Goal: Task Accomplishment & Management: Use online tool/utility

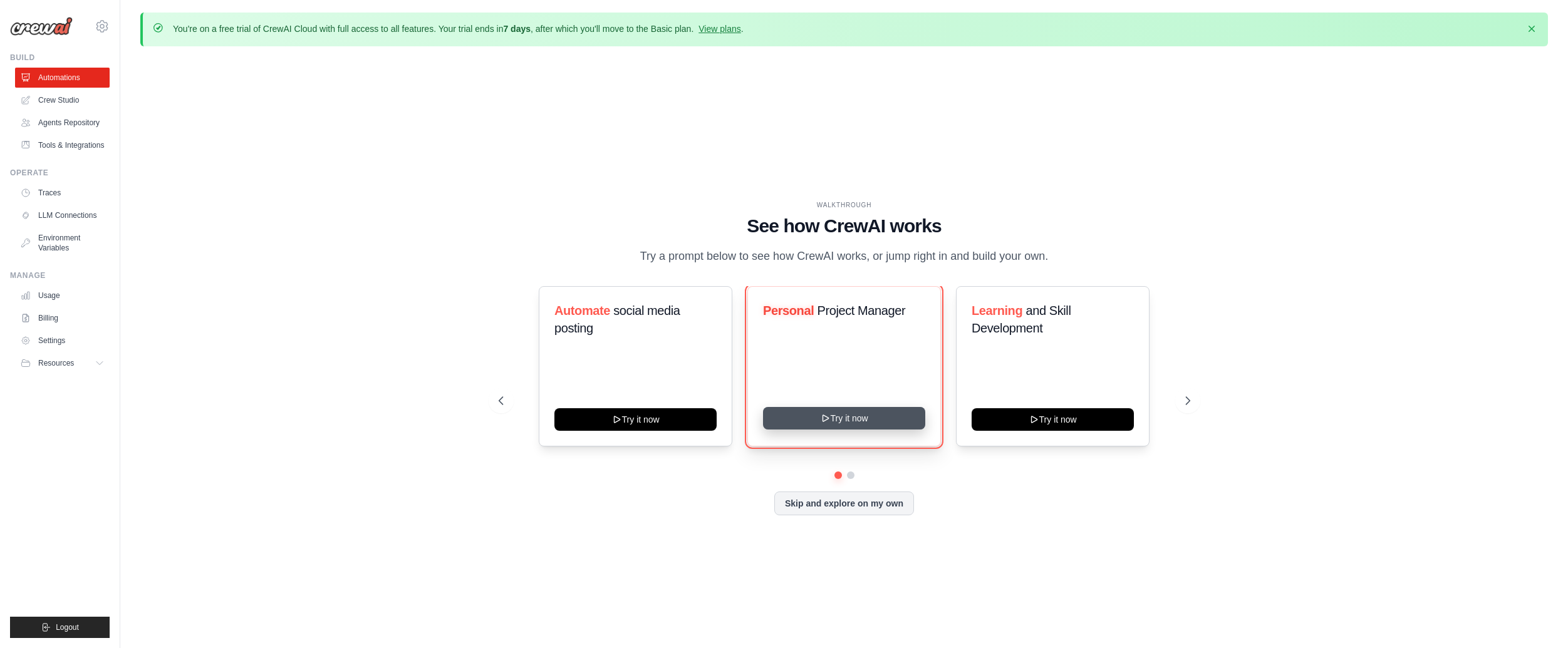
click at [843, 416] on button "Try it now" at bounding box center [844, 418] width 162 height 23
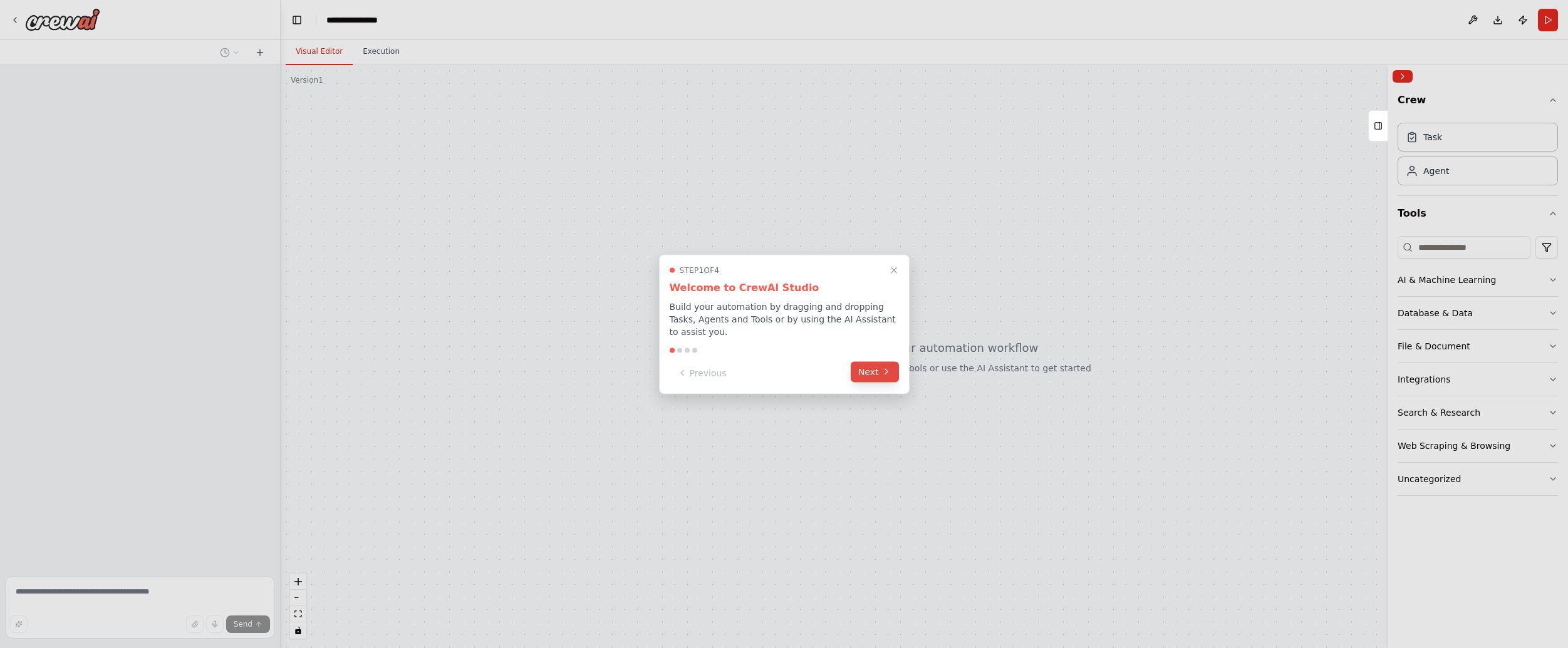
click at [886, 376] on button "Next" at bounding box center [874, 372] width 48 height 20
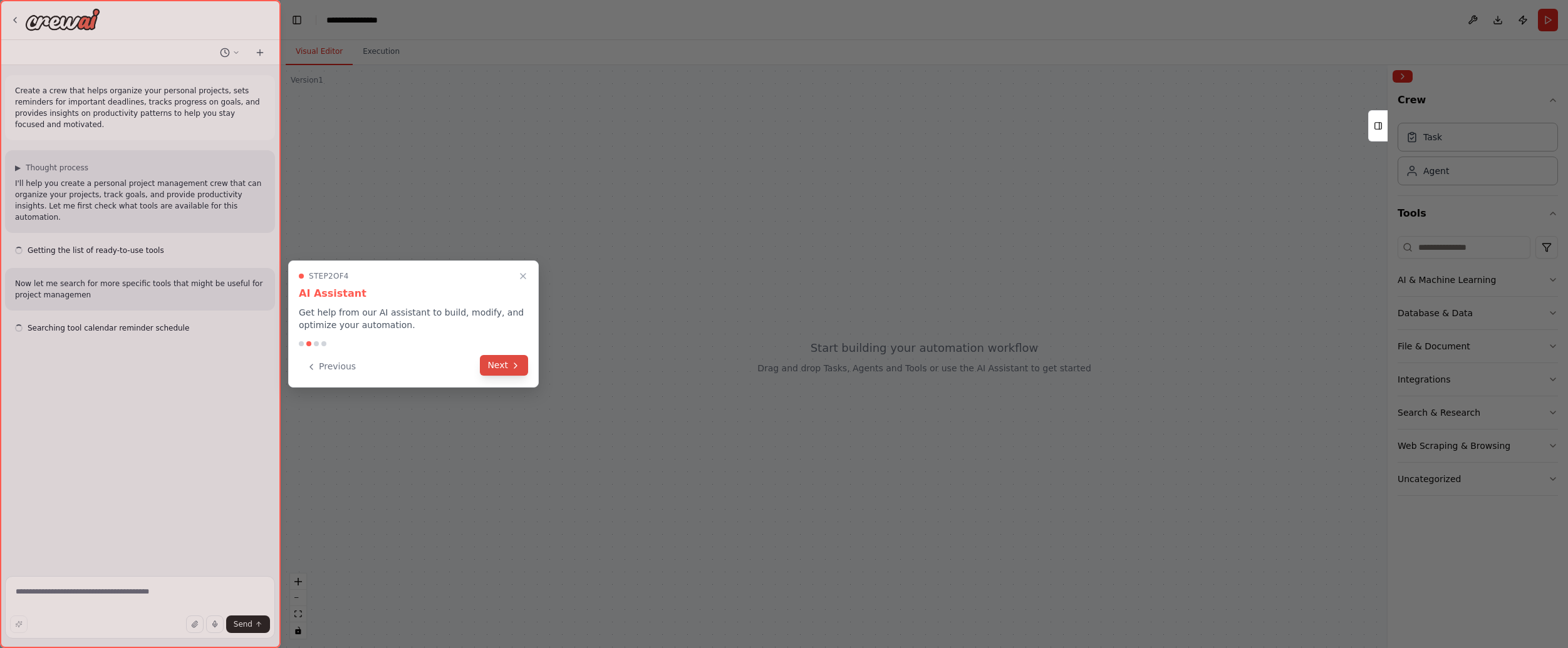
click at [510, 368] on button "Next" at bounding box center [503, 365] width 48 height 20
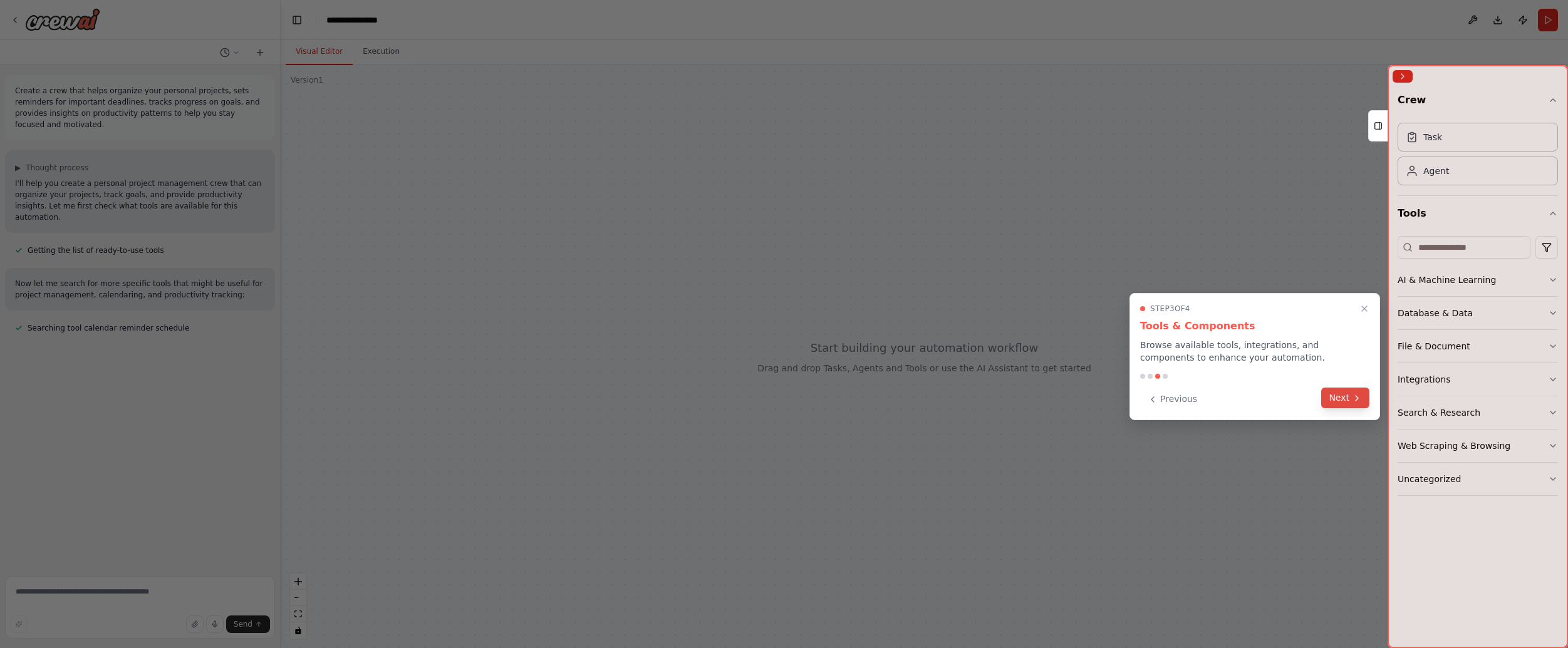
click at [1355, 397] on icon at bounding box center [1356, 398] width 10 height 10
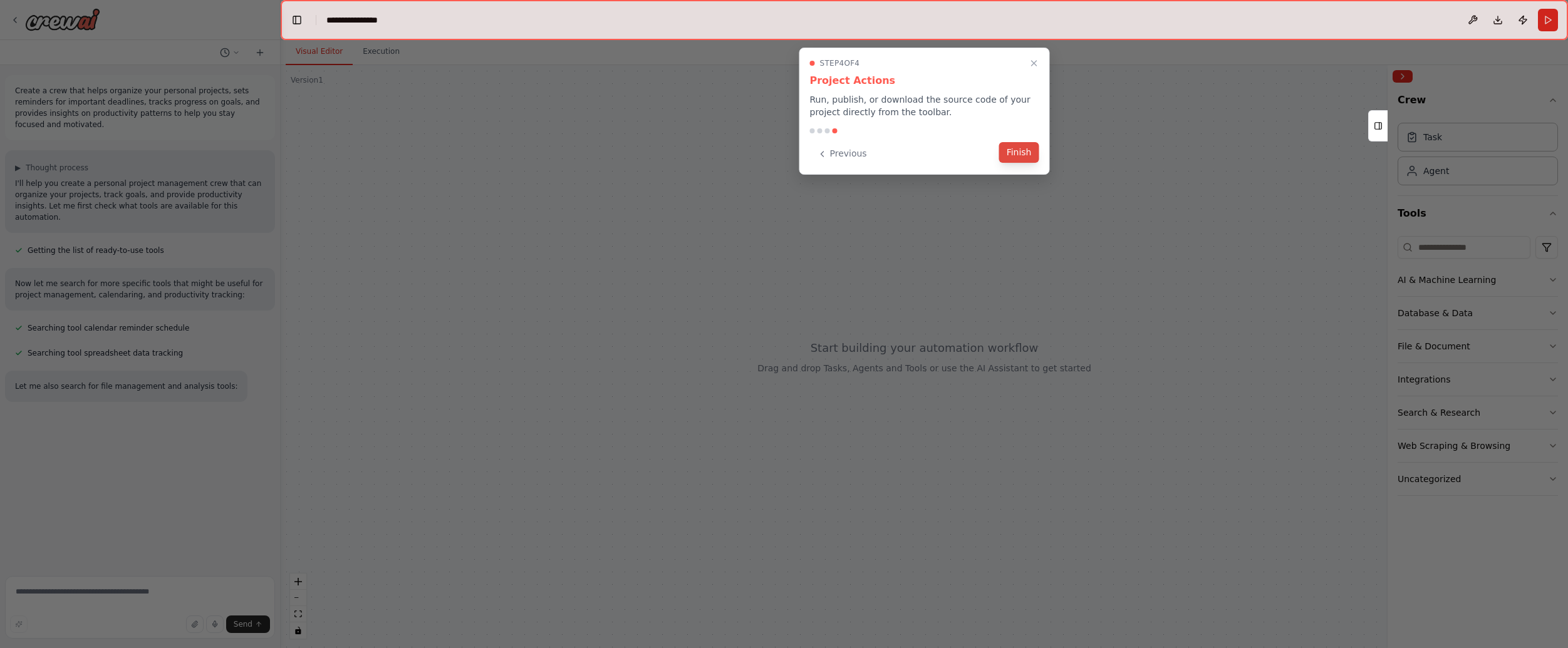
click at [1027, 154] on button "Finish" at bounding box center [1019, 153] width 40 height 20
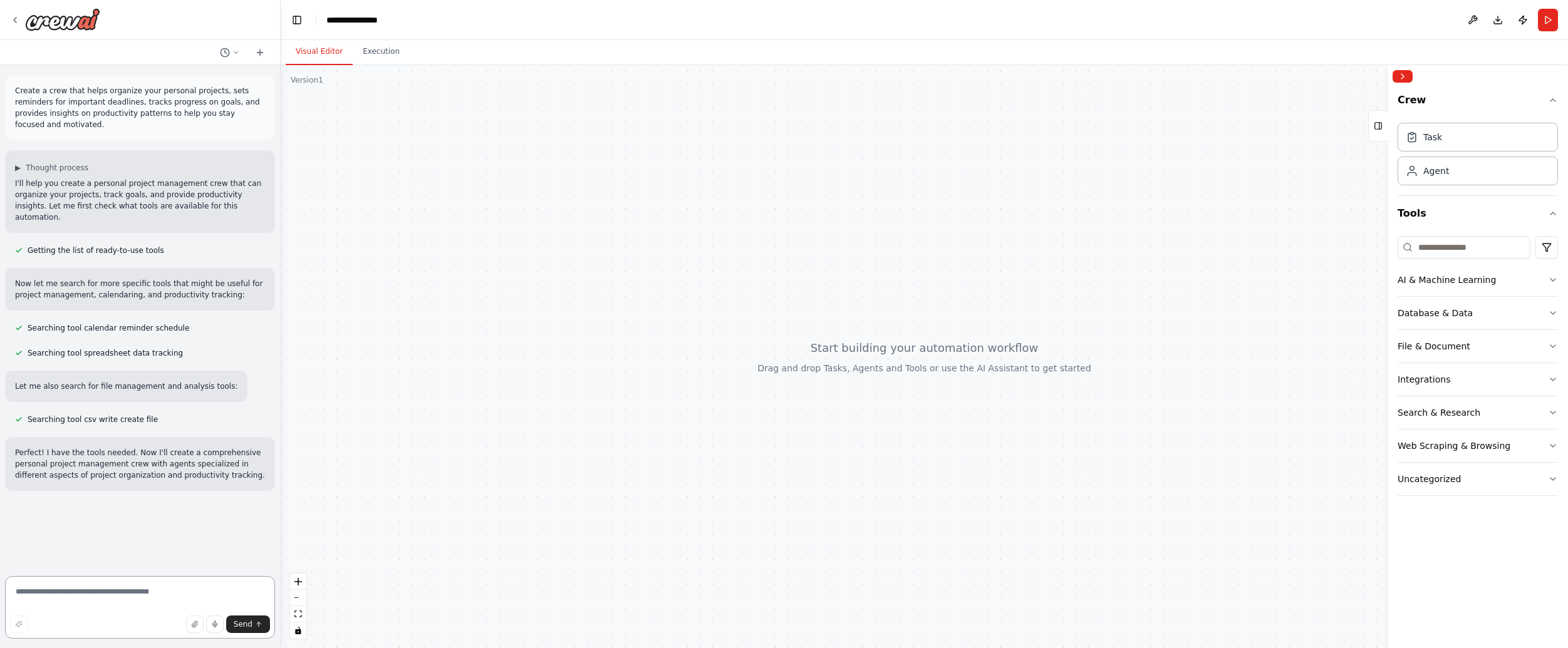
click at [143, 596] on textarea at bounding box center [139, 608] width 270 height 63
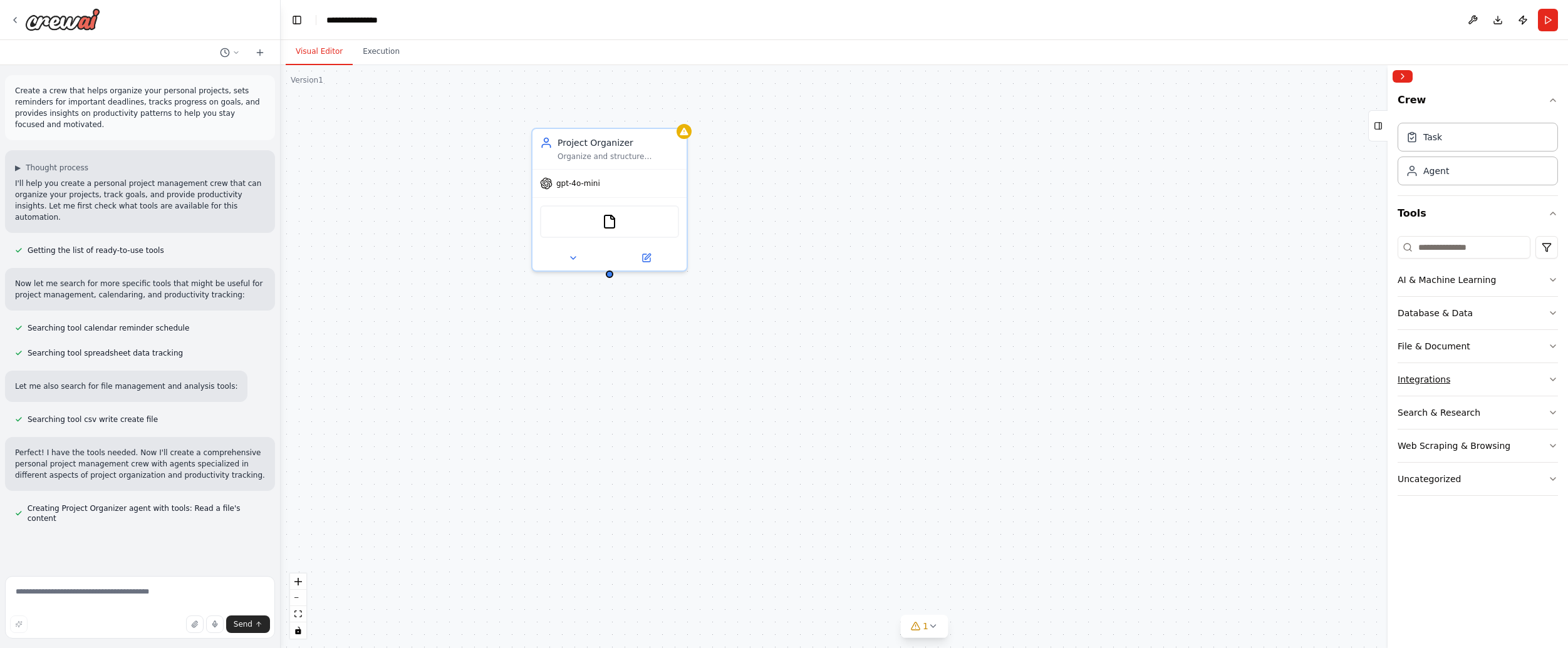
click at [1459, 371] on button "Integrations" at bounding box center [1477, 379] width 161 height 32
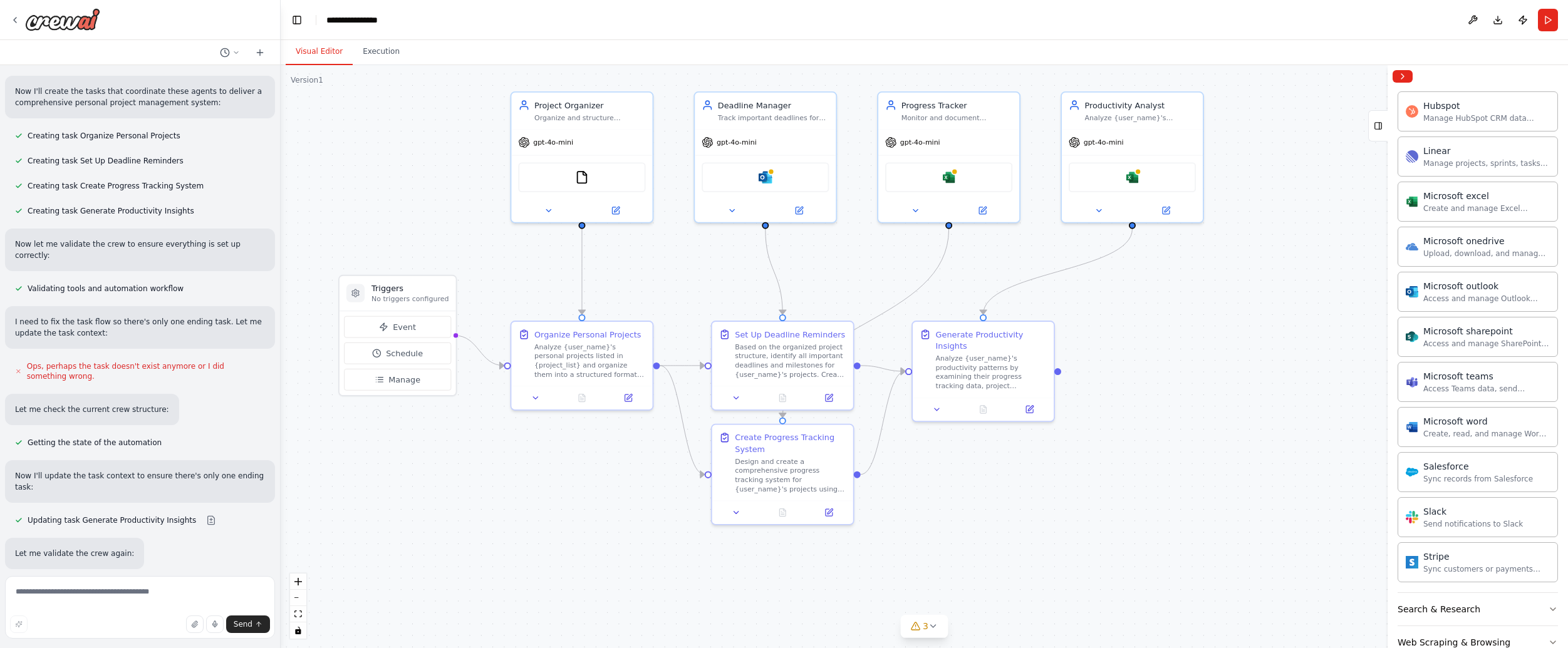
scroll to position [607, 0]
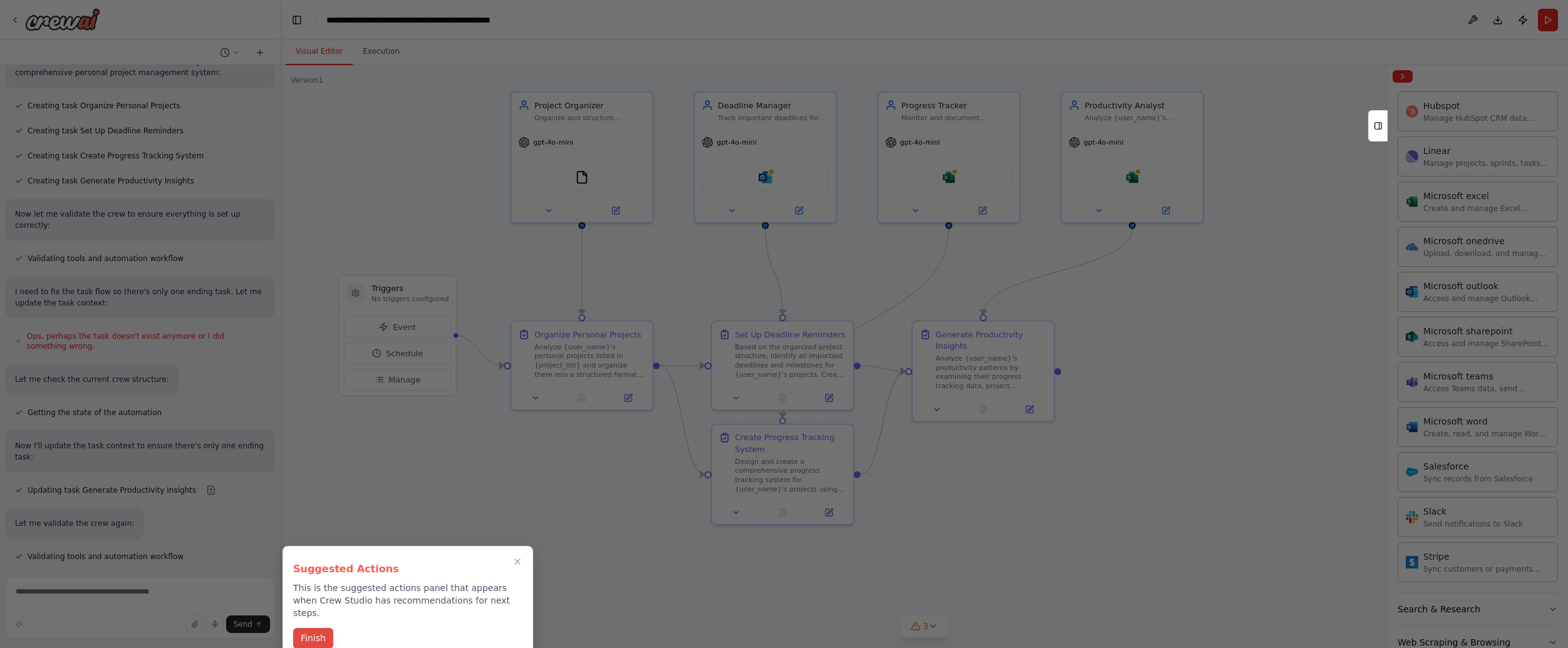
click at [320, 629] on button "Finish" at bounding box center [313, 639] width 40 height 20
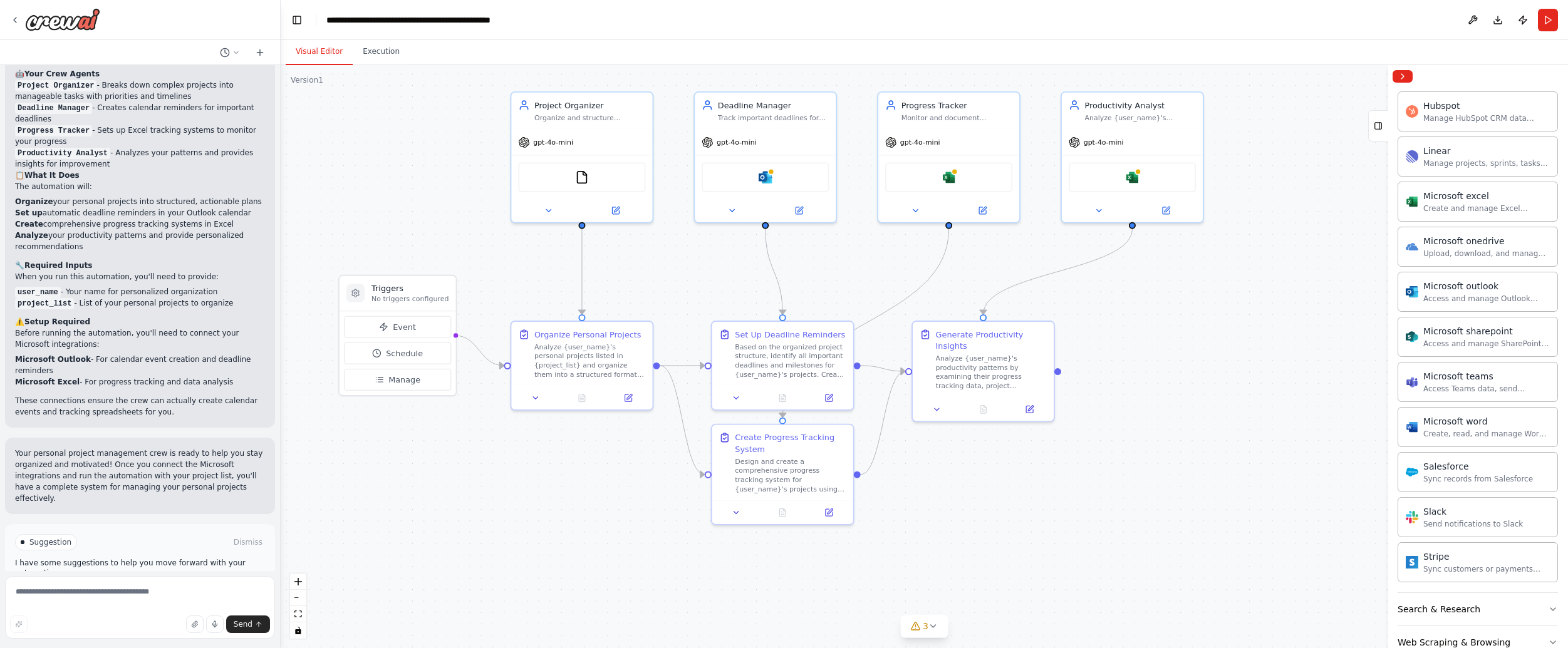
scroll to position [1246, 0]
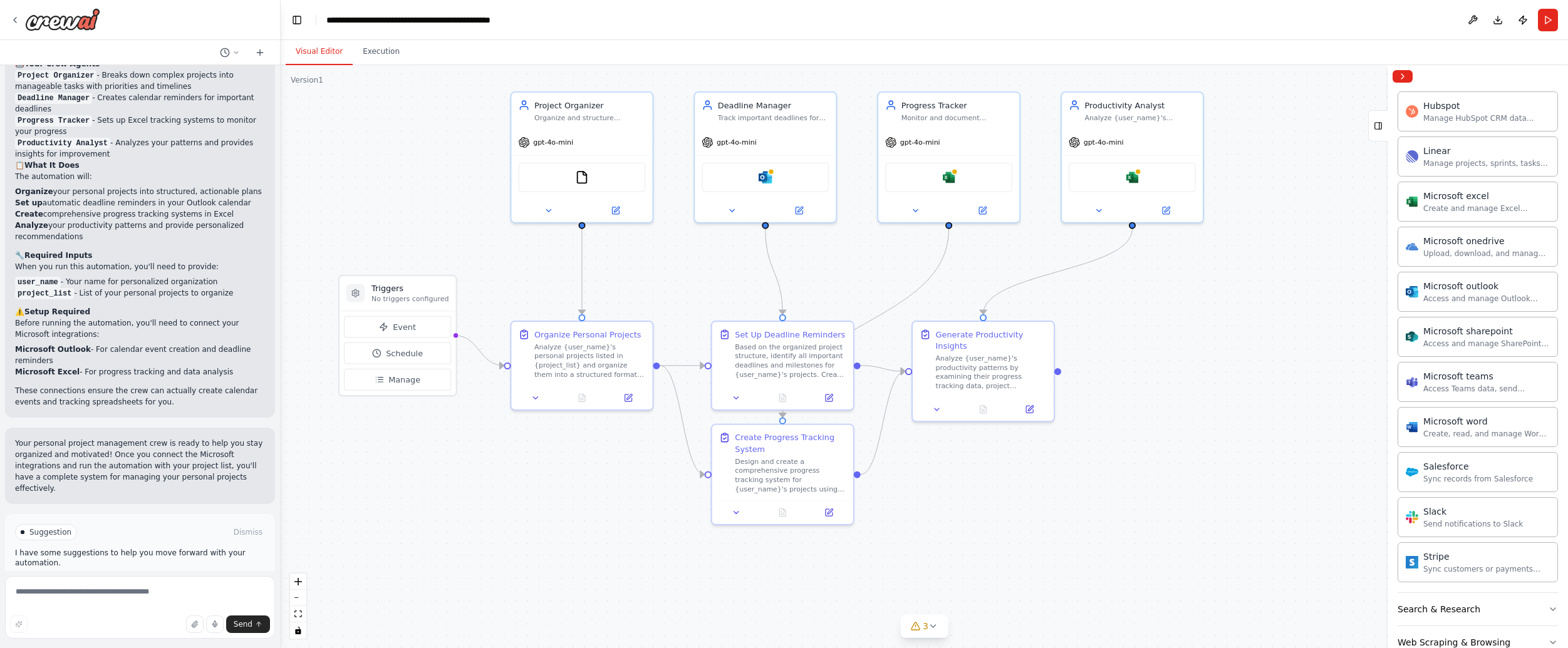
click at [148, 580] on span "Run Automation" at bounding box center [145, 585] width 61 height 10
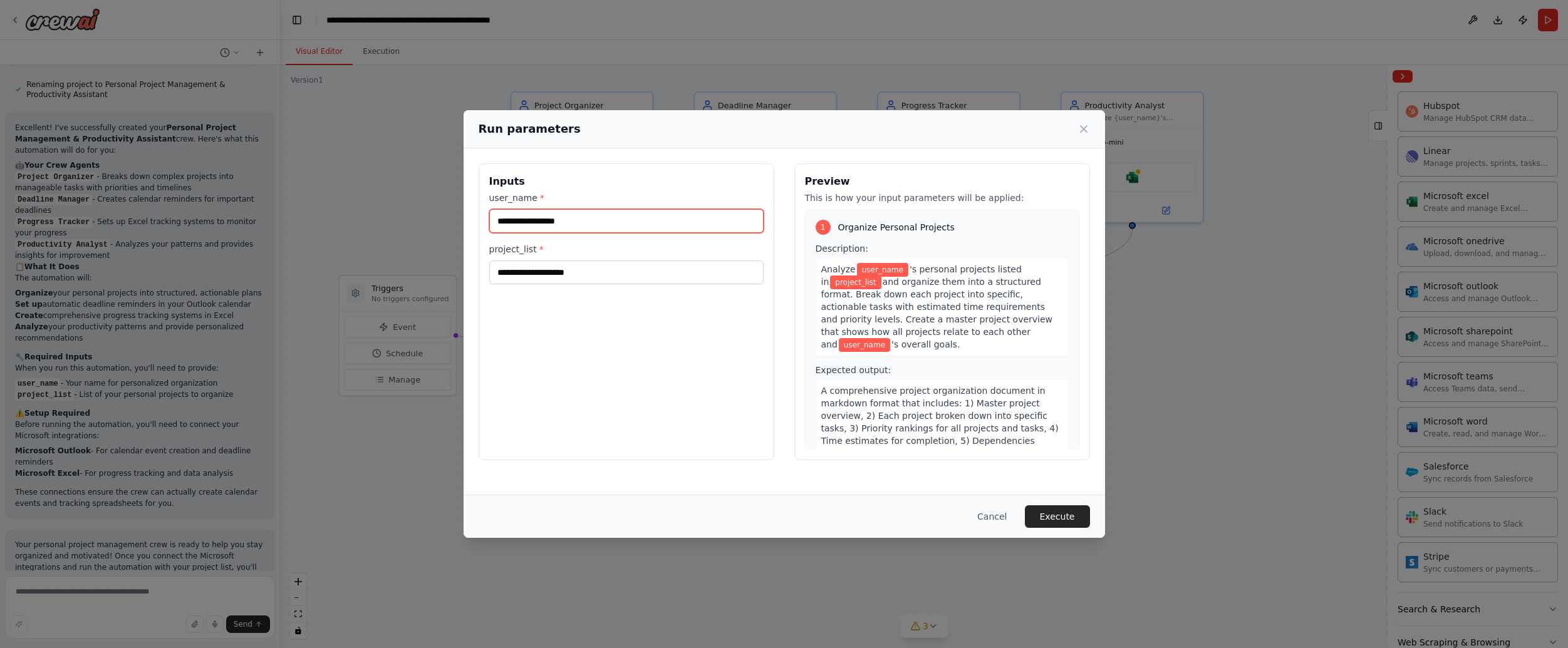
click at [597, 223] on input "user_name *" at bounding box center [626, 221] width 274 height 24
type input "******"
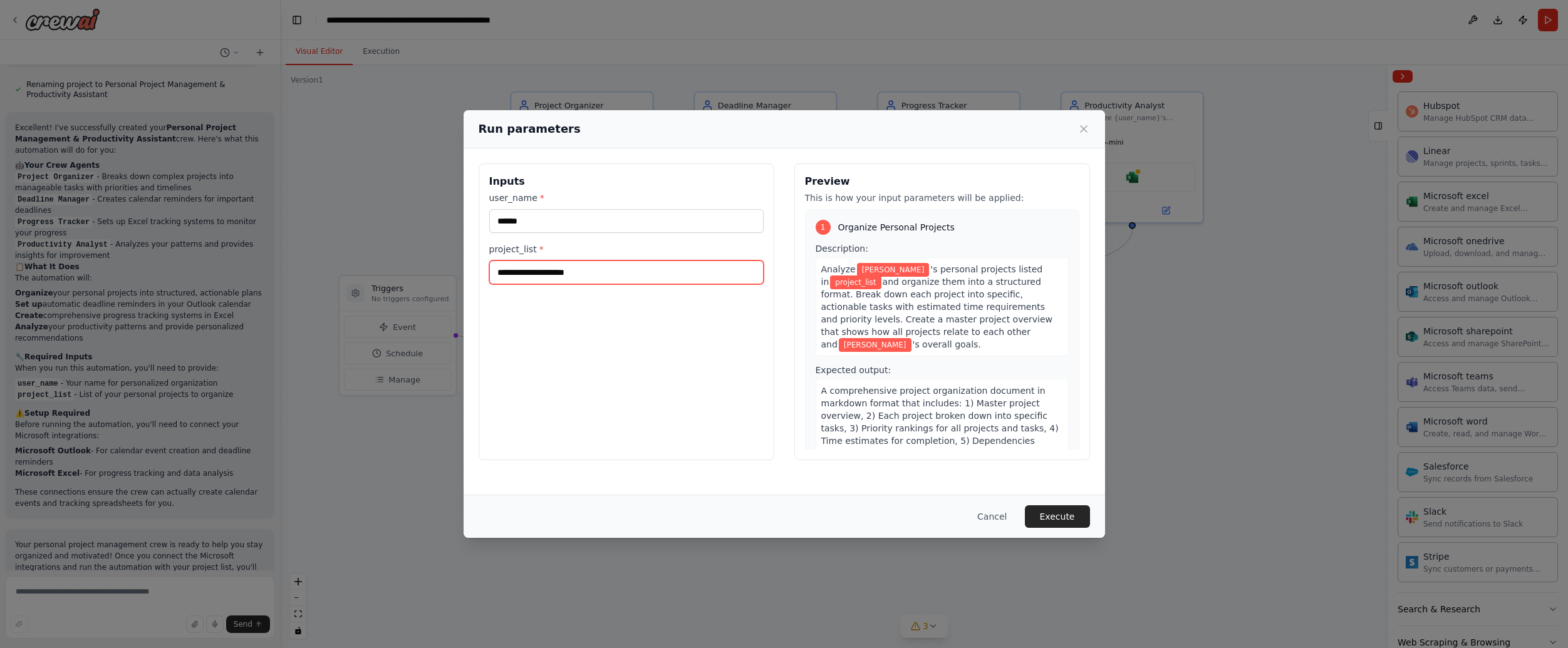
click at [613, 268] on input "project_list *" at bounding box center [626, 272] width 274 height 24
click at [937, 273] on span "'s personal projects listed in" at bounding box center [932, 276] width 222 height 23
click at [543, 270] on input "project_list *" at bounding box center [626, 272] width 274 height 24
type input "**********"
click at [1079, 513] on button "Execute" at bounding box center [1057, 517] width 65 height 23
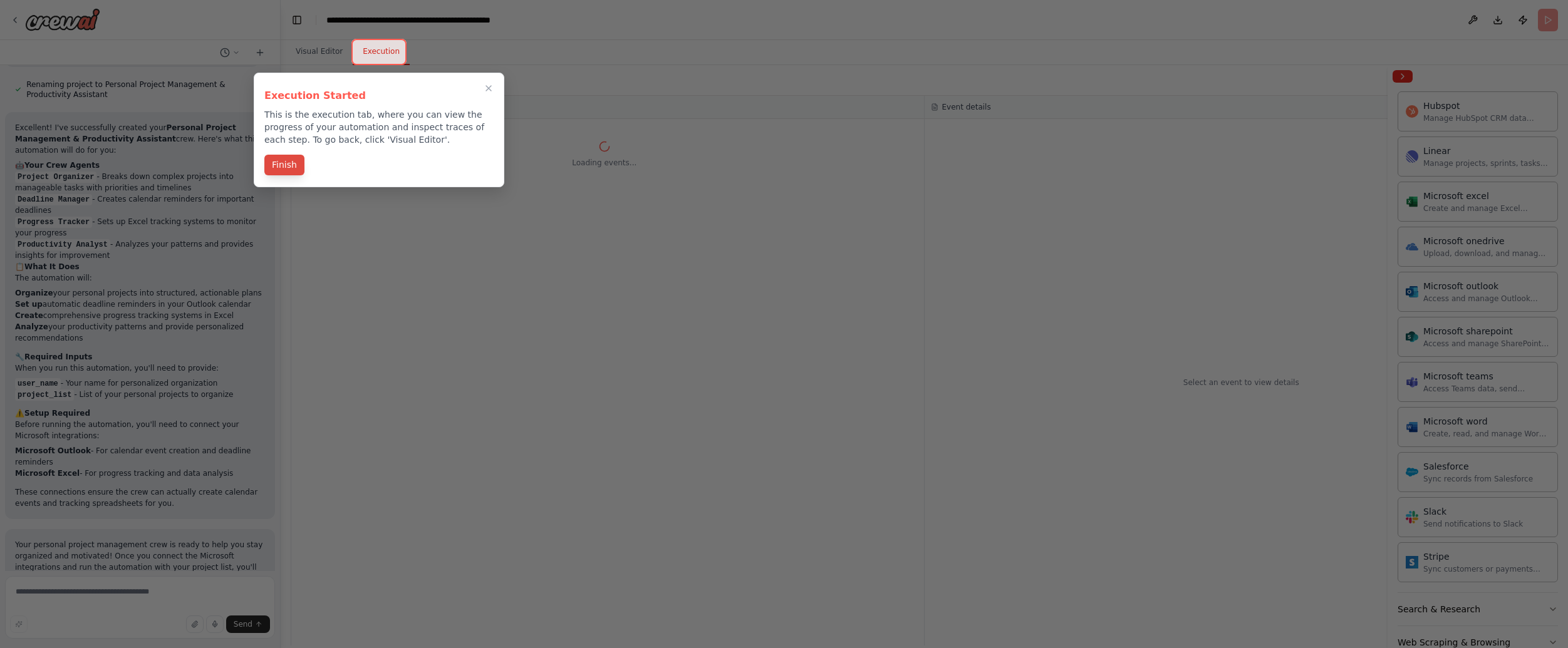
click at [284, 170] on button "Finish" at bounding box center [284, 165] width 40 height 20
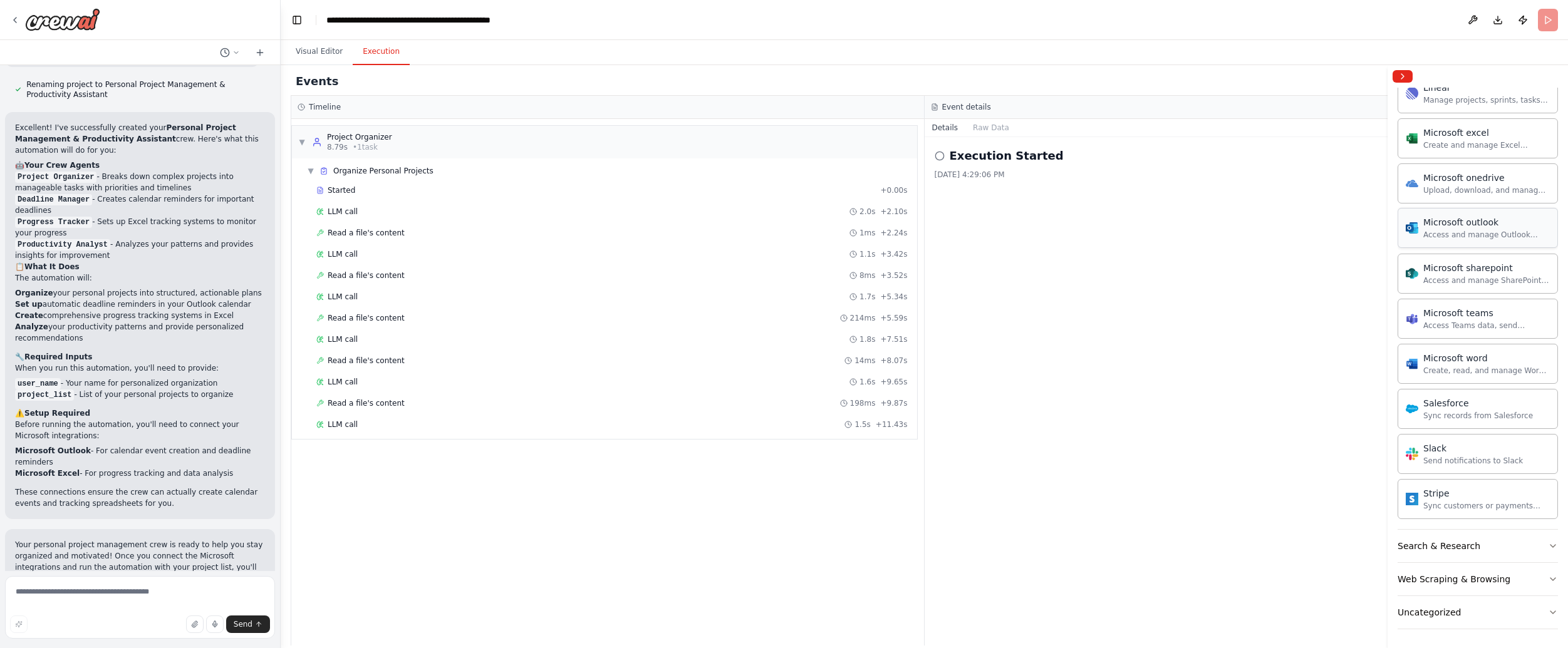
scroll to position [644, 0]
click at [1460, 546] on div "Search & Research" at bounding box center [1438, 545] width 83 height 13
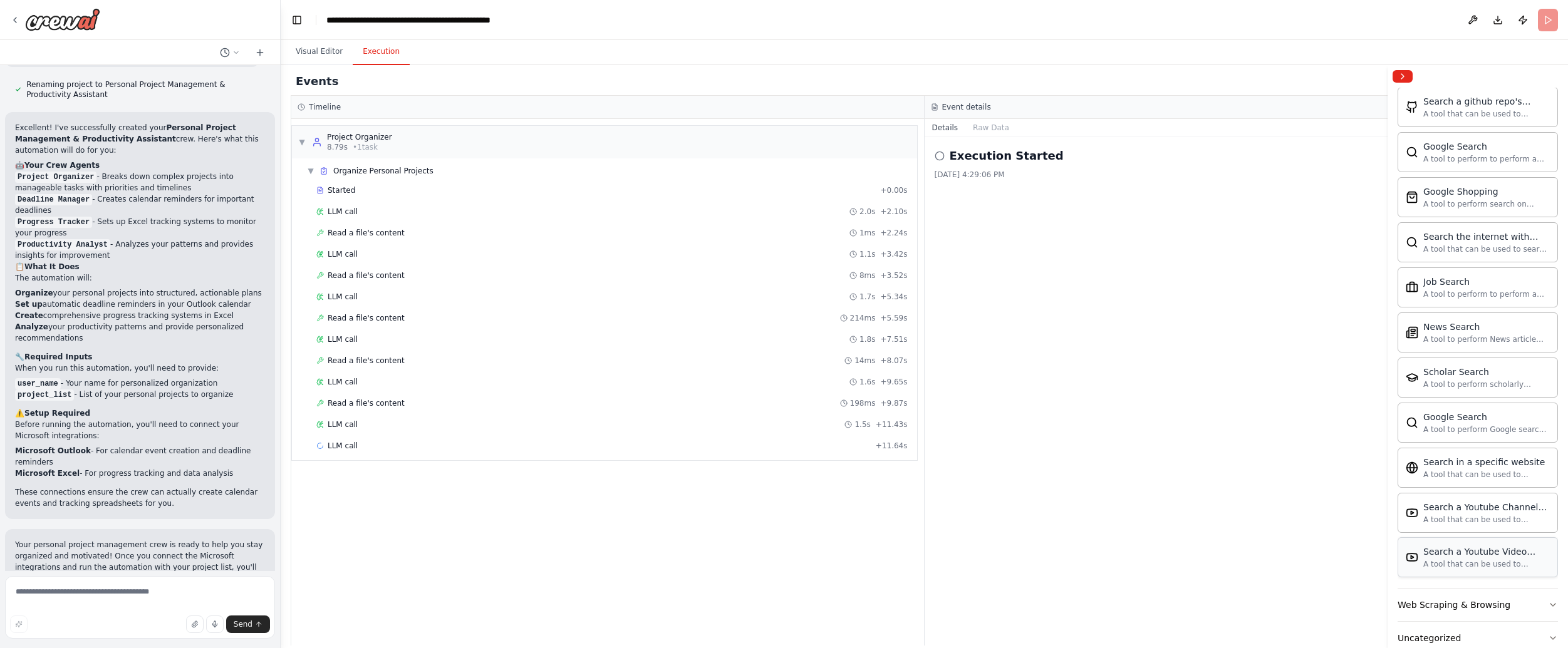
scroll to position [1286, 0]
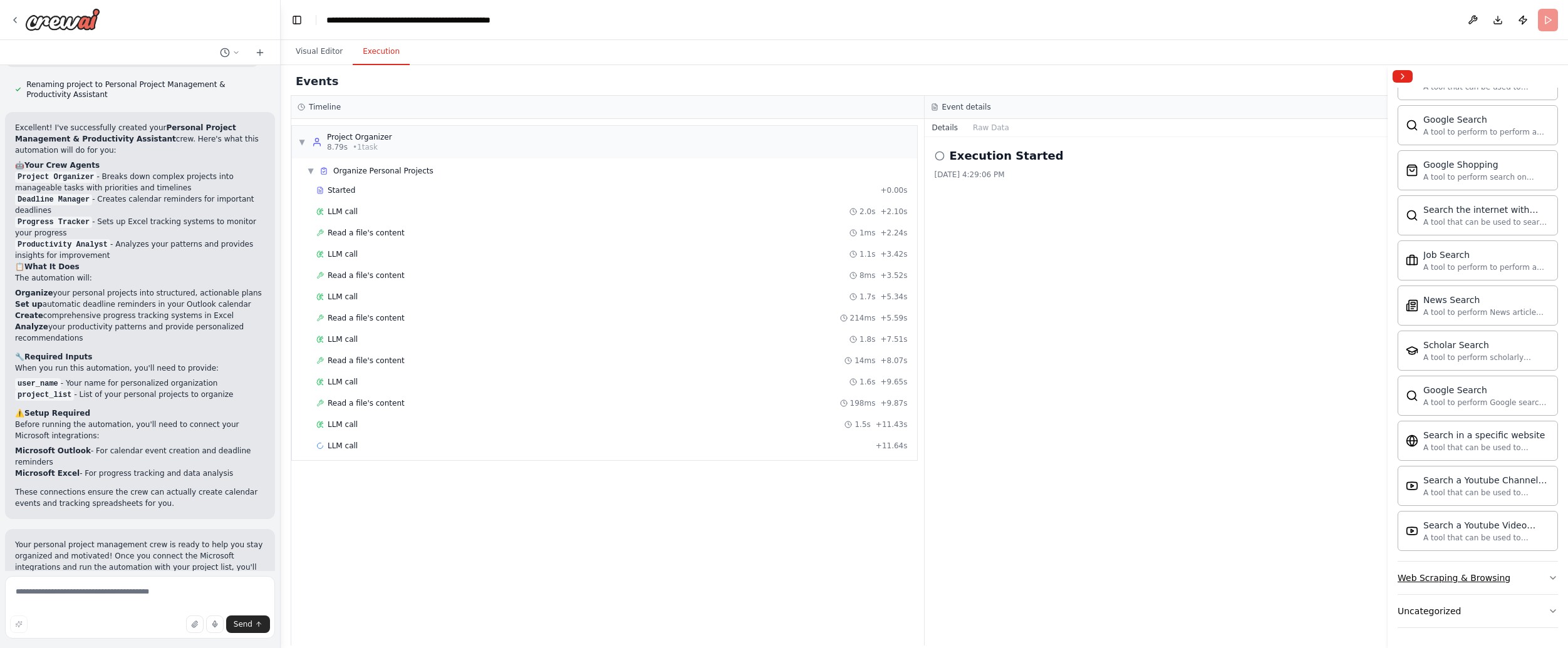
click at [1473, 574] on div "Web Scraping & Browsing" at bounding box center [1453, 578] width 113 height 13
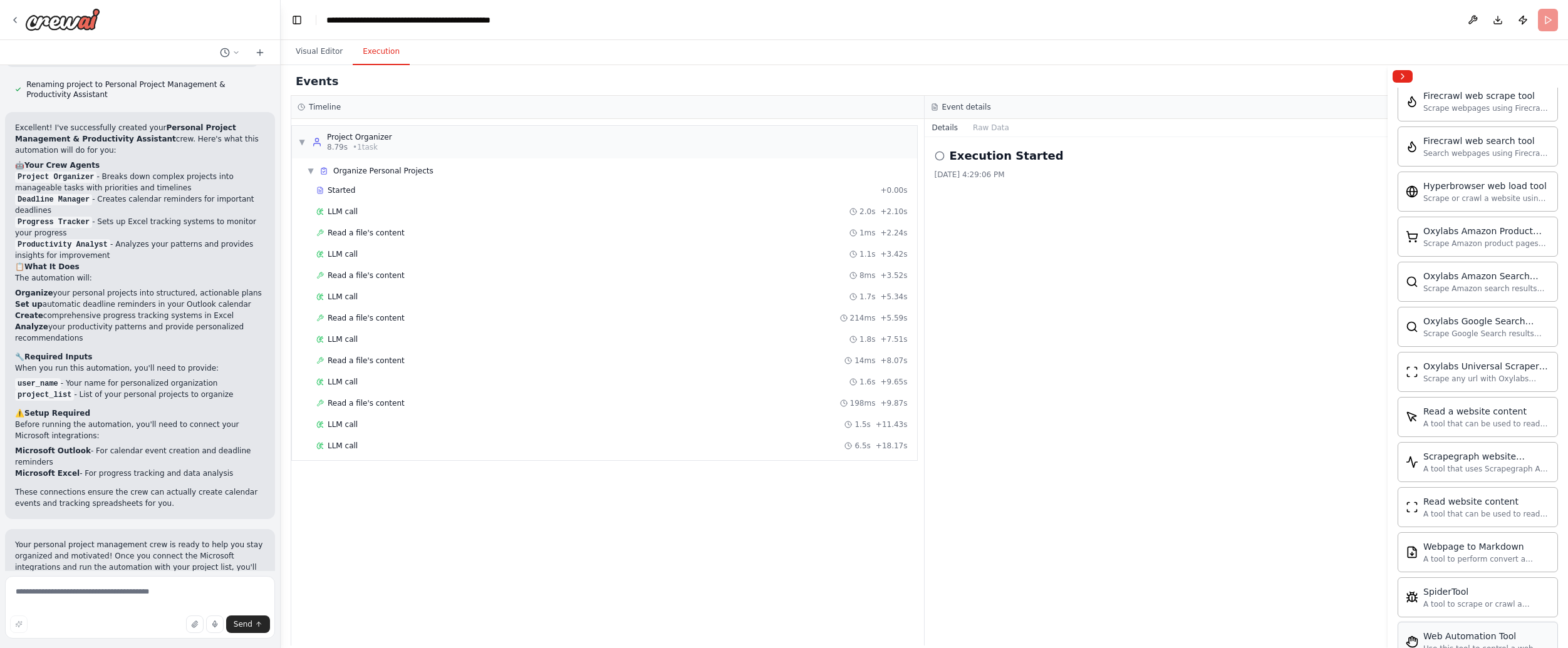
scroll to position [1972, 0]
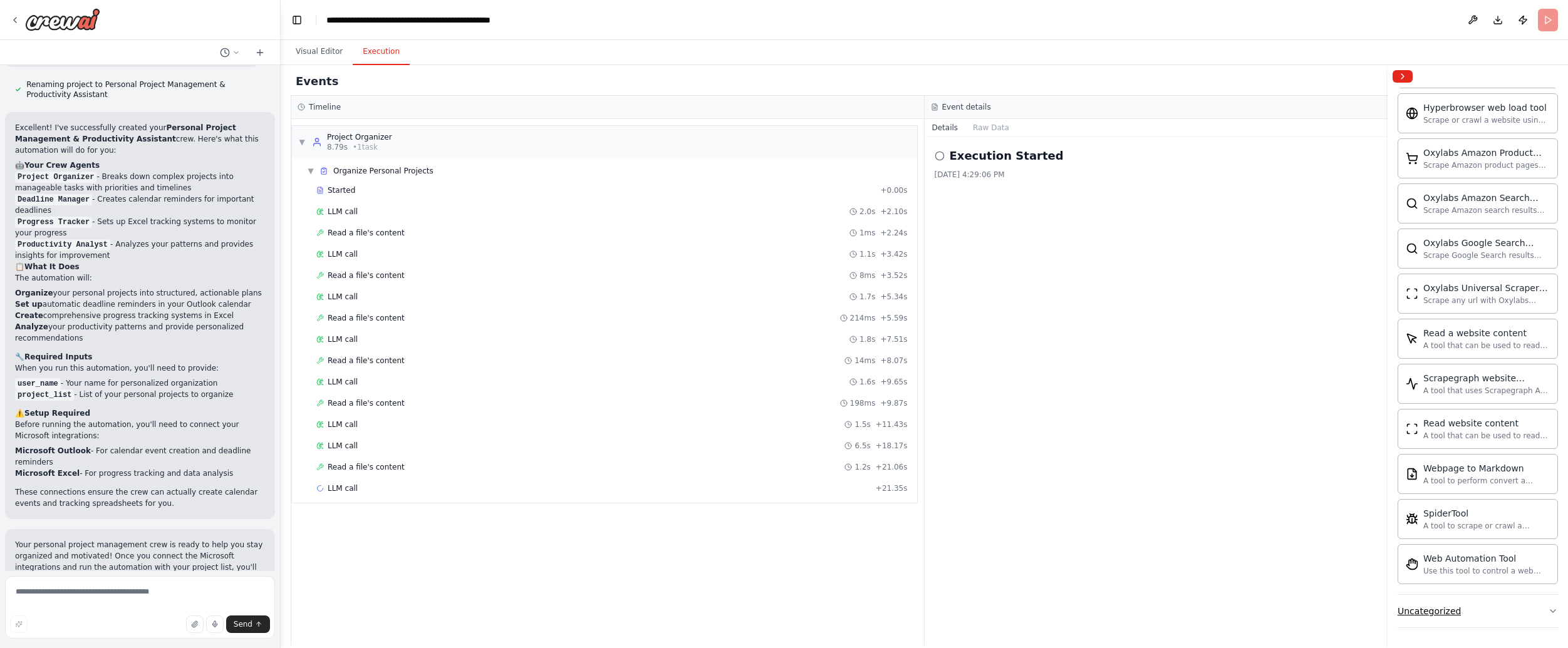
click at [1548, 614] on icon "button" at bounding box center [1552, 611] width 10 height 10
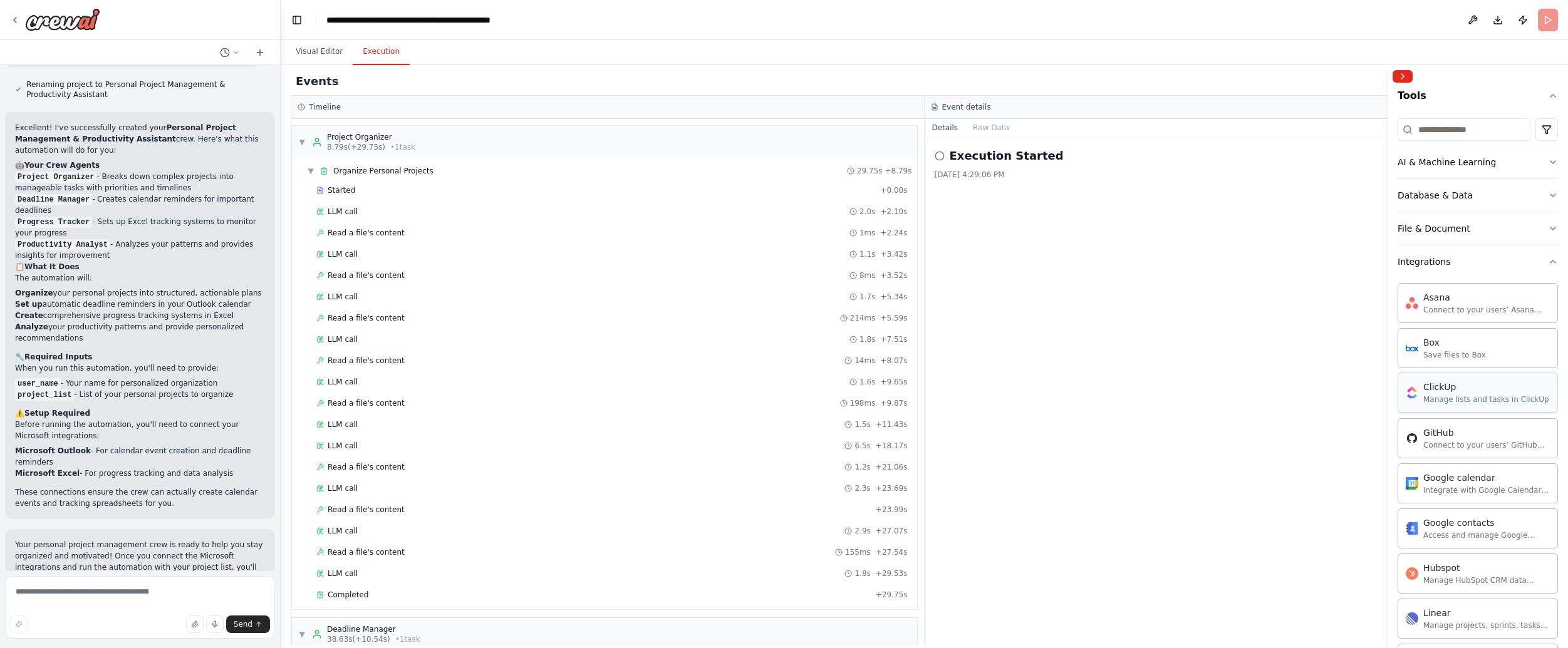
scroll to position [81, 0]
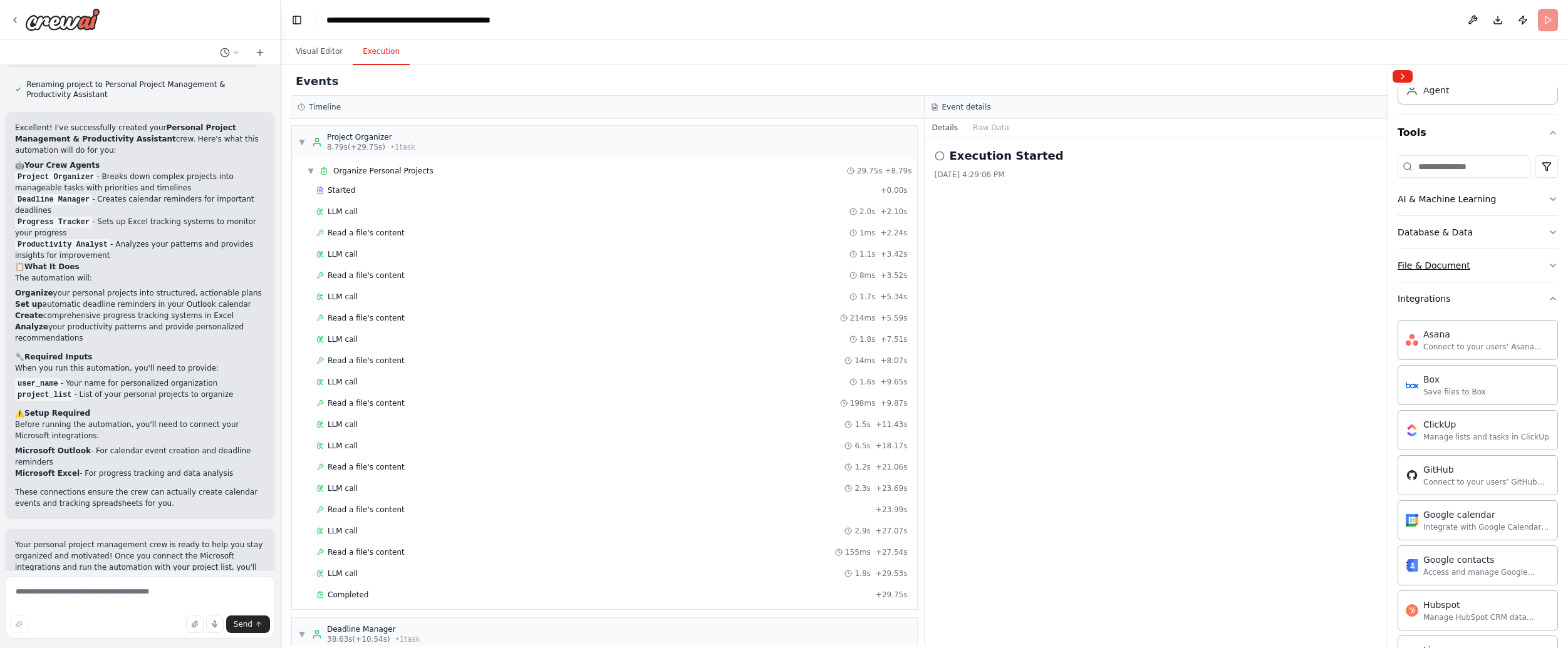
click at [1462, 259] on div "File & Document" at bounding box center [1433, 265] width 72 height 13
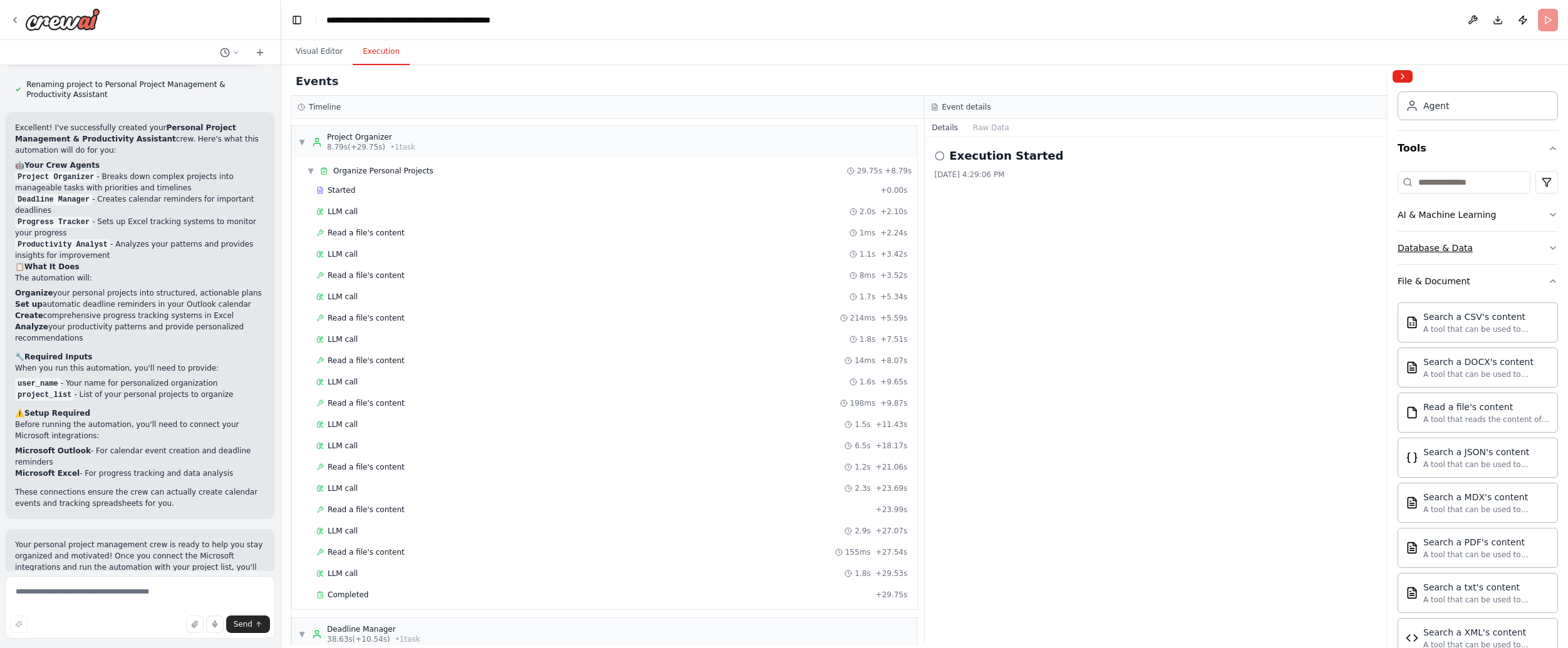
scroll to position [58, 0]
click at [1477, 248] on button "Database & Data" at bounding box center [1477, 254] width 161 height 32
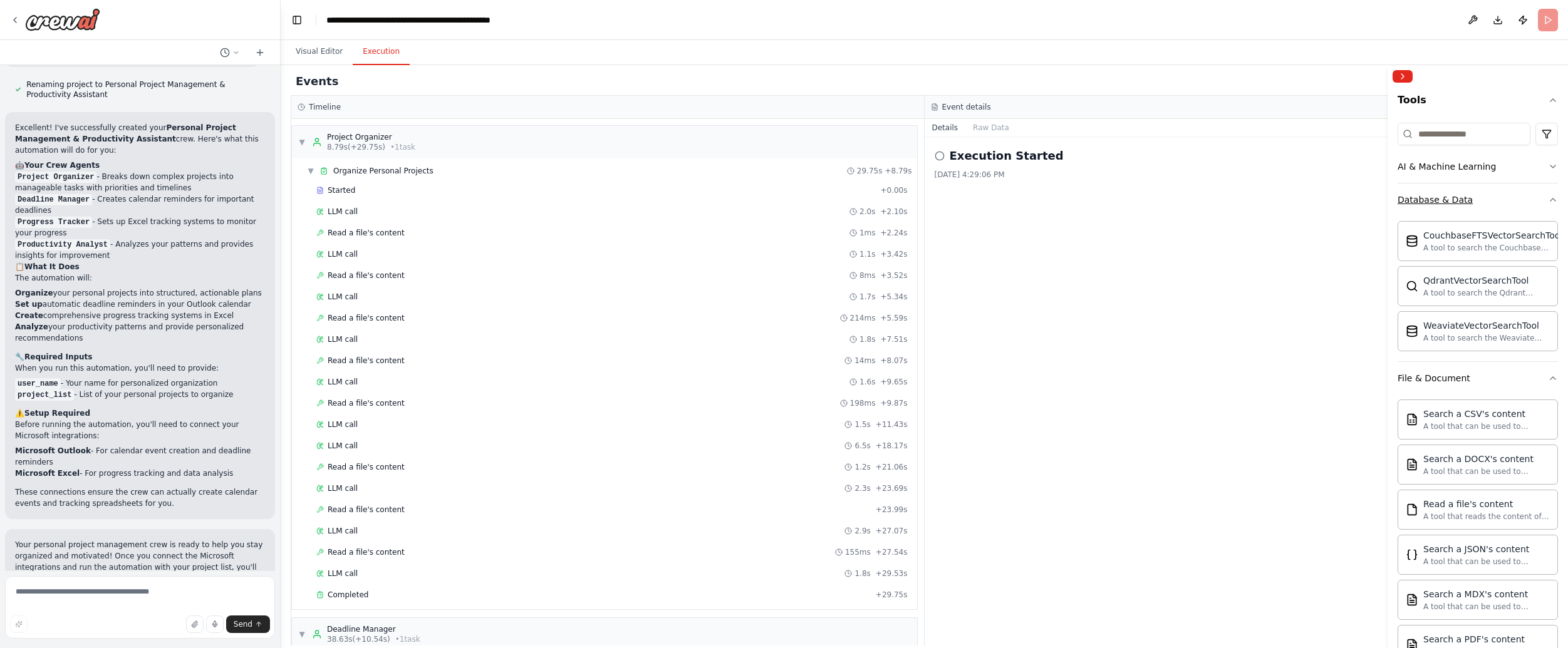
scroll to position [124, 0]
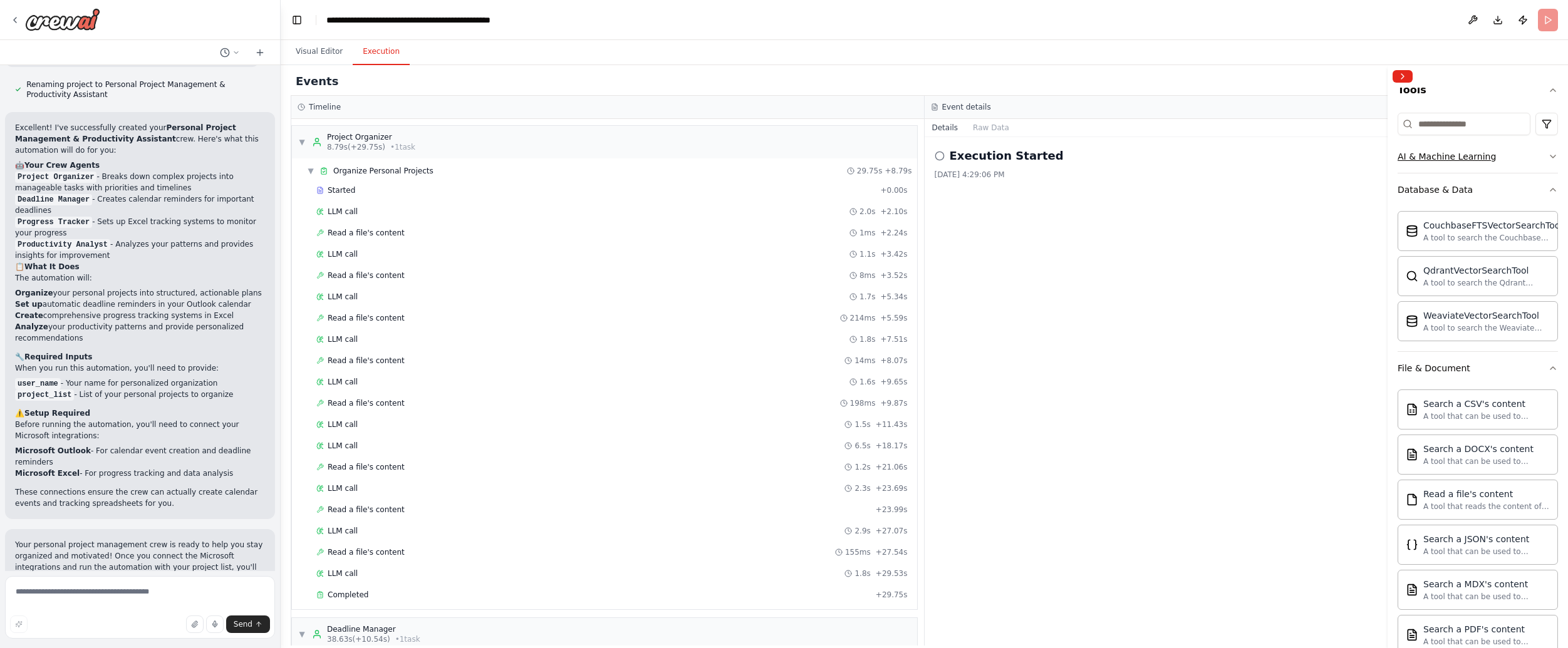
click at [1436, 154] on div "AI & Machine Learning" at bounding box center [1446, 157] width 98 height 13
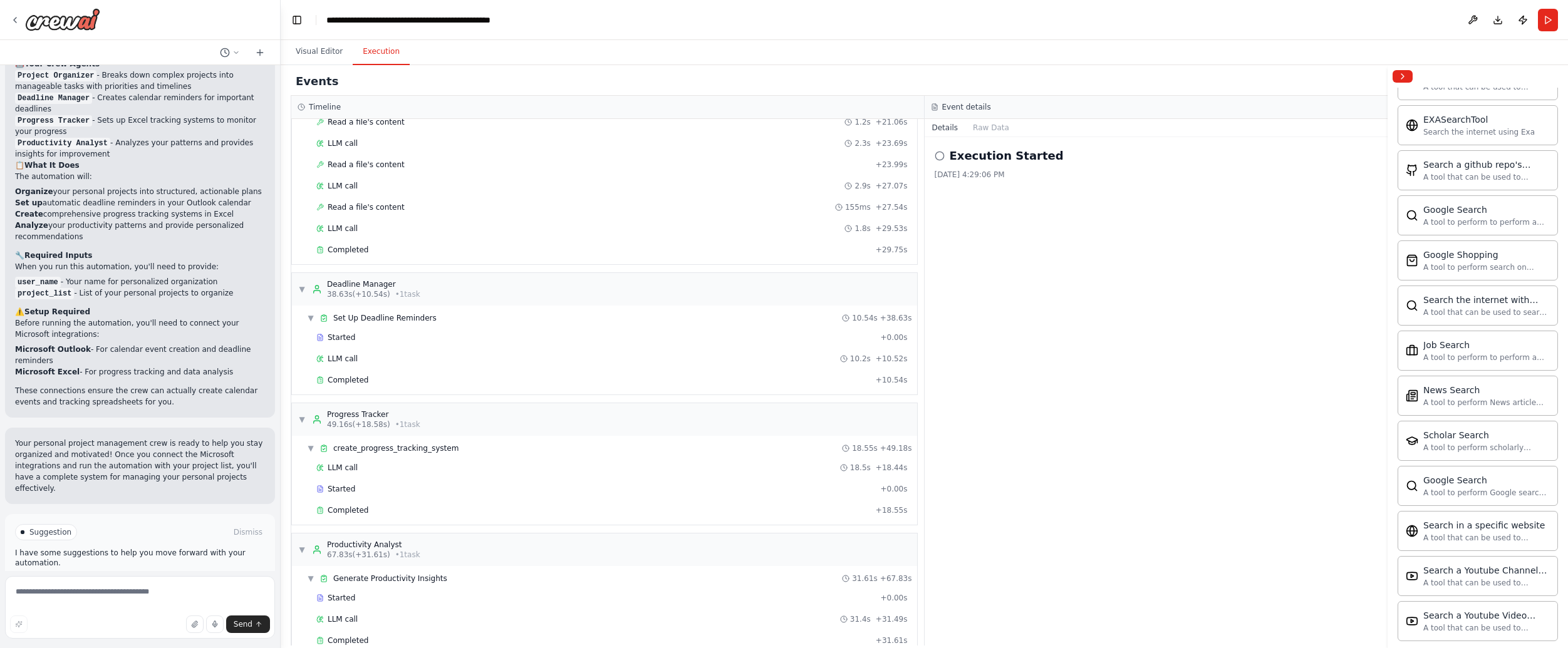
scroll to position [344, 0]
click at [129, 580] on span "Improve automation" at bounding box center [145, 585] width 76 height 10
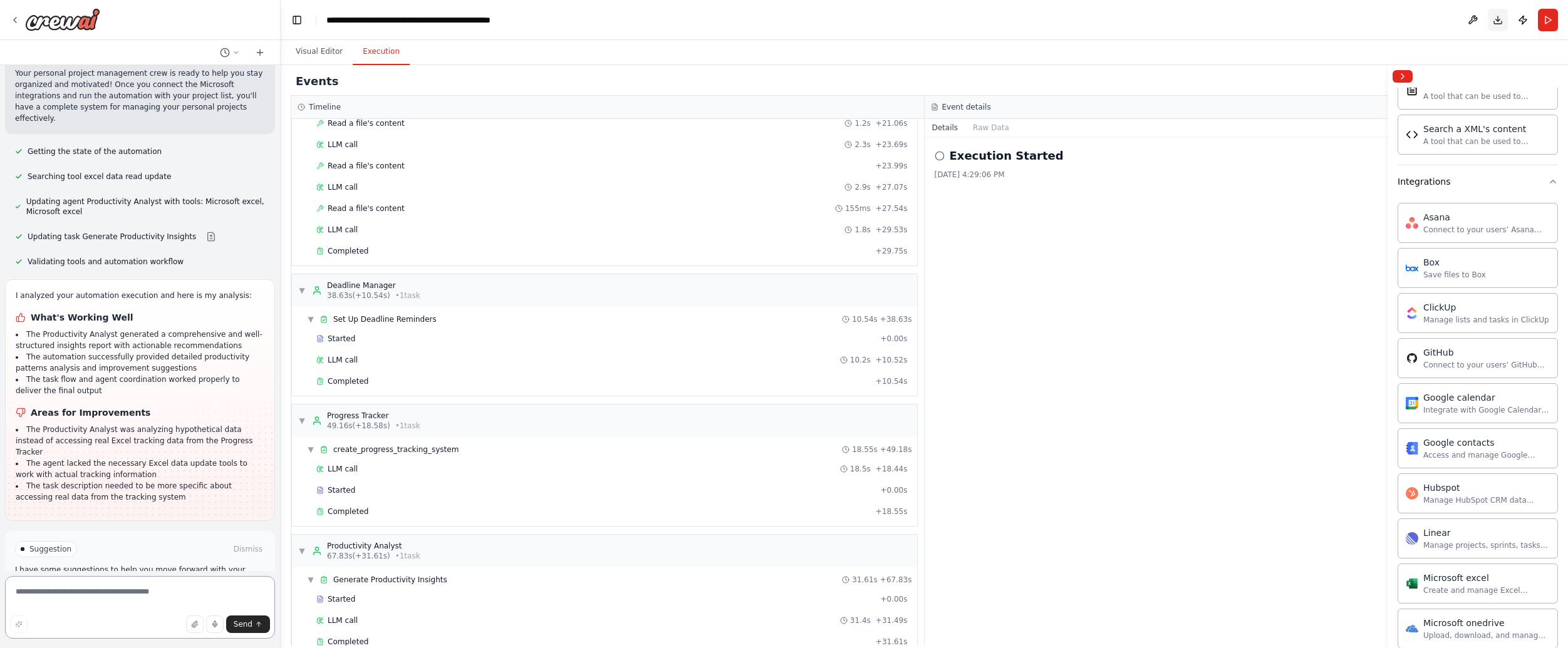
scroll to position [1623, 0]
click at [150, 585] on textarea at bounding box center [139, 608] width 270 height 63
type textarea "**********"
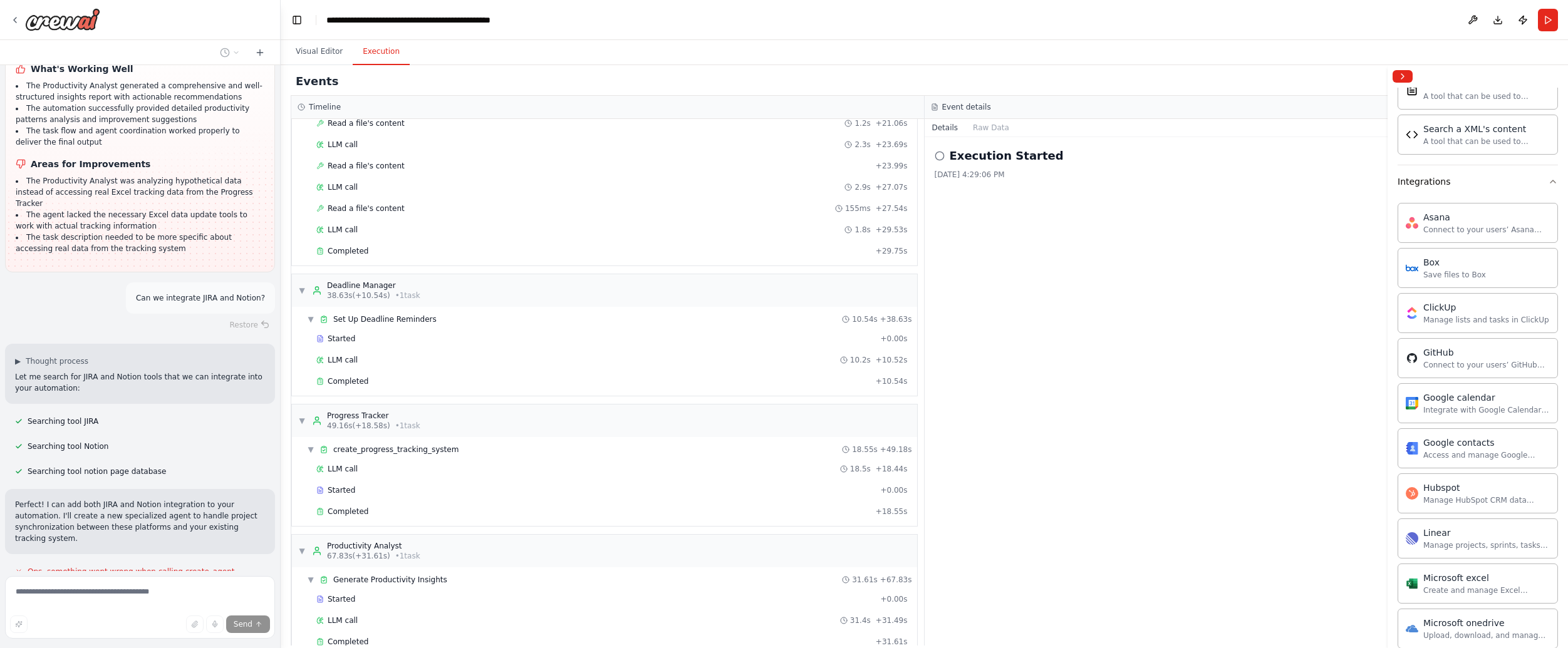
scroll to position [1877, 0]
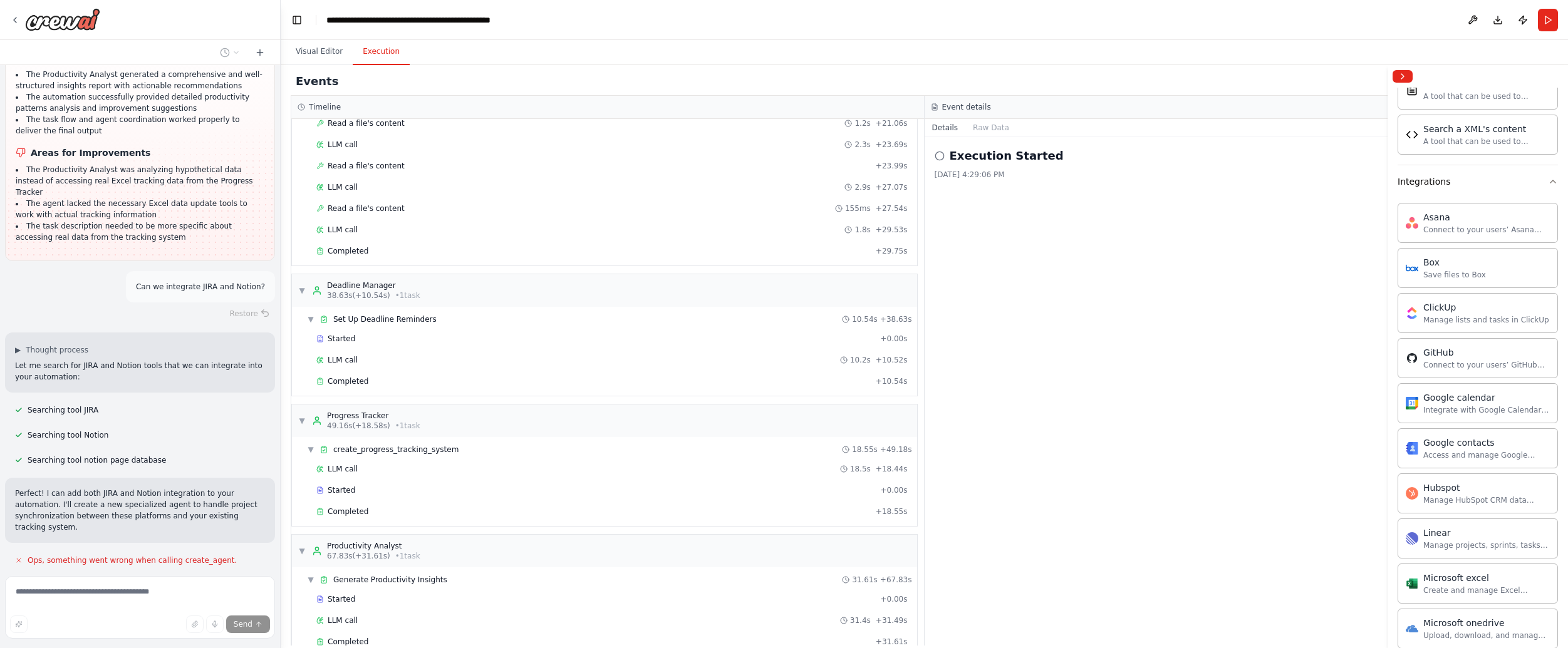
click at [259, 592] on span "Stop" at bounding box center [258, 597] width 17 height 10
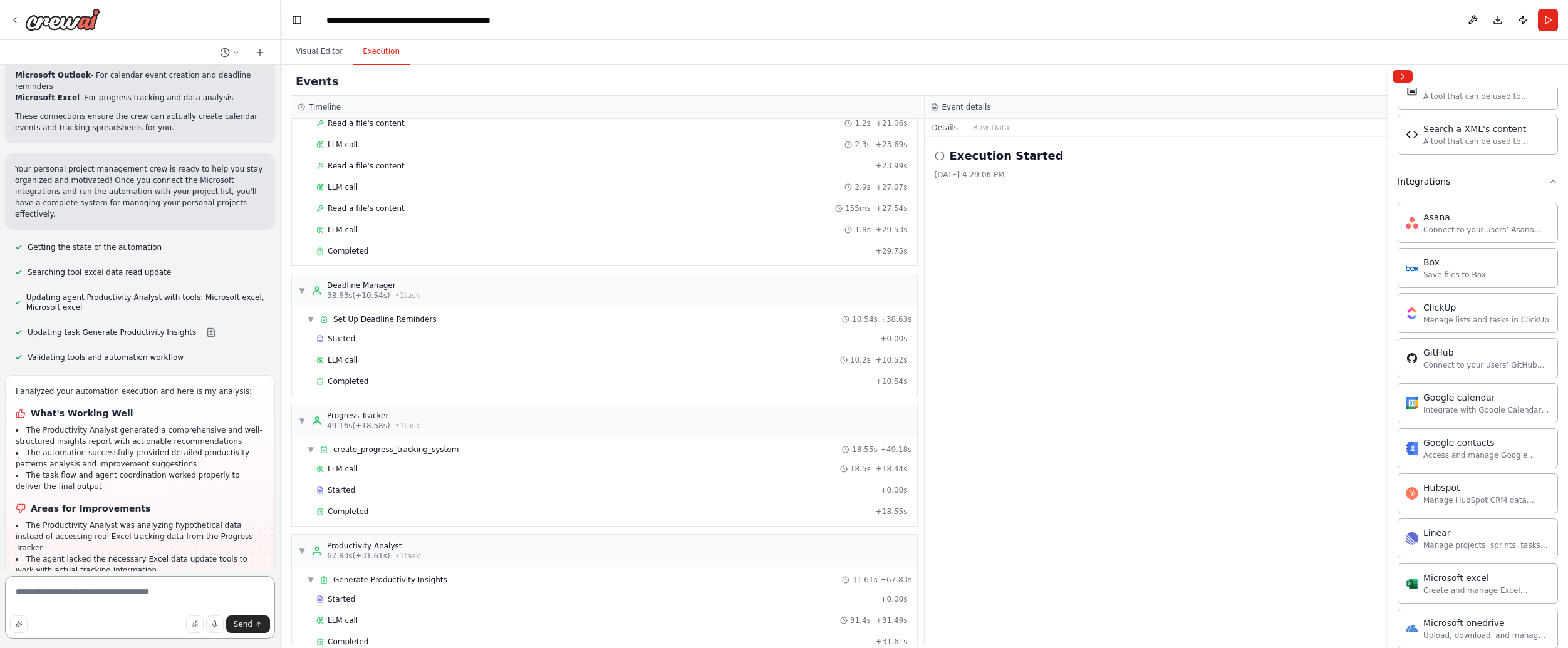
scroll to position [1556, 0]
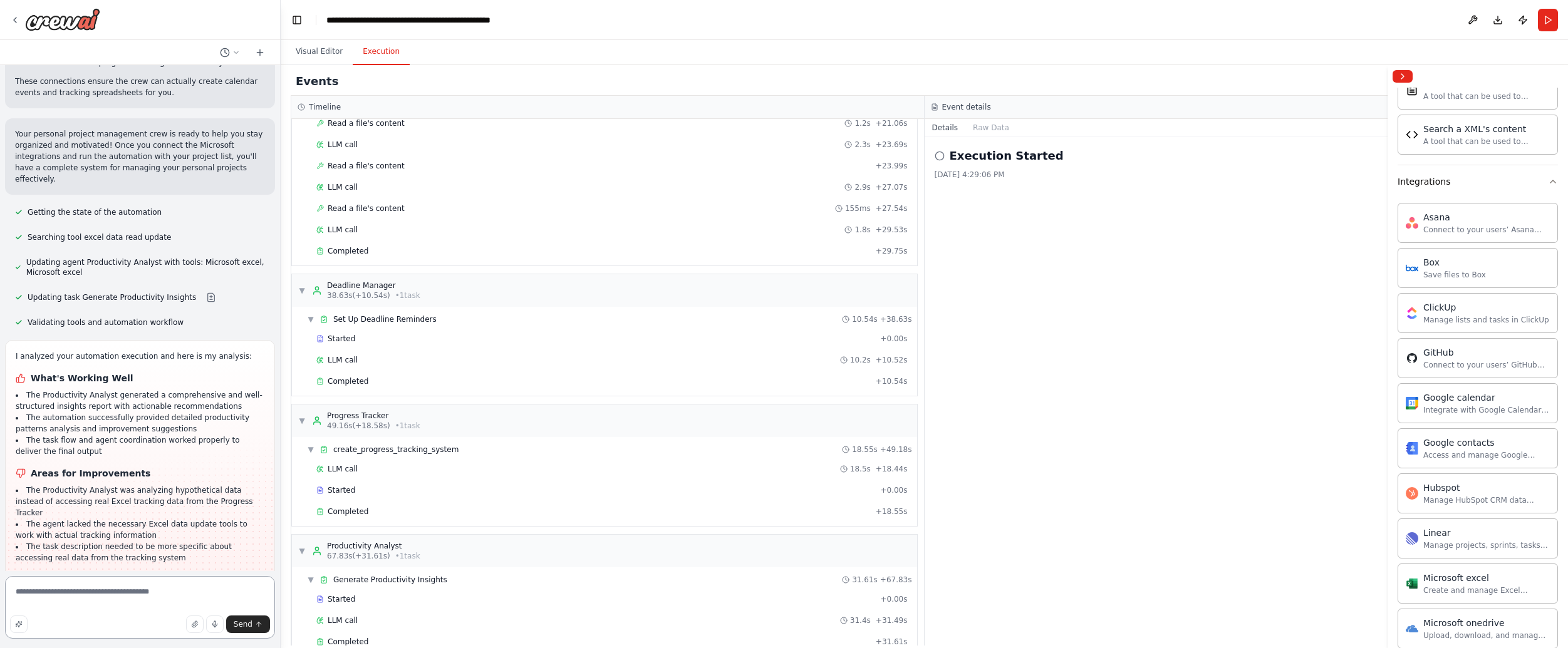
click at [169, 591] on textarea "**********" at bounding box center [139, 608] width 270 height 63
type textarea "**********"
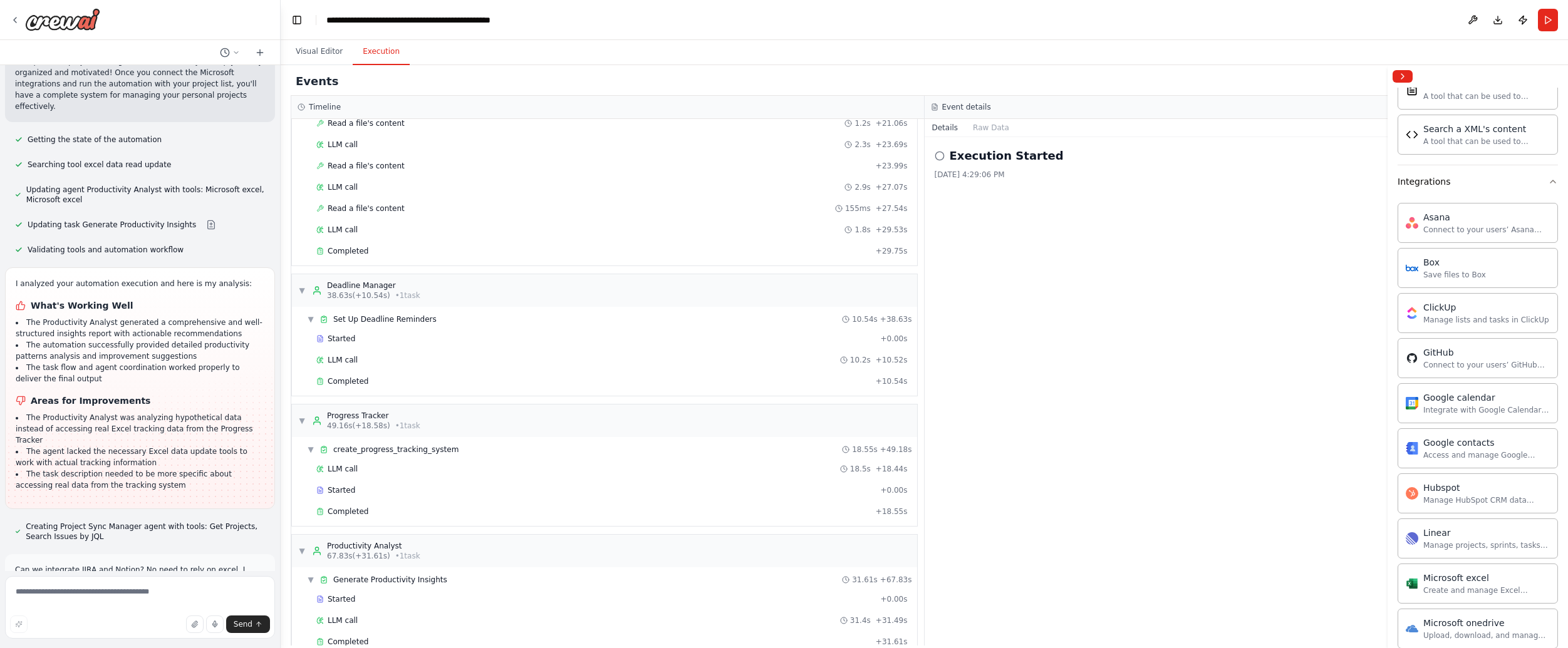
scroll to position [1678, 0]
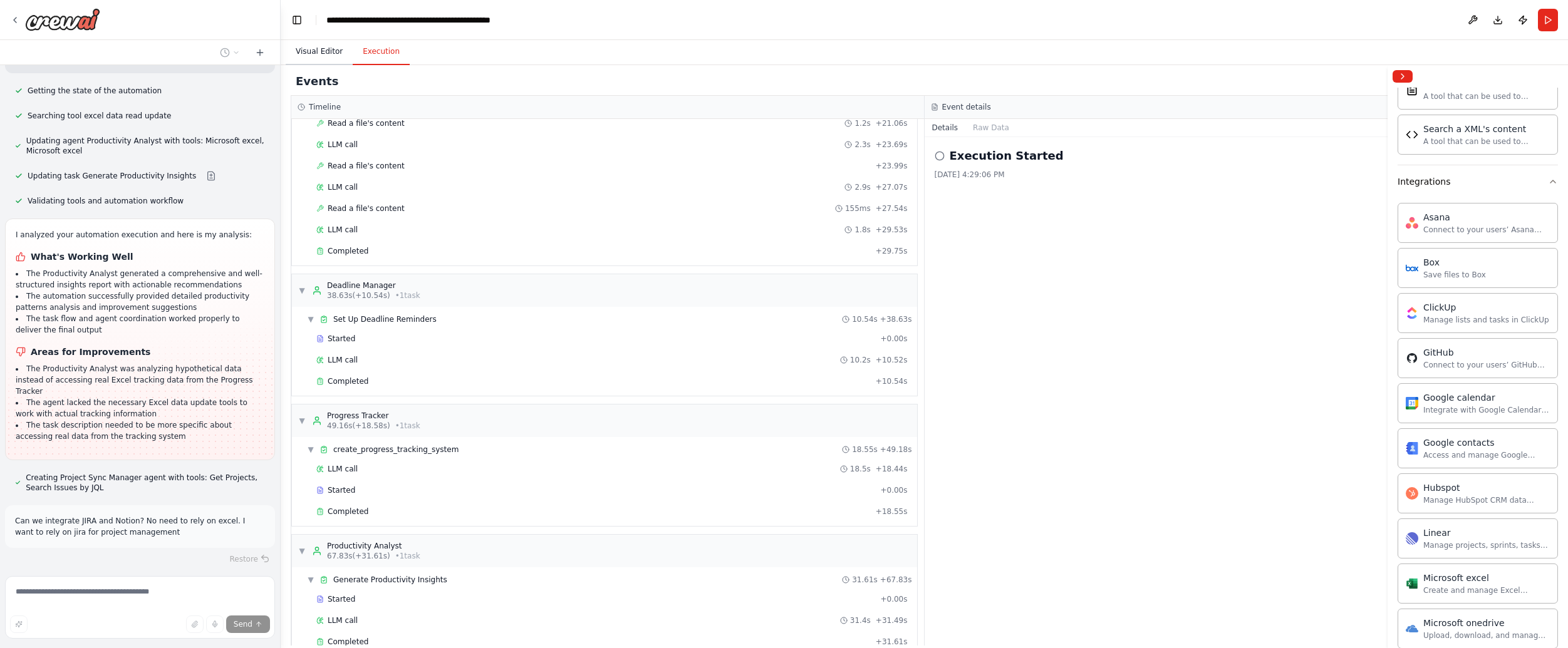
click at [338, 54] on button "Visual Editor" at bounding box center [319, 51] width 67 height 26
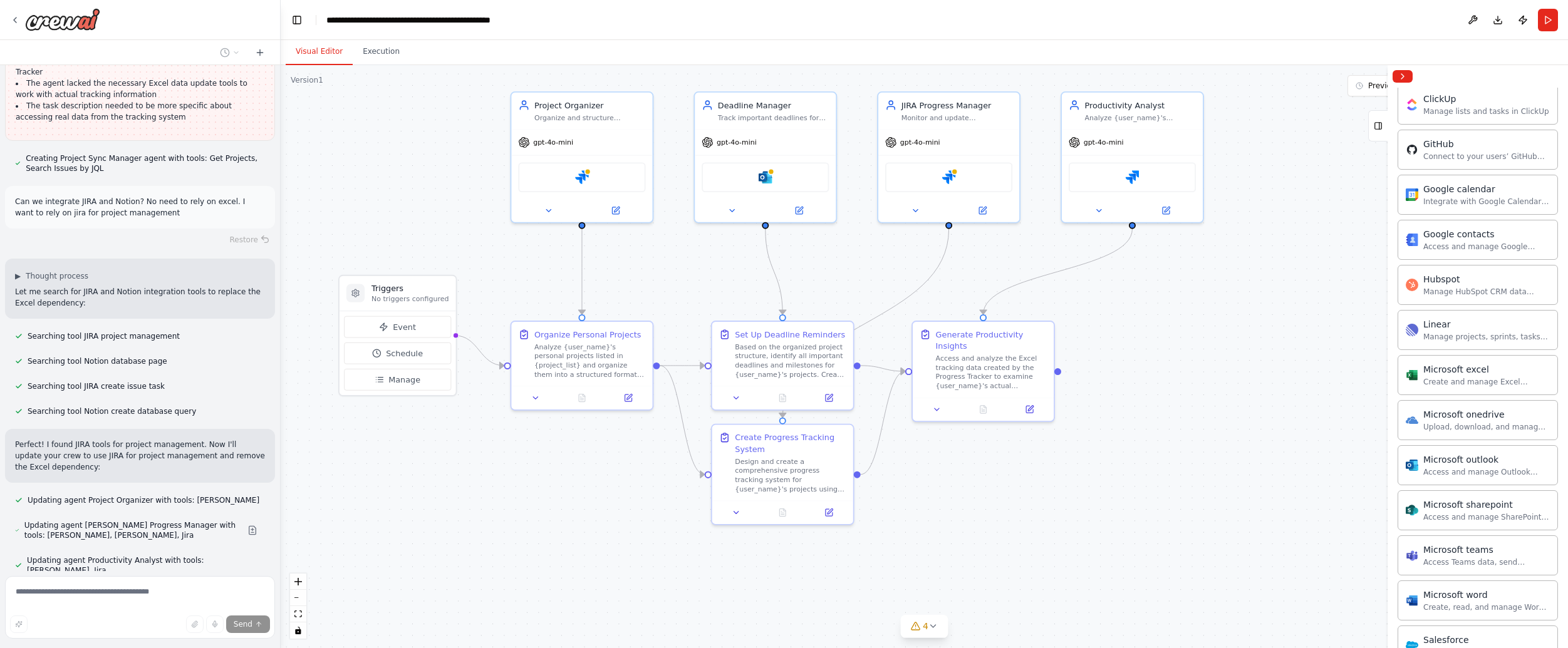
scroll to position [1115, 0]
click at [763, 180] on img at bounding box center [765, 175] width 13 height 13
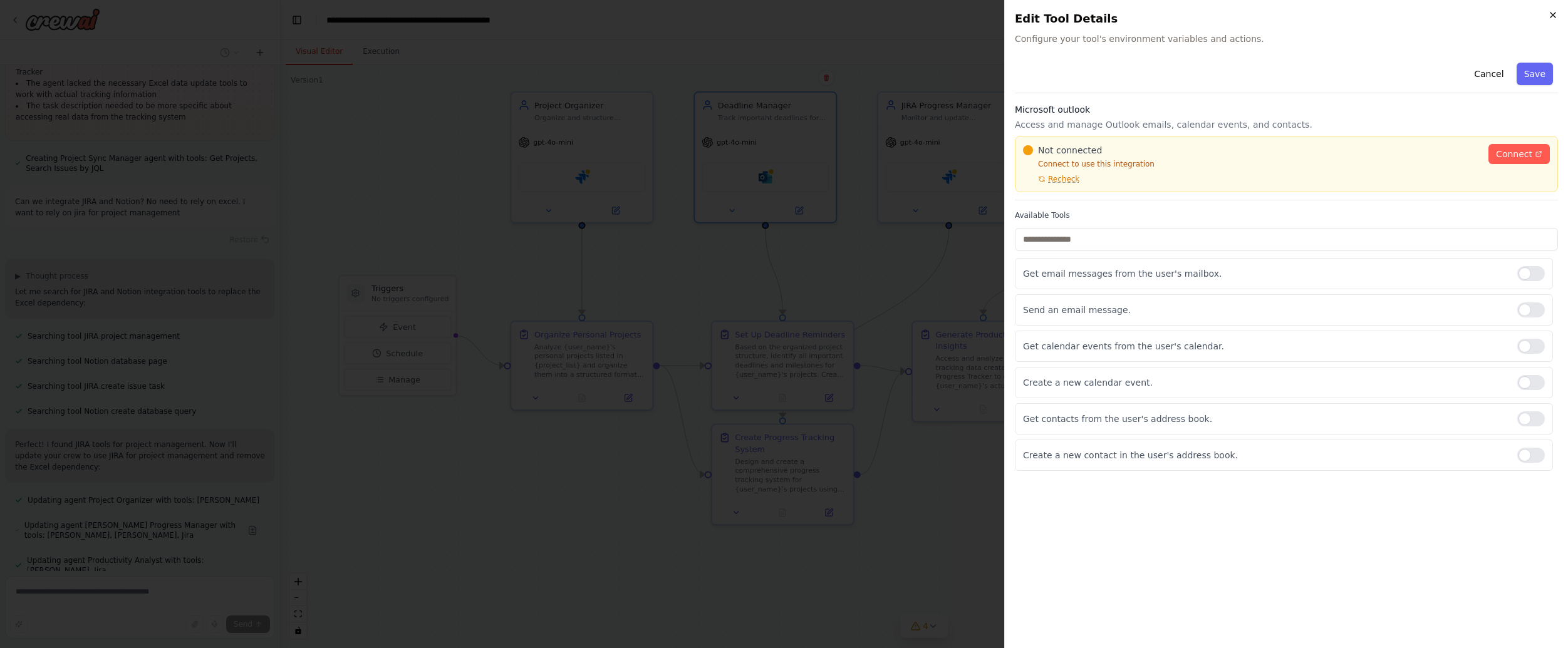
click at [1551, 14] on icon "button" at bounding box center [1552, 15] width 10 height 10
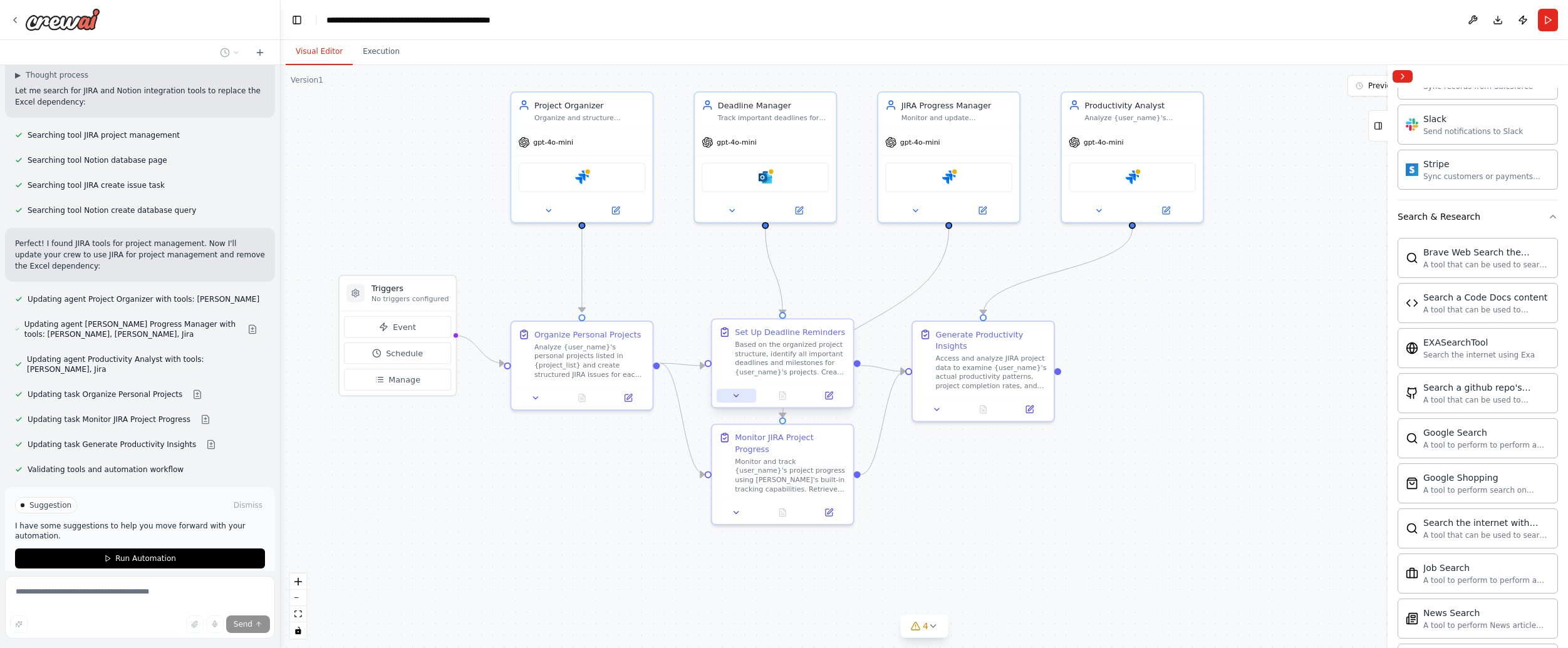
scroll to position [2198, 0]
click at [128, 553] on span "Run Automation" at bounding box center [145, 557] width 61 height 10
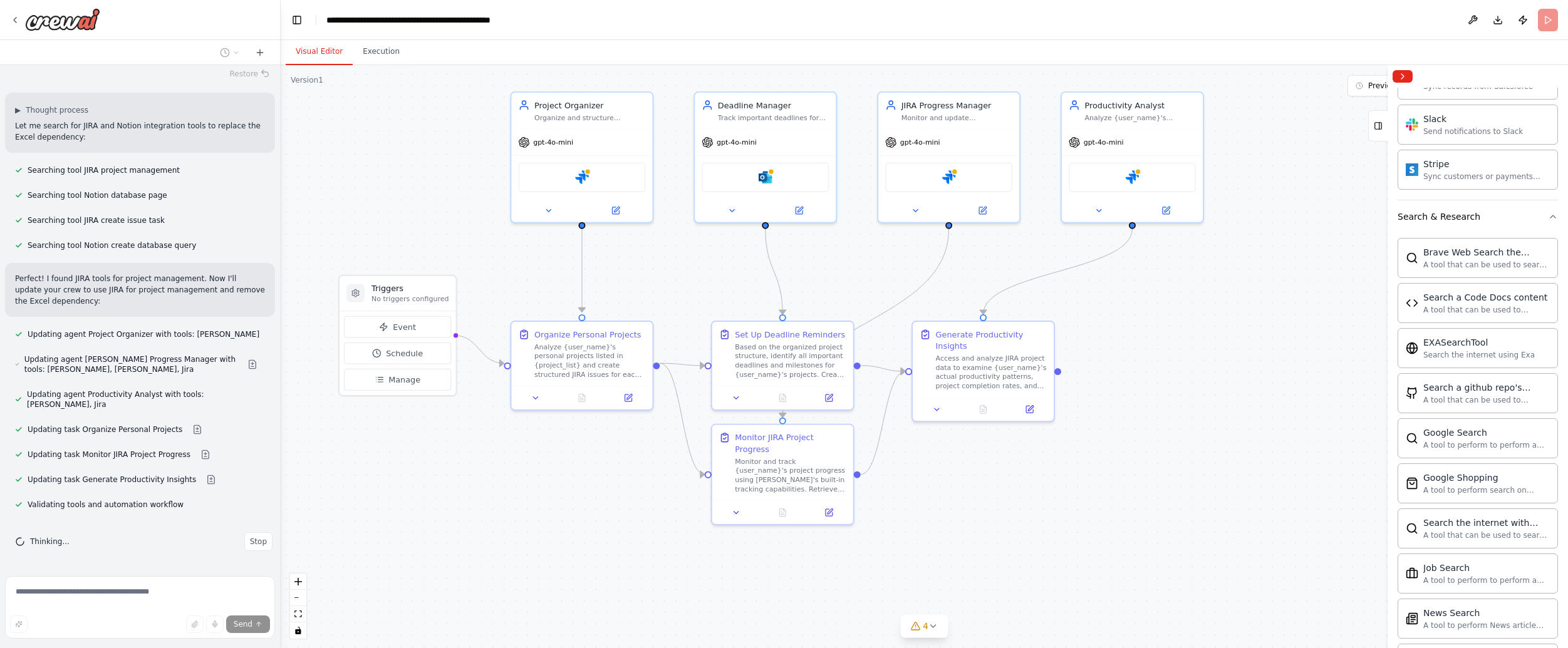
scroll to position [2098, 0]
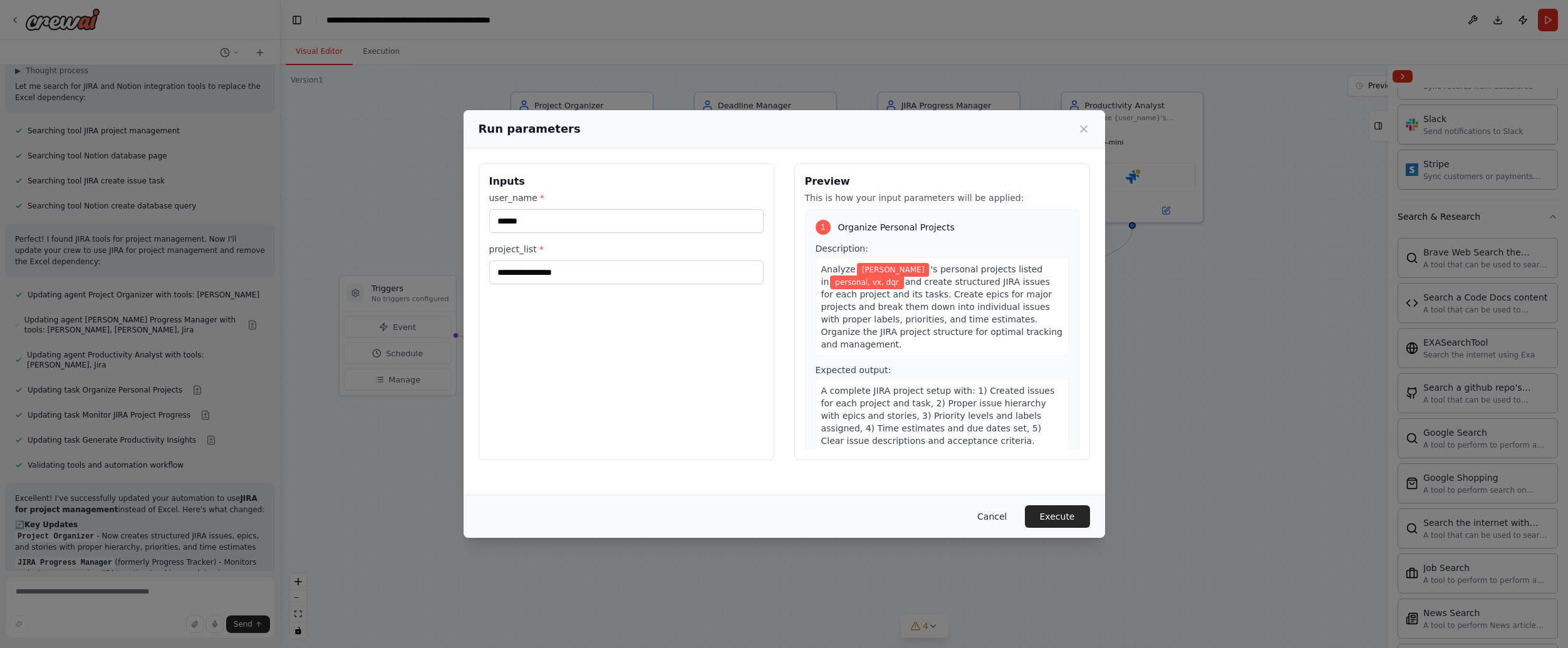
click at [999, 518] on button "Cancel" at bounding box center [992, 517] width 50 height 23
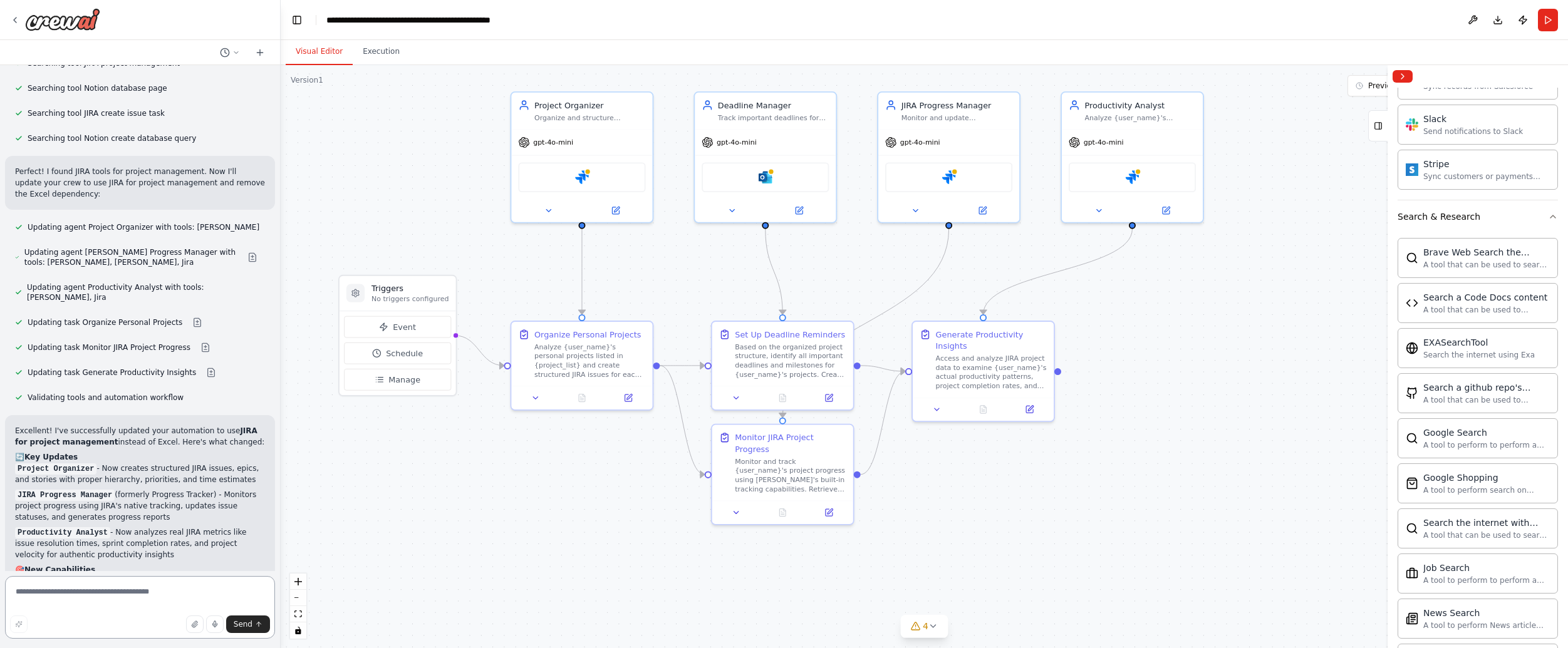
click at [188, 589] on textarea at bounding box center [139, 608] width 270 height 63
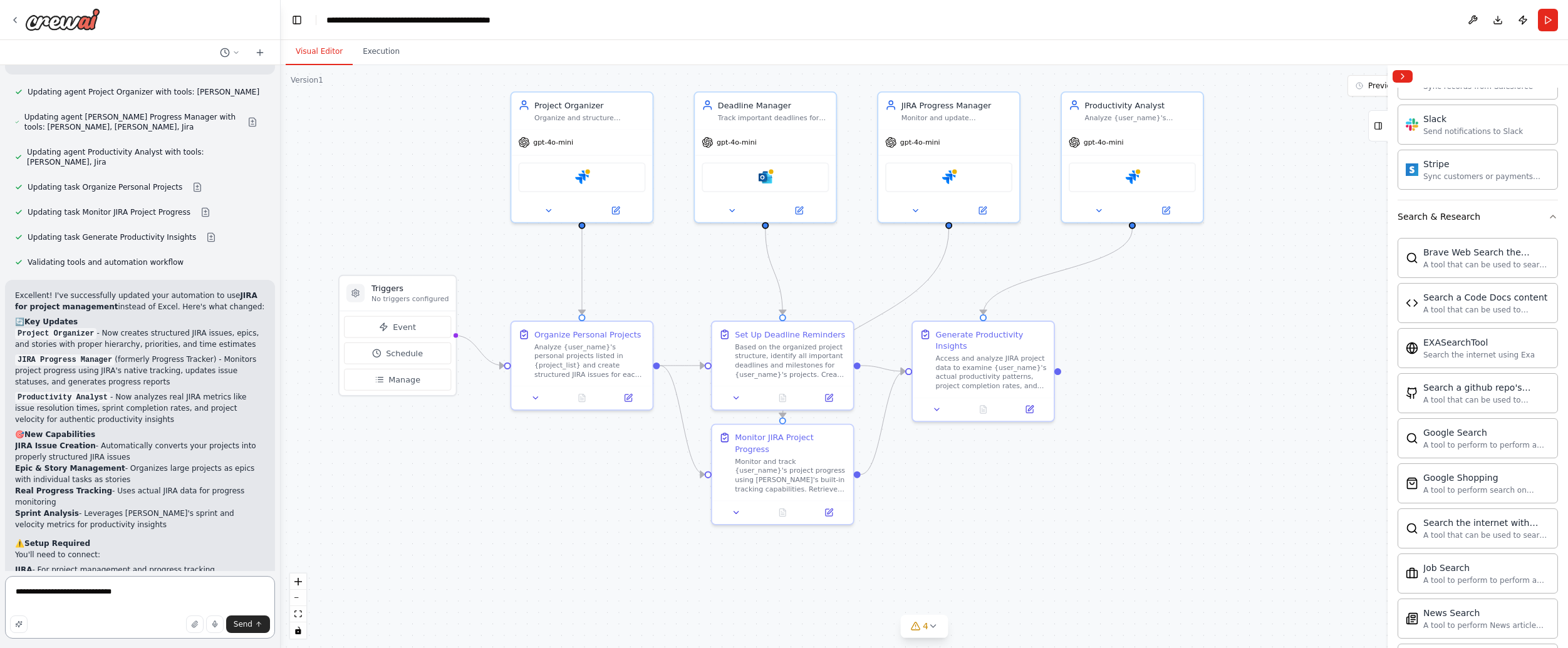
scroll to position [2416, 0]
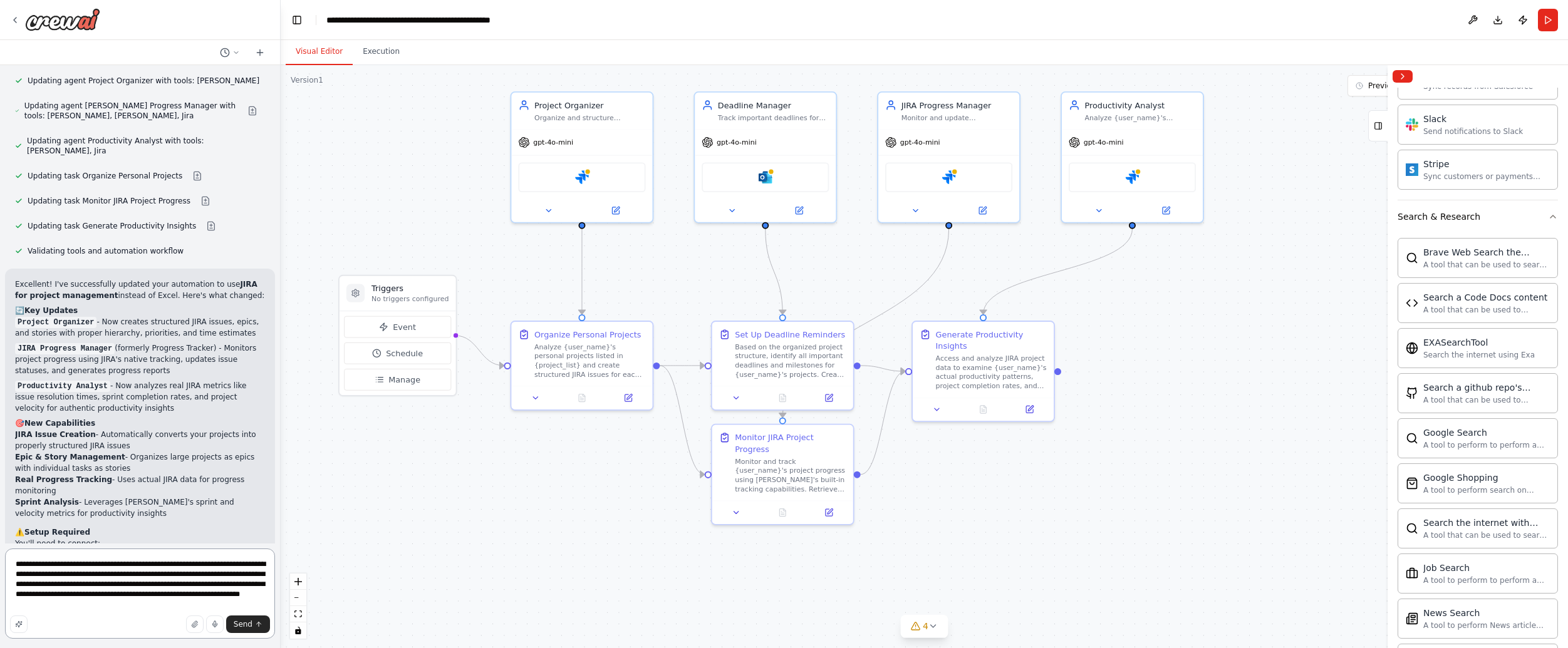
type textarea "**********"
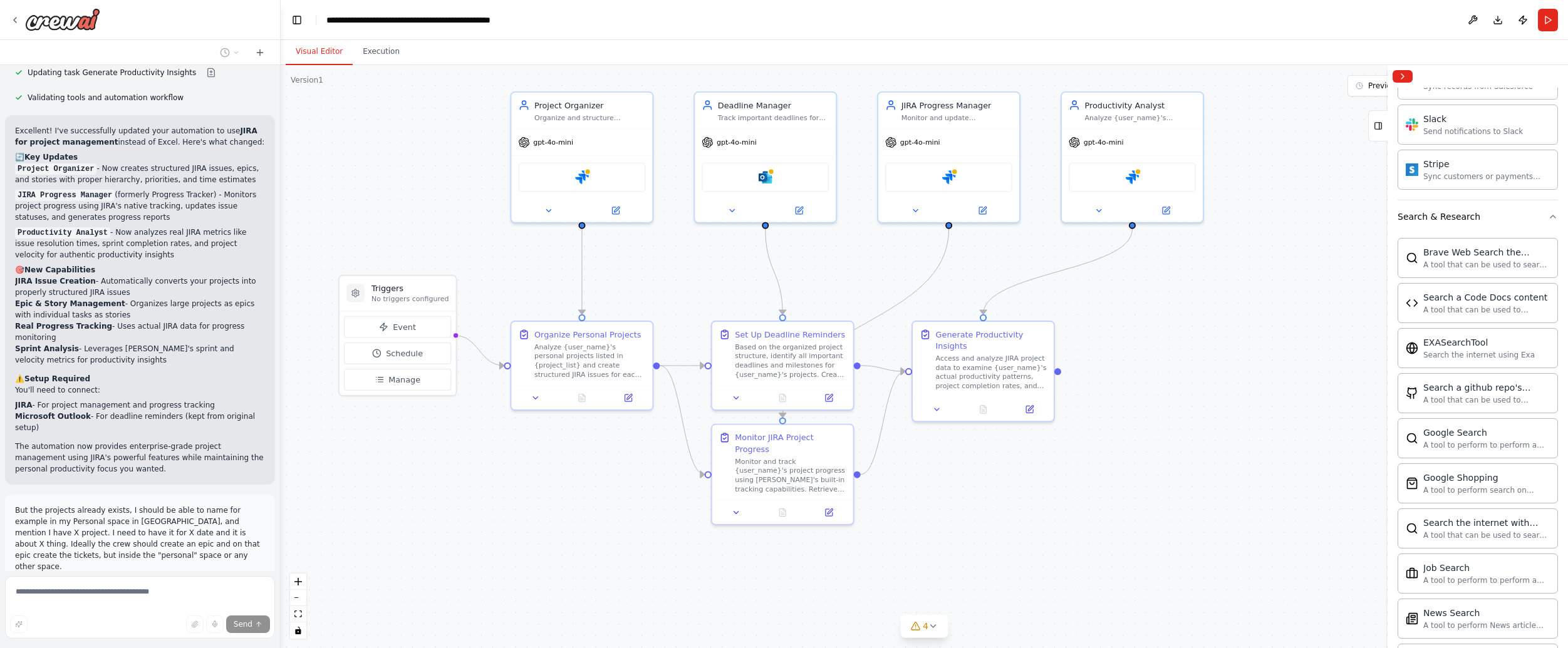
scroll to position [2572, 0]
click at [590, 179] on div "Jira" at bounding box center [581, 176] width 127 height 30
click at [583, 176] on img at bounding box center [581, 175] width 13 height 13
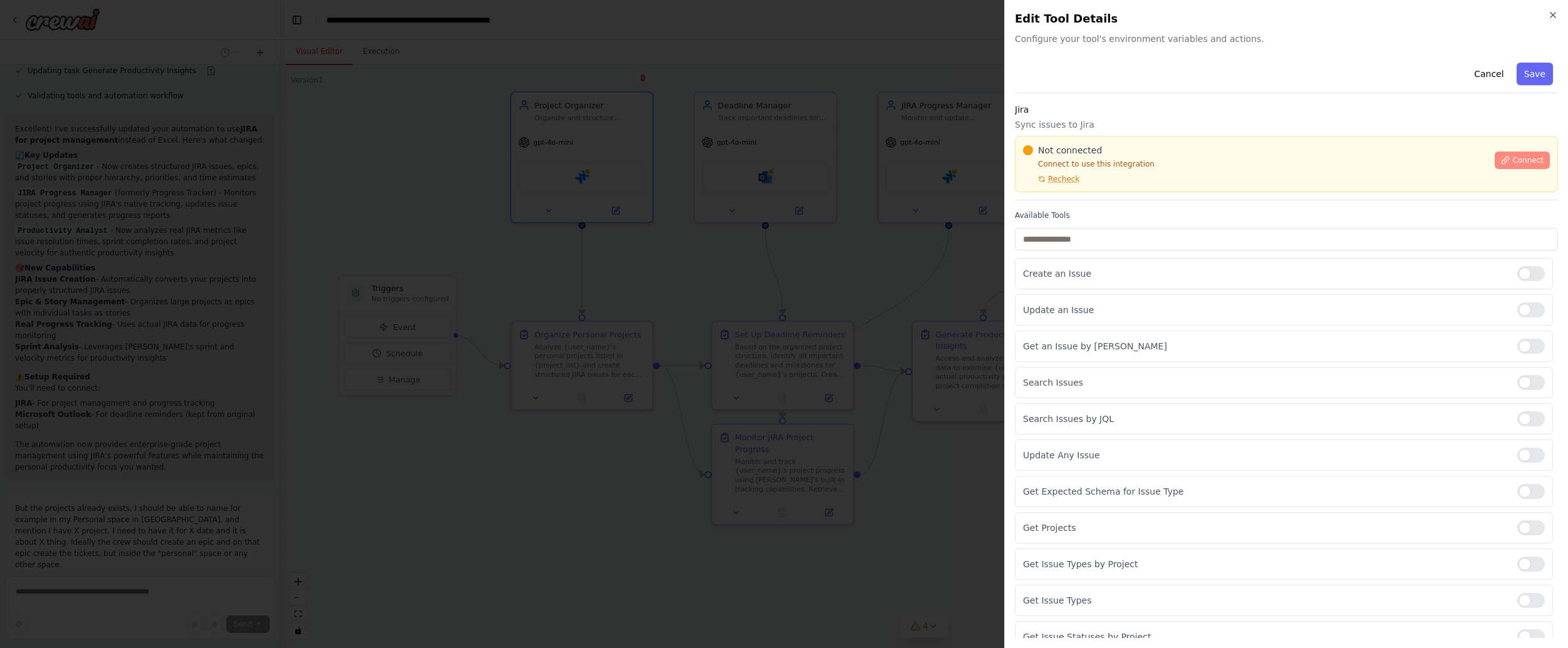
click at [1529, 159] on span "Connect" at bounding box center [1528, 160] width 32 height 10
click at [1517, 161] on span "Connect" at bounding box center [1528, 160] width 32 height 10
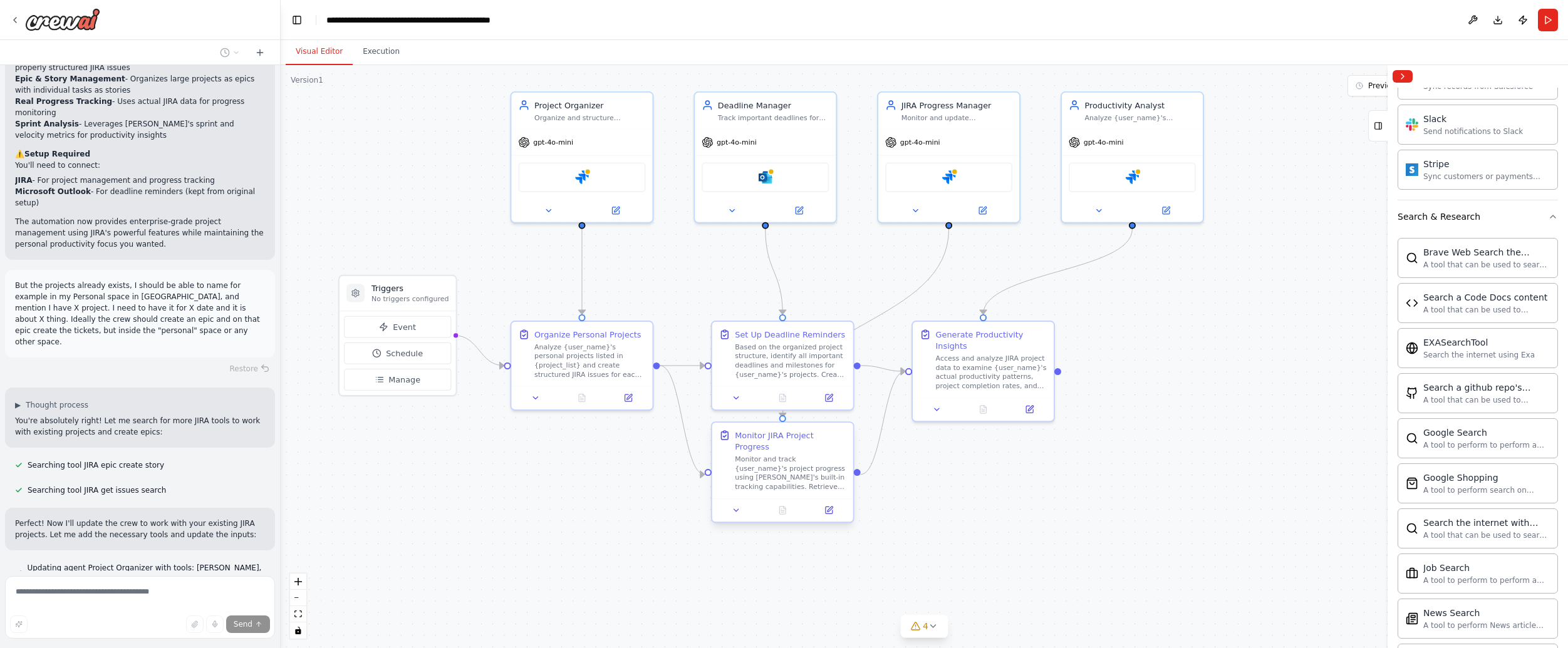
scroll to position [2820, 0]
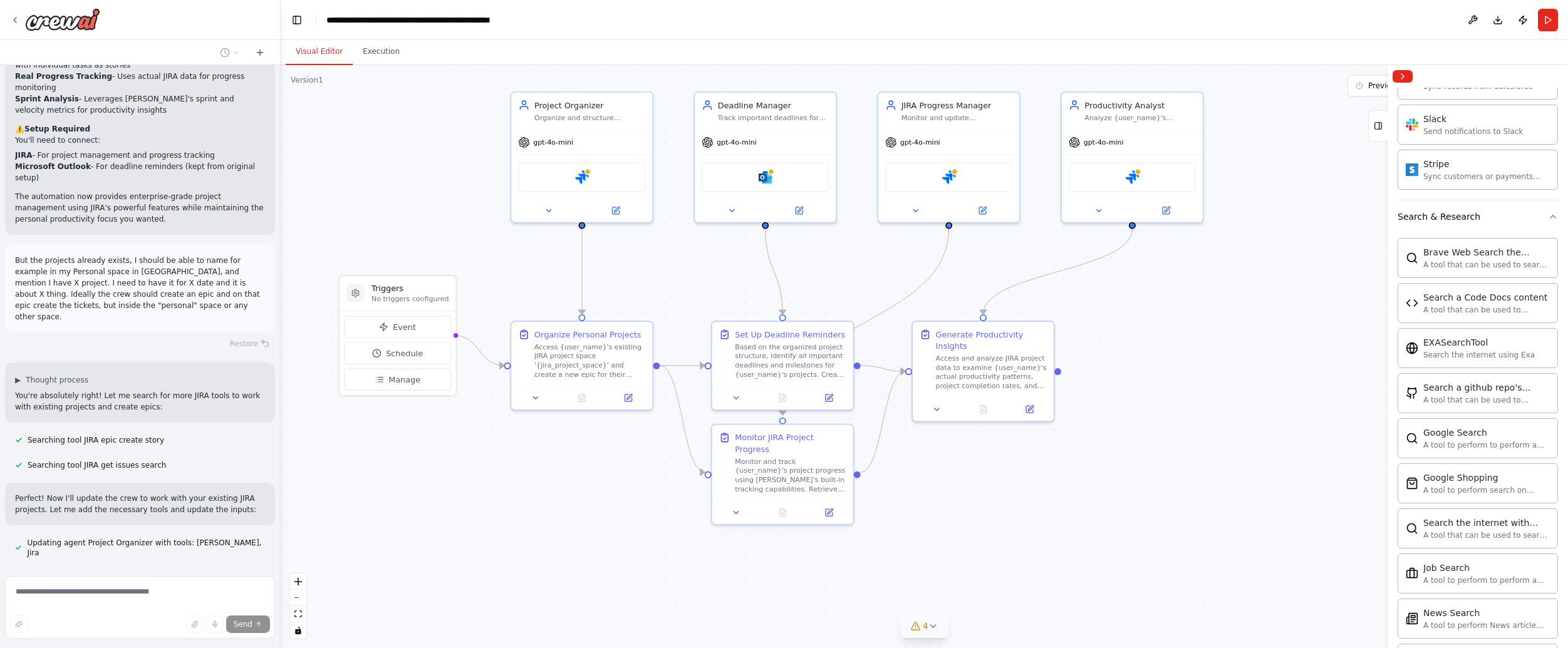
click at [918, 628] on icon at bounding box center [914, 627] width 8 height 8
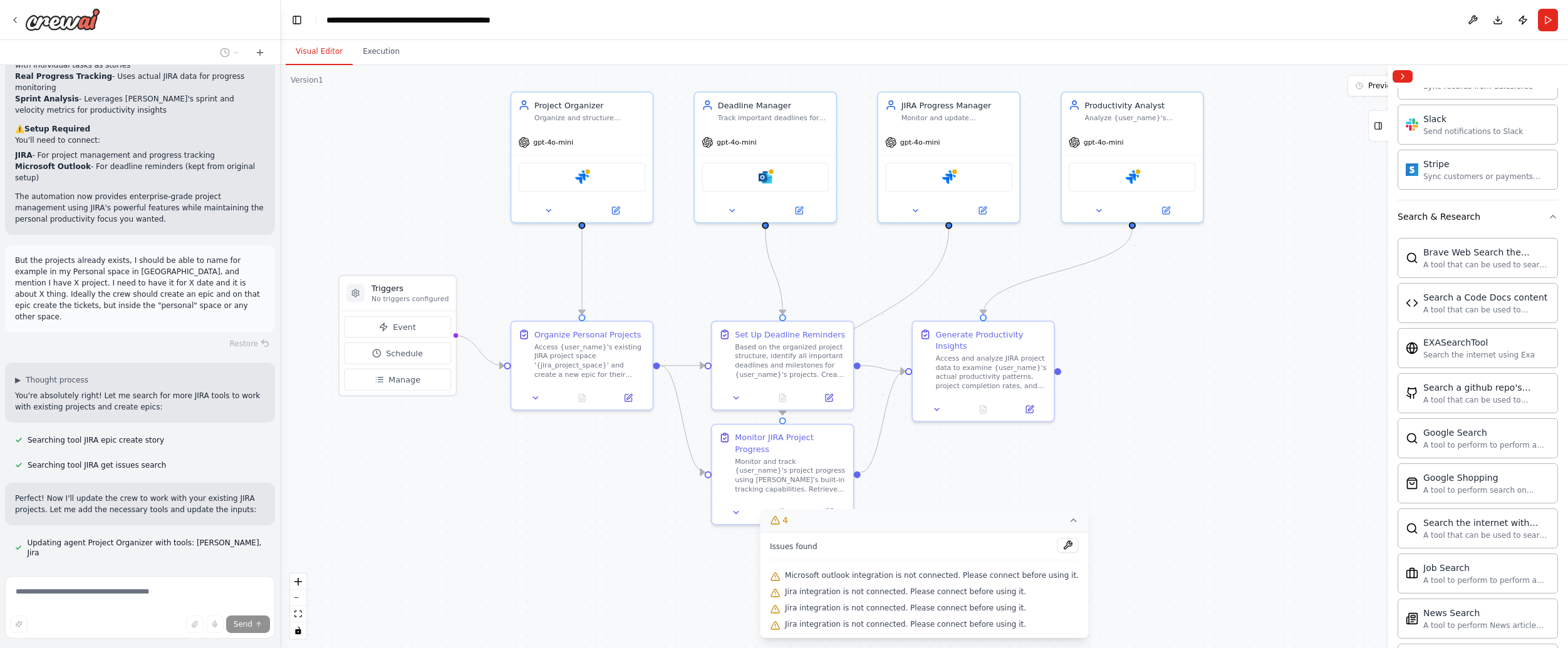
scroll to position [2845, 0]
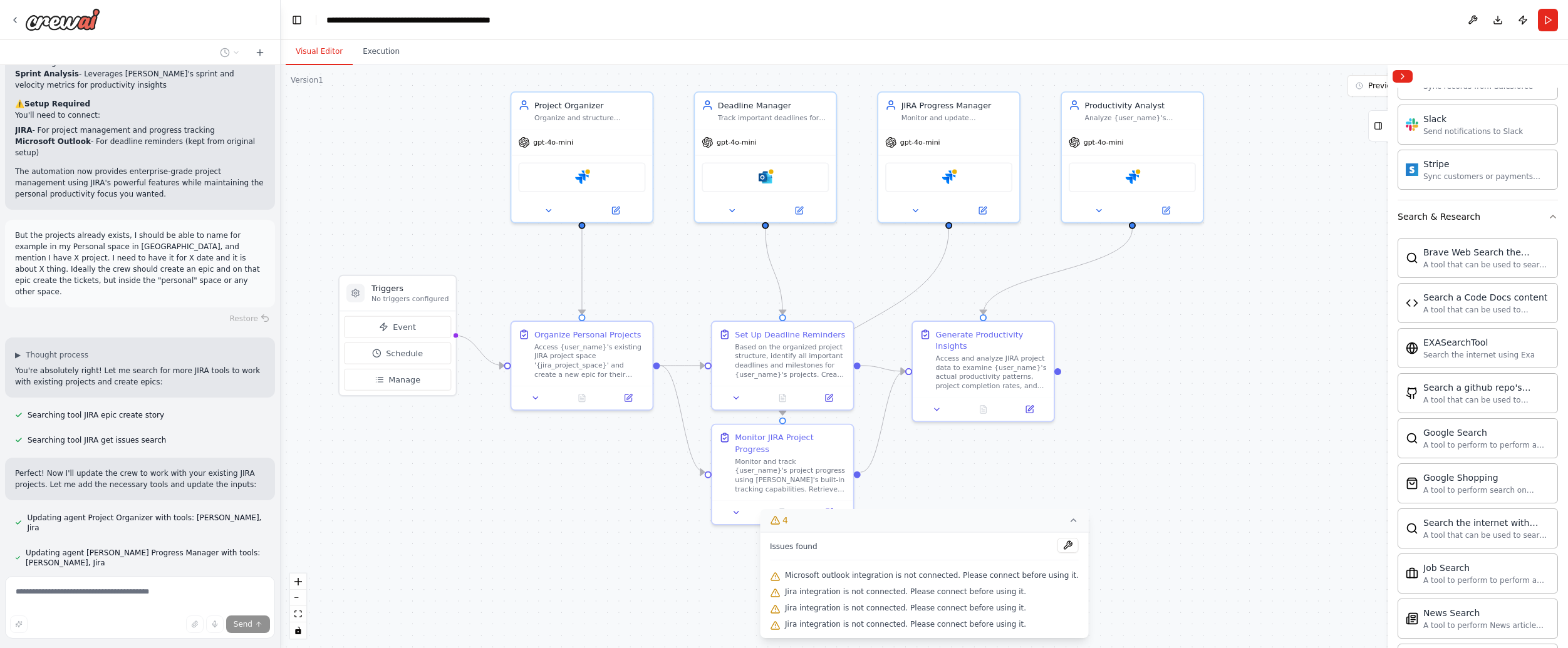
click at [1069, 524] on icon at bounding box center [1073, 520] width 10 height 10
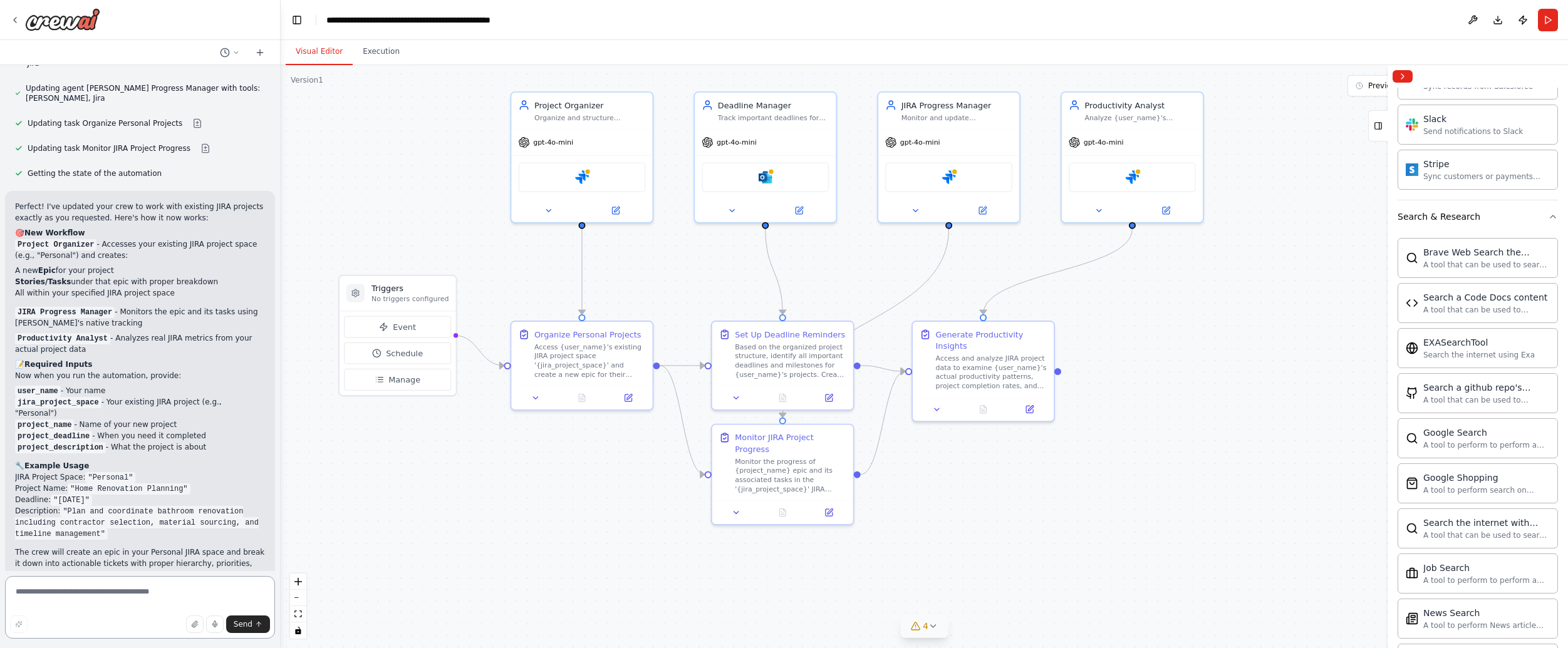
scroll to position [3321, 0]
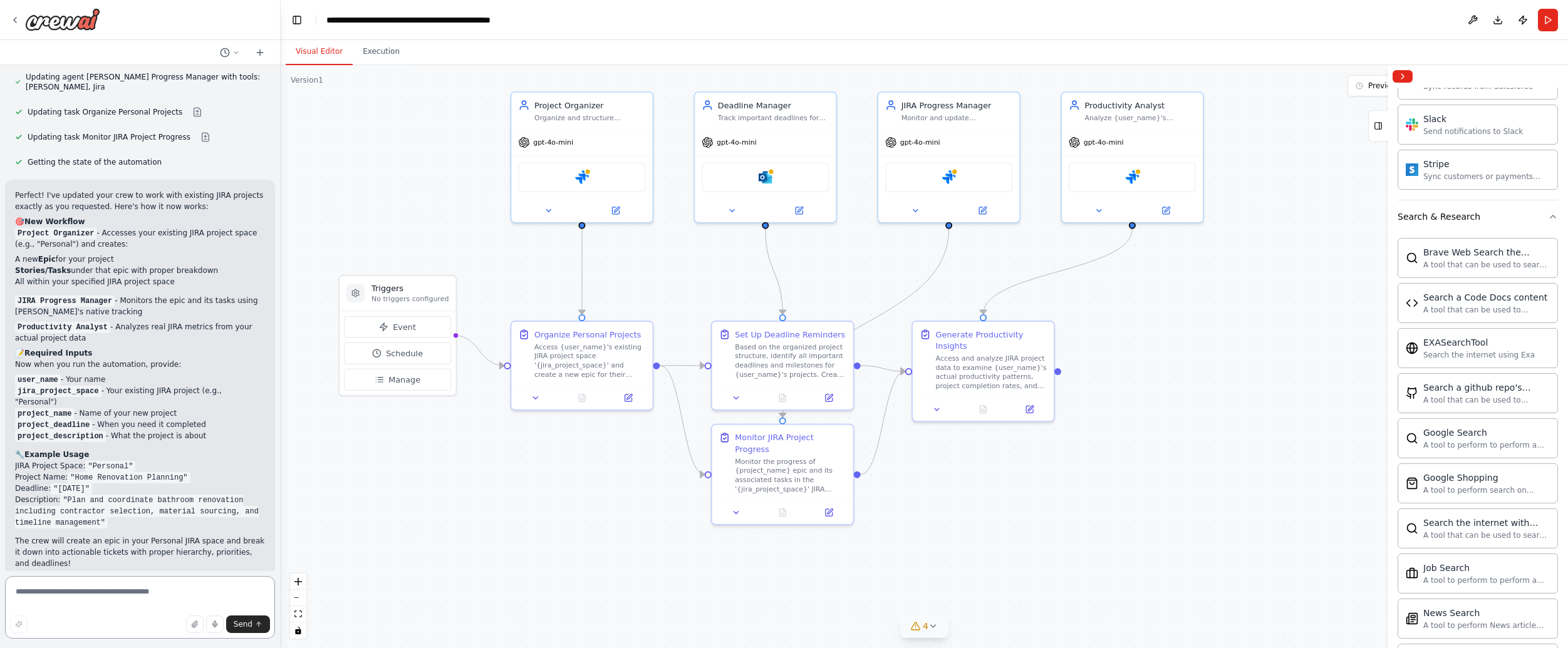
click at [142, 595] on textarea at bounding box center [139, 608] width 270 height 63
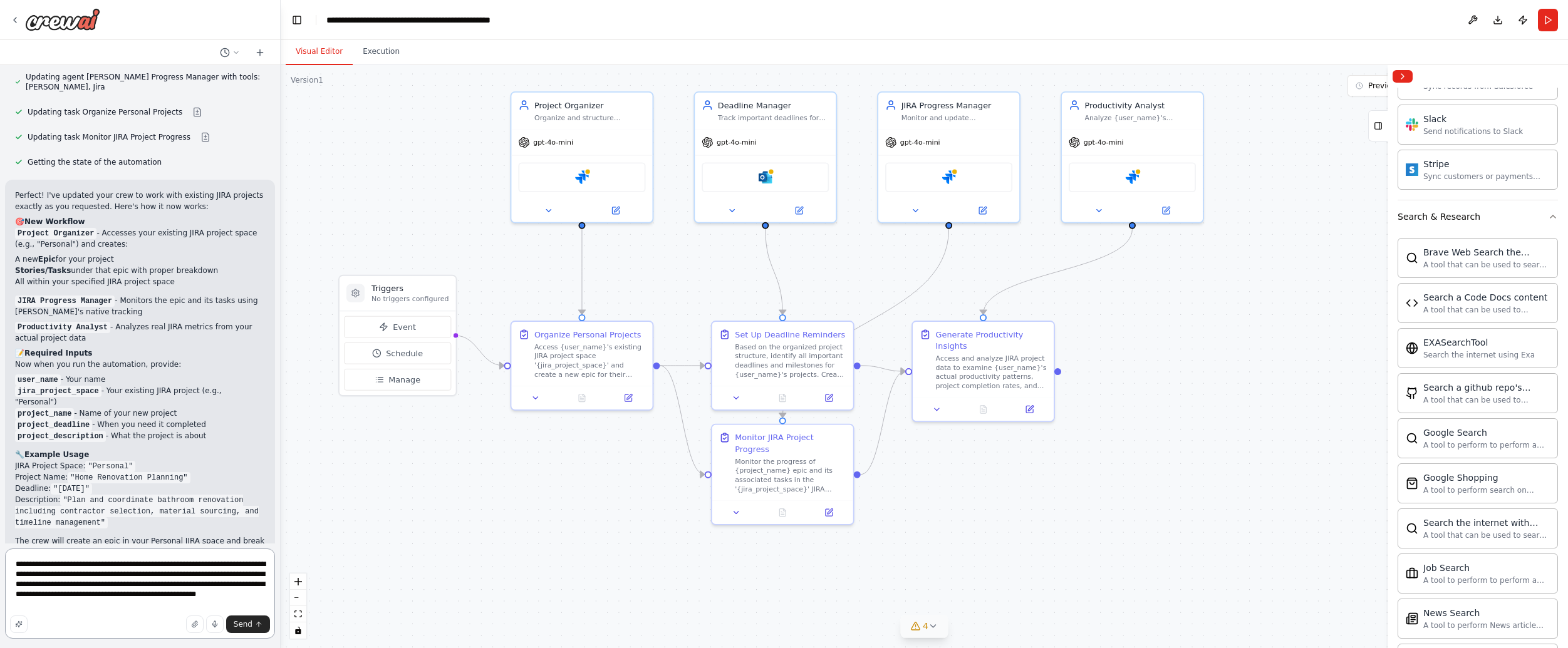
type textarea "**********"
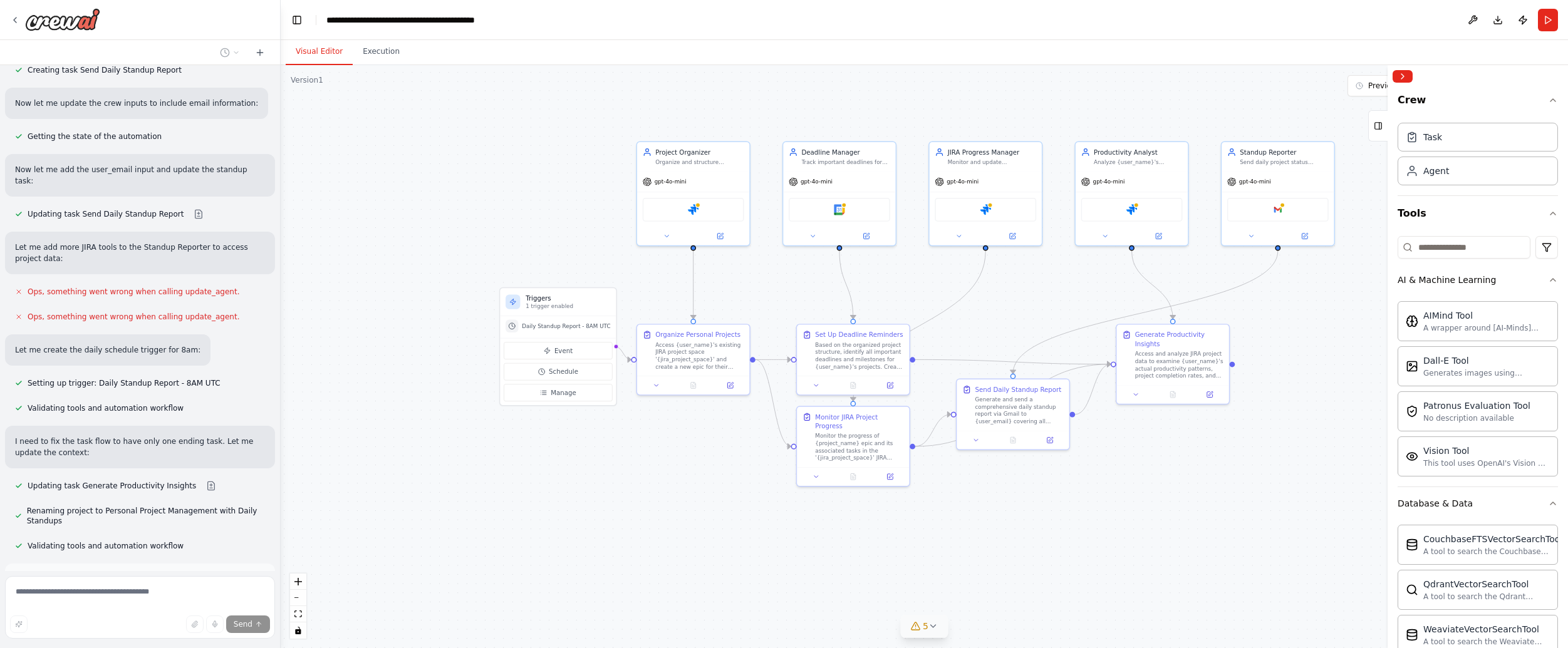
scroll to position [4607, 0]
click at [164, 629] on span "Run Automation" at bounding box center [145, 634] width 61 height 10
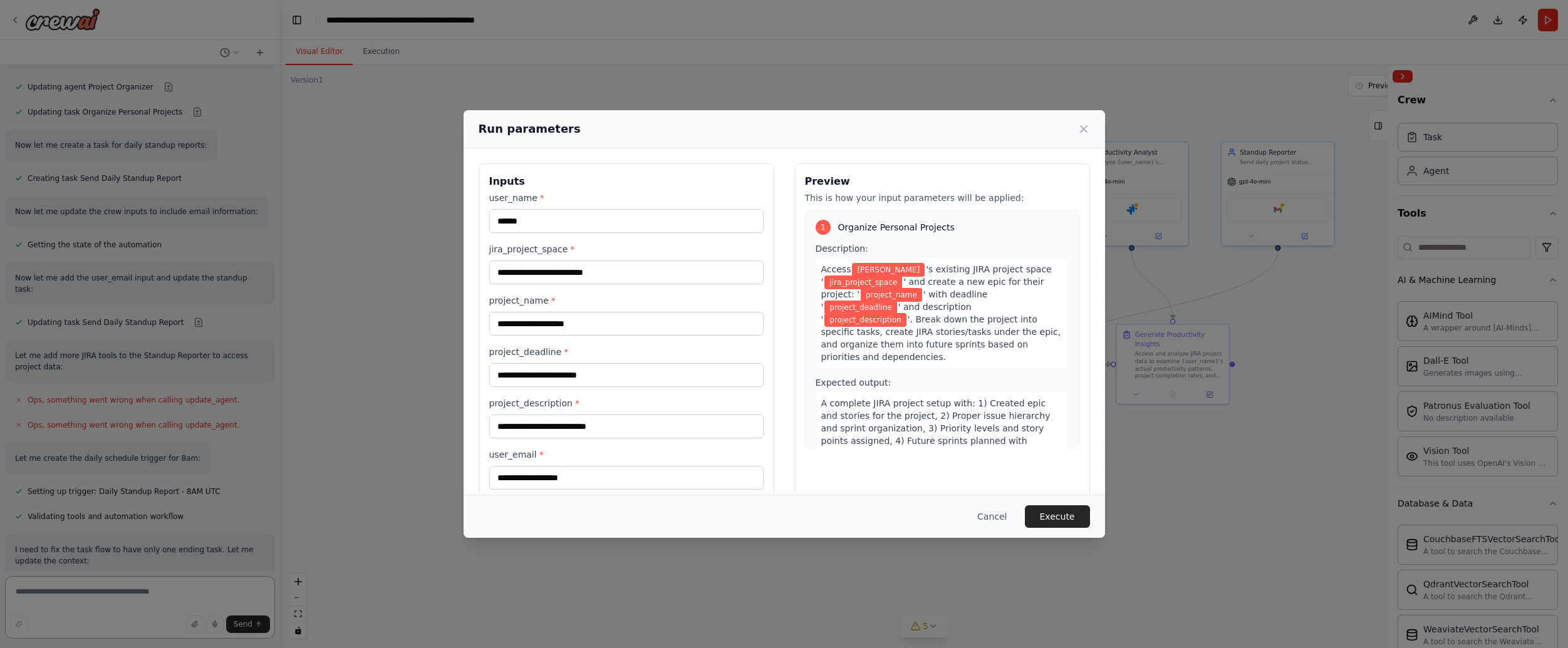
click at [580, 328] on input "project_name *" at bounding box center [626, 324] width 274 height 24
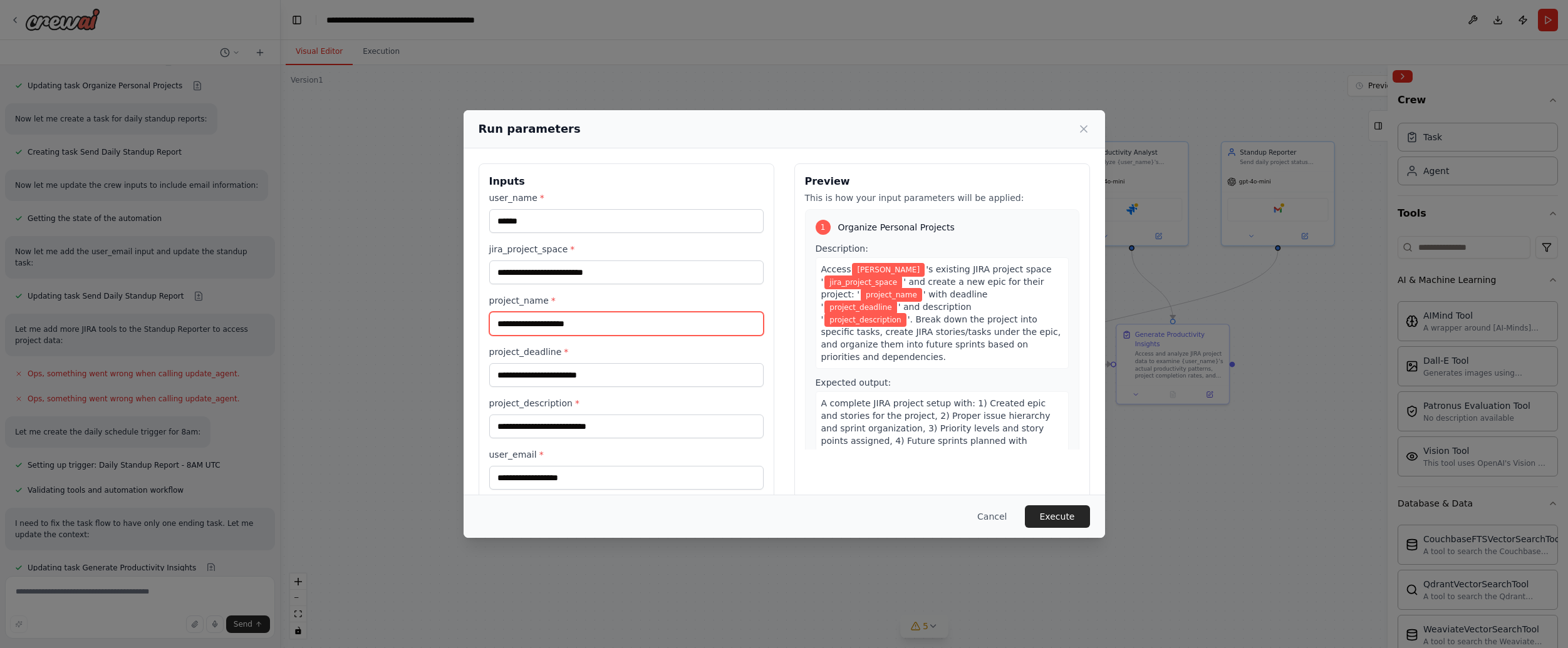
click at [583, 325] on input "project_name *" at bounding box center [626, 324] width 274 height 24
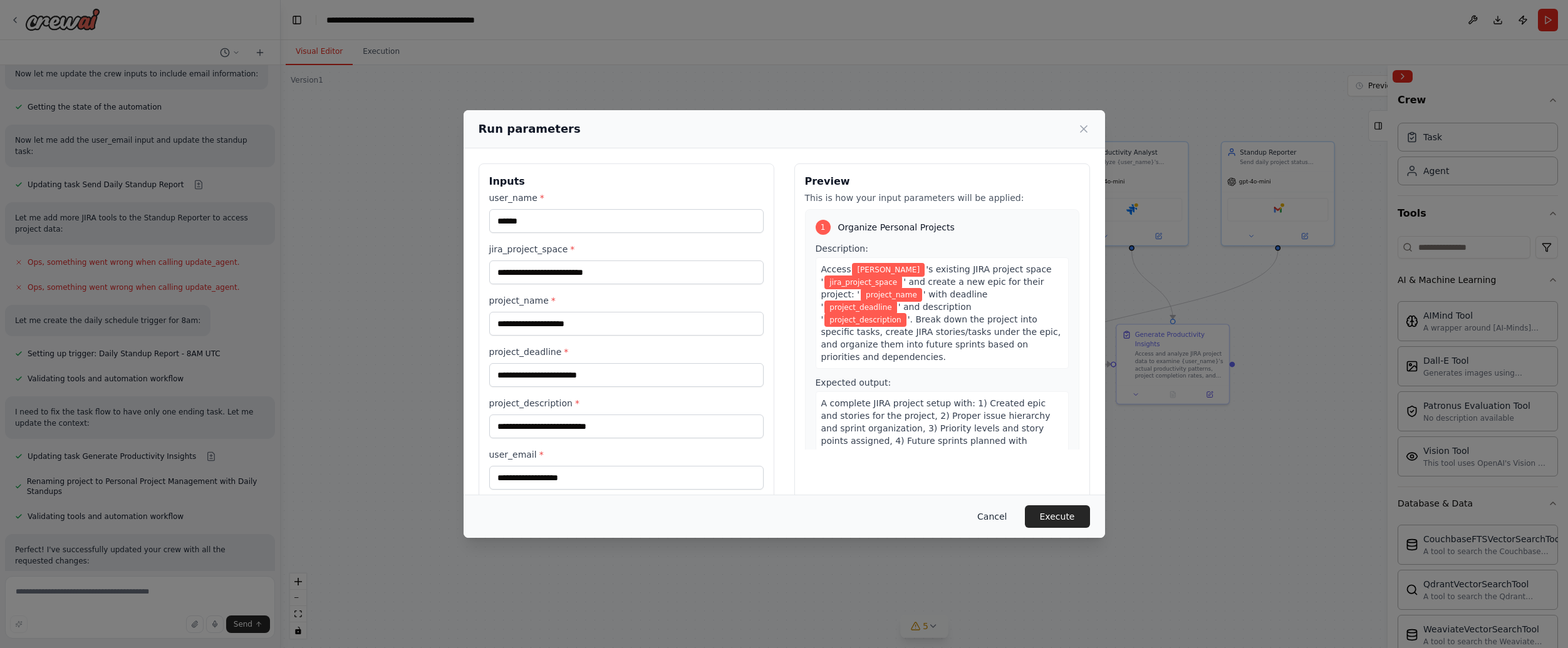
click at [992, 516] on button "Cancel" at bounding box center [992, 517] width 50 height 23
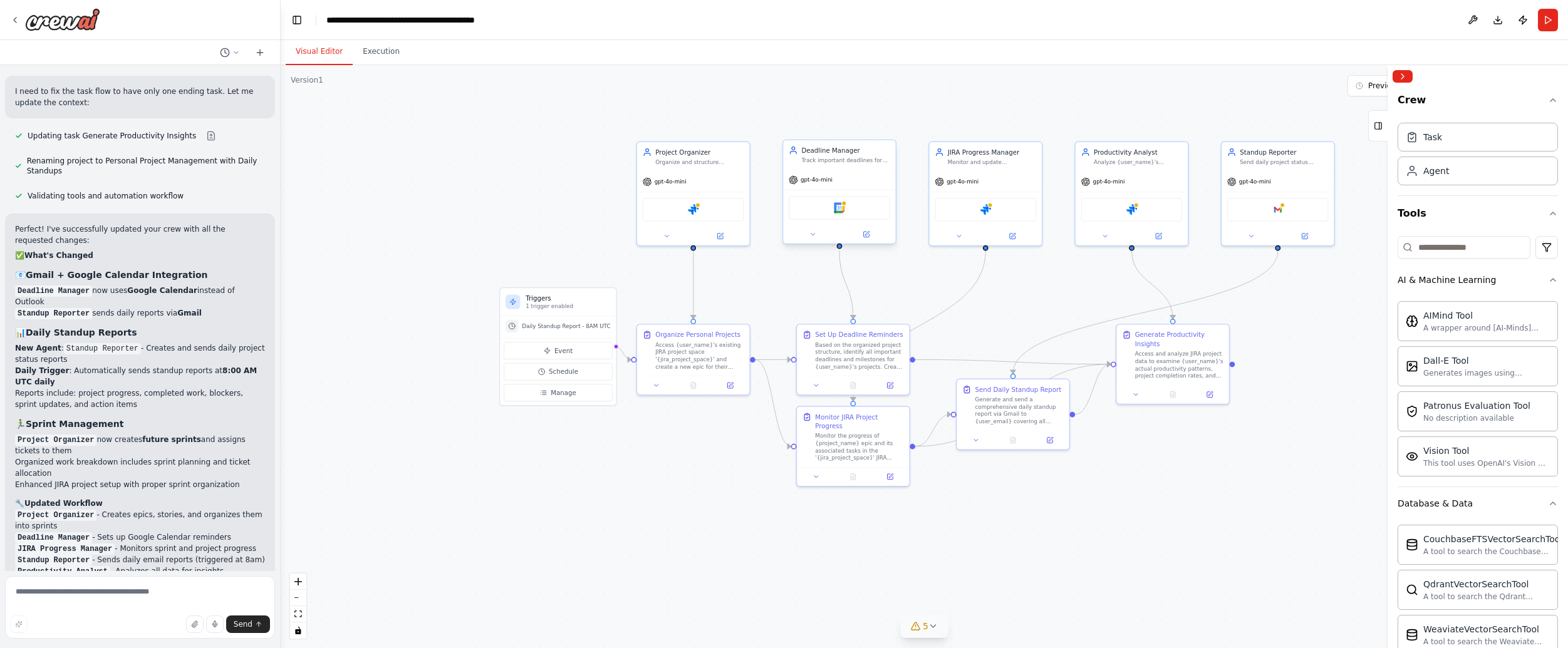
click at [840, 213] on div "Google calendar" at bounding box center [839, 208] width 102 height 24
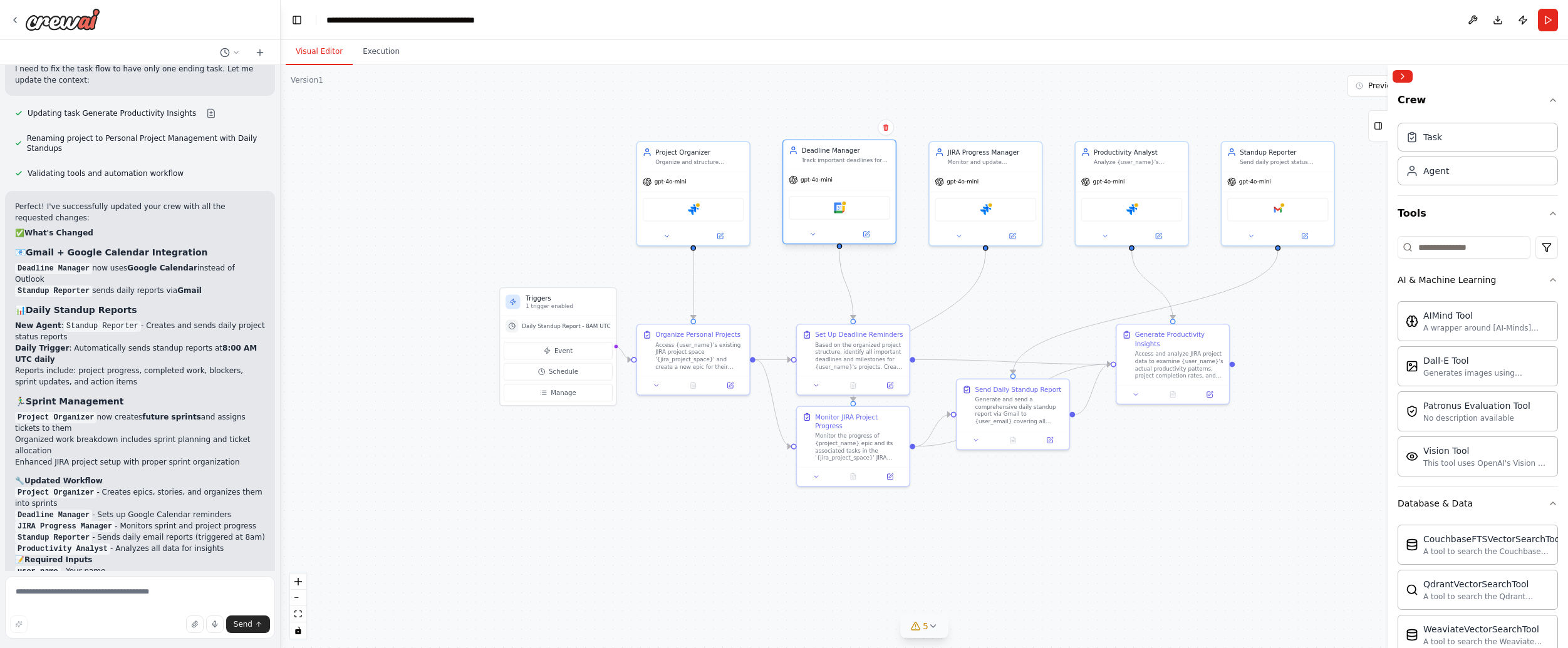
click at [843, 213] on div "Google calendar" at bounding box center [839, 208] width 102 height 24
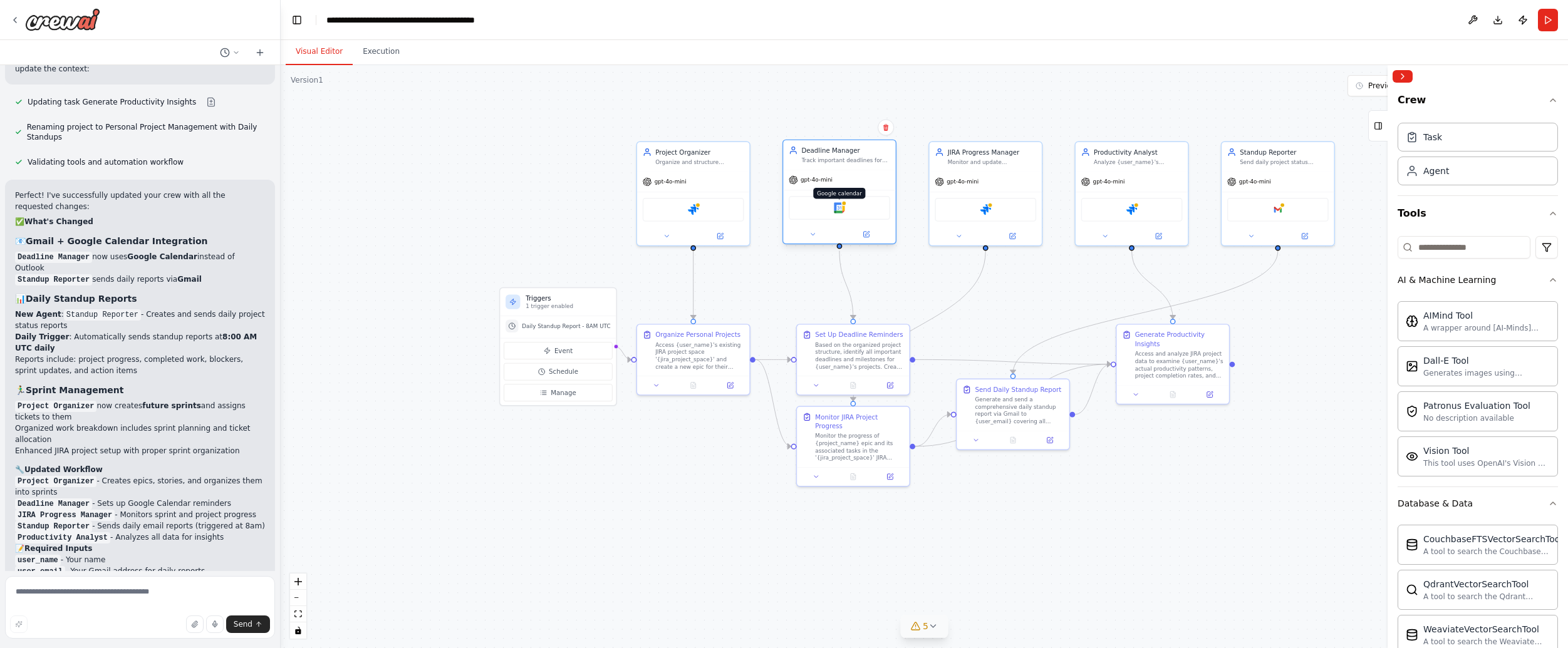
click at [843, 205] on div at bounding box center [843, 203] width 6 height 6
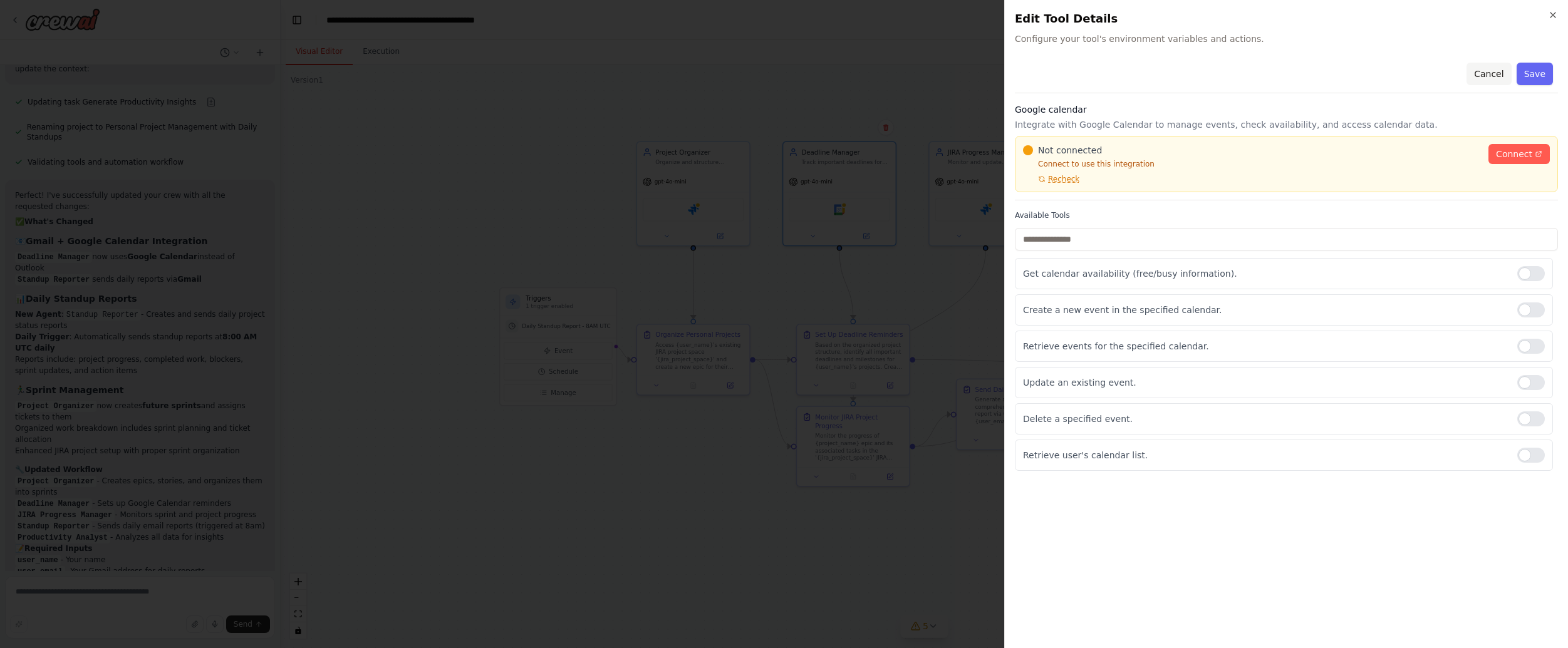
click at [1474, 69] on button "Cancel" at bounding box center [1488, 74] width 44 height 23
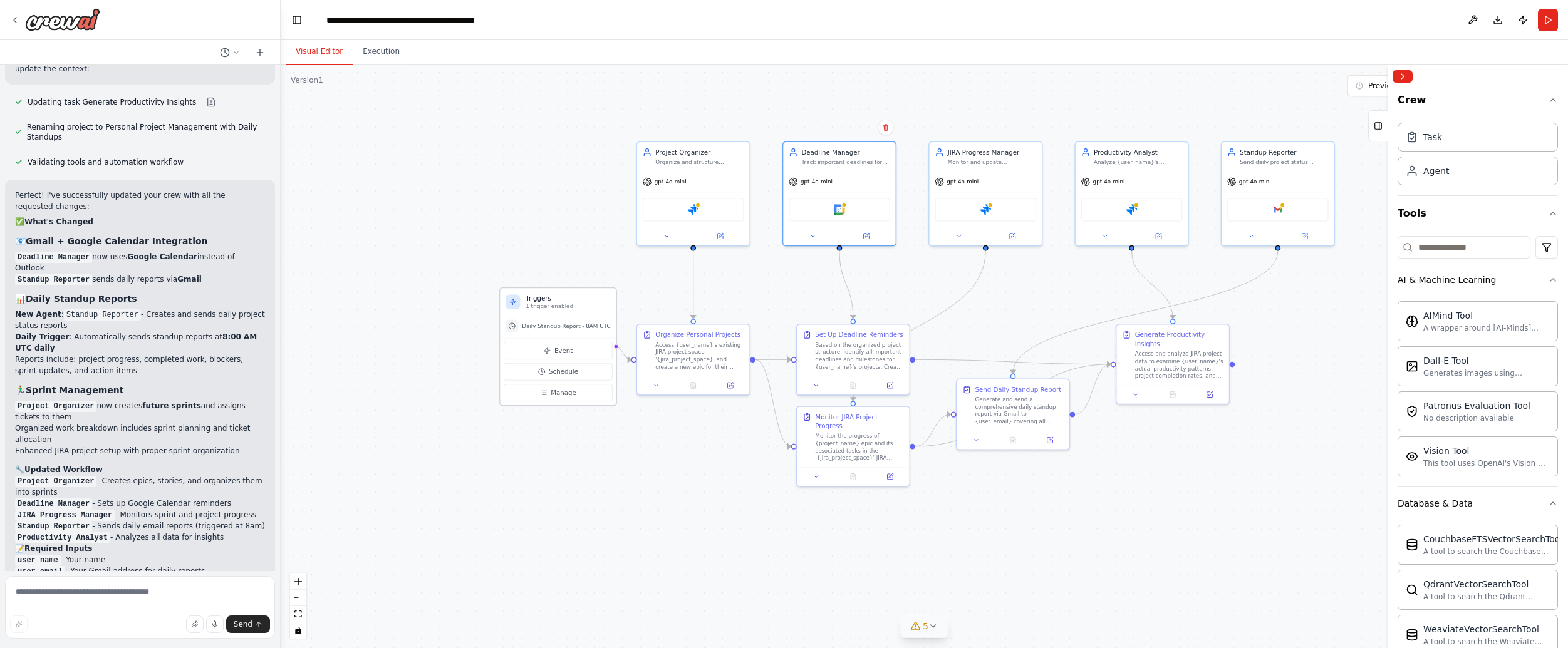
click at [560, 323] on span "Daily Standup Report - 8AM UTC" at bounding box center [566, 327] width 88 height 8
click at [567, 390] on span "Manage" at bounding box center [563, 393] width 26 height 9
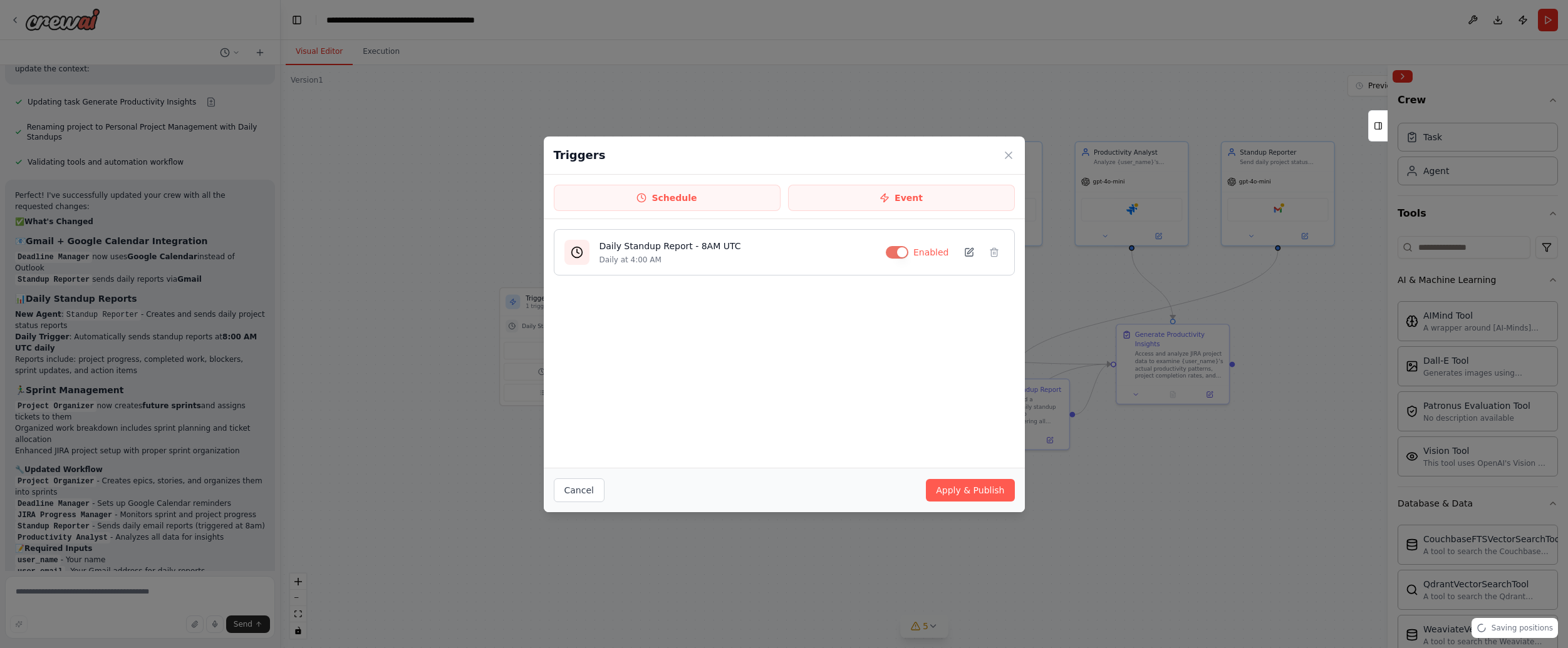
click at [972, 253] on icon at bounding box center [969, 253] width 8 height 8
select select "*****"
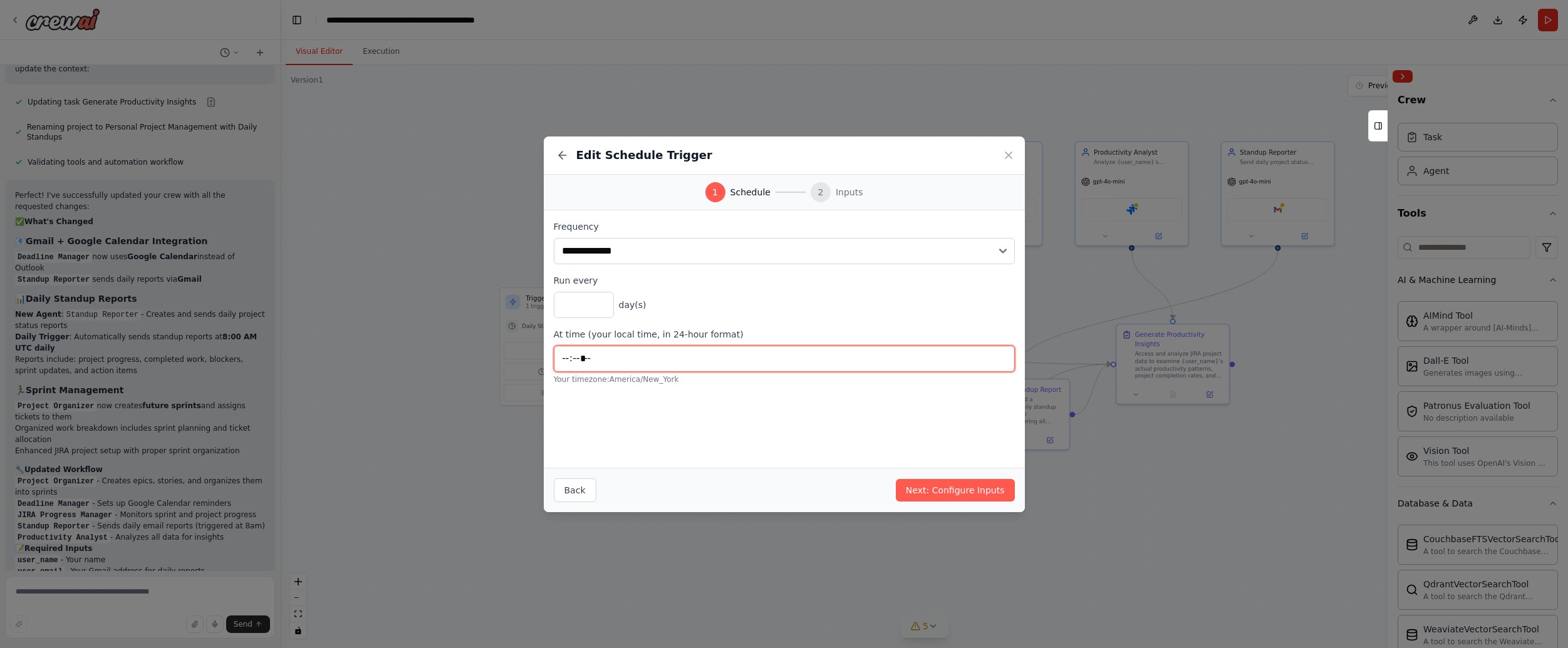
click at [631, 357] on input "*****" at bounding box center [784, 358] width 461 height 26
type input "*****"
click at [764, 430] on div "**********" at bounding box center [784, 339] width 481 height 257
click at [931, 487] on button "Next: Configure Inputs" at bounding box center [955, 490] width 119 height 23
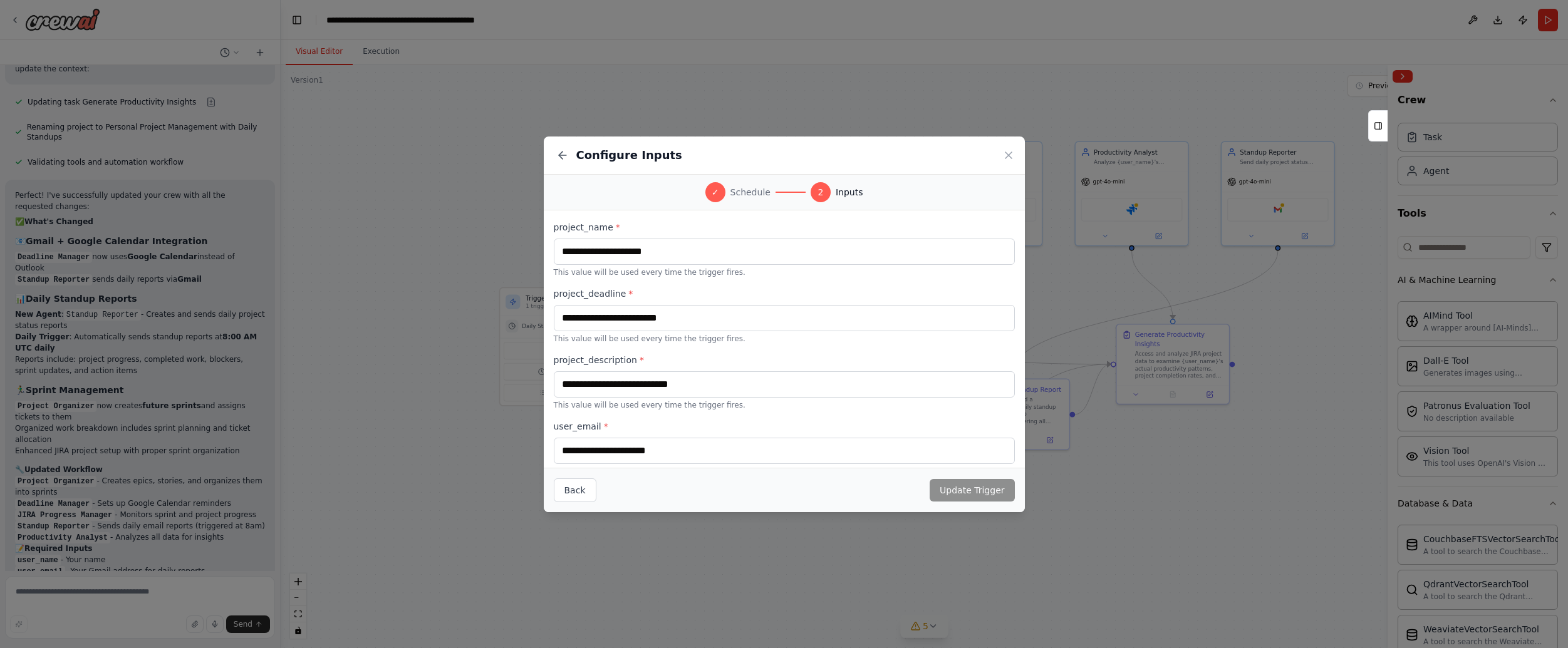
scroll to position [173, 0]
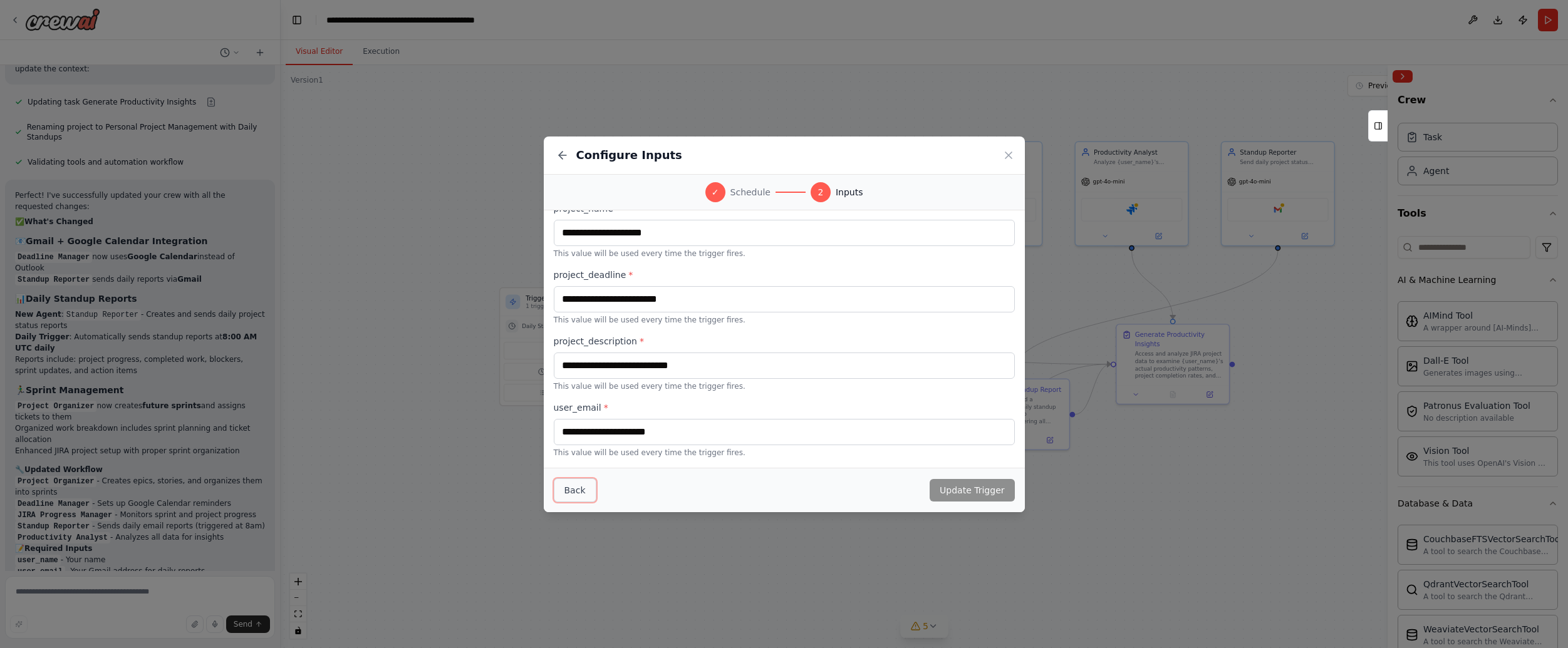
click at [588, 487] on button "Back" at bounding box center [575, 491] width 43 height 24
select select "*****"
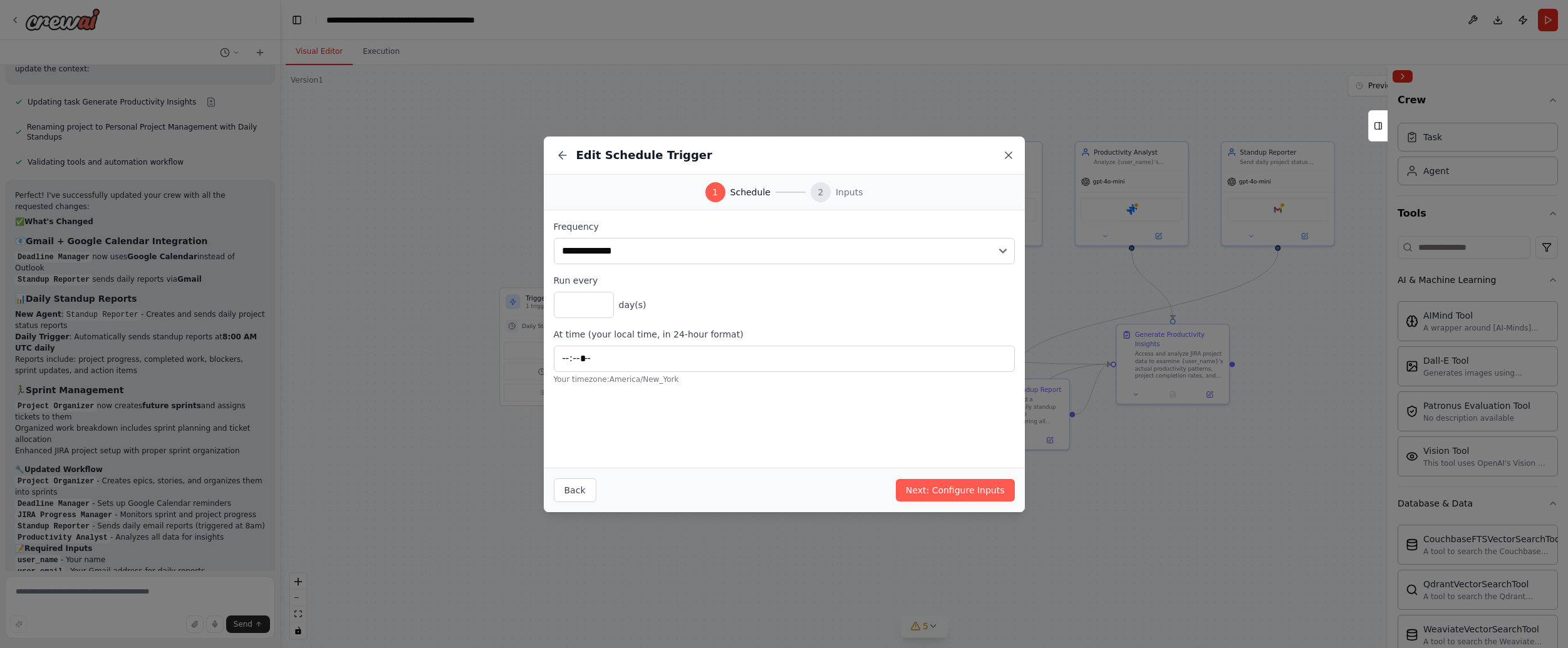
click at [1005, 156] on icon at bounding box center [1009, 155] width 13 height 13
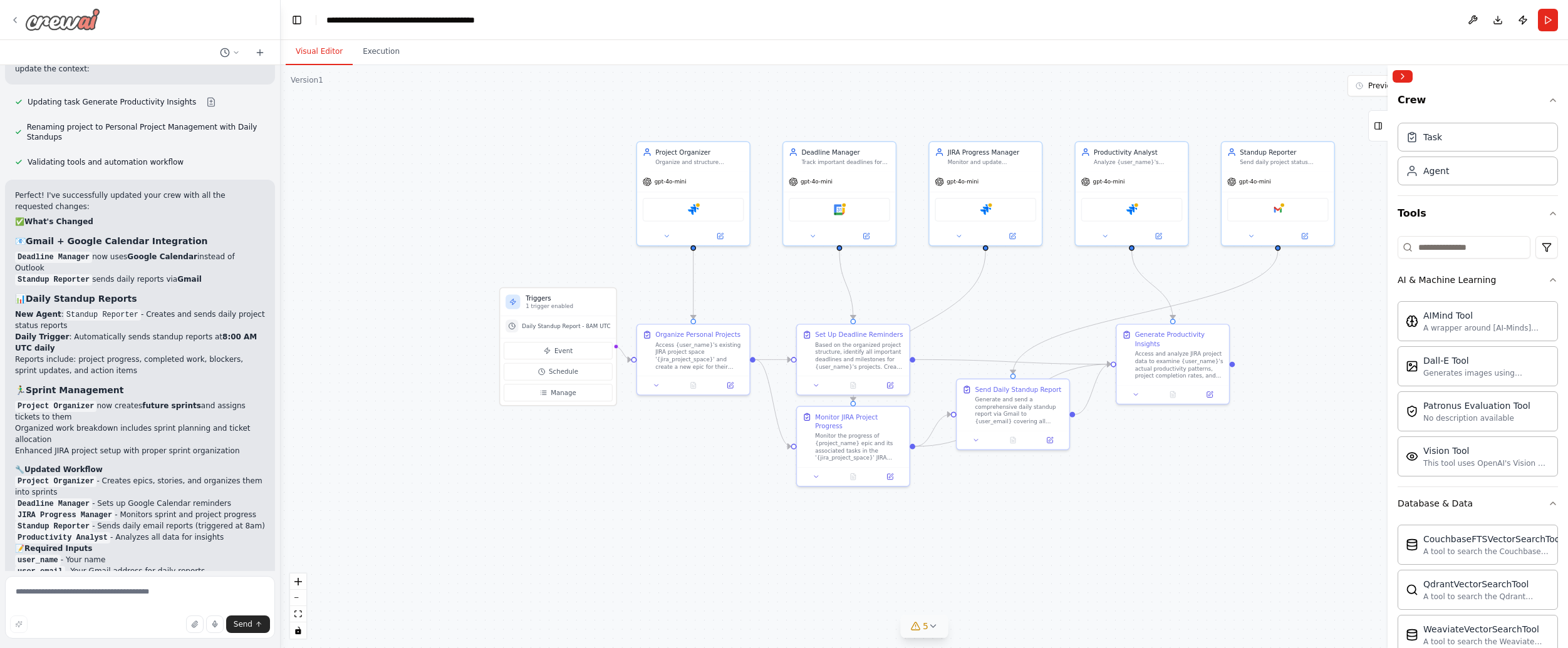
click at [20, 16] on div at bounding box center [55, 19] width 91 height 23
click at [12, 23] on icon at bounding box center [15, 20] width 10 height 10
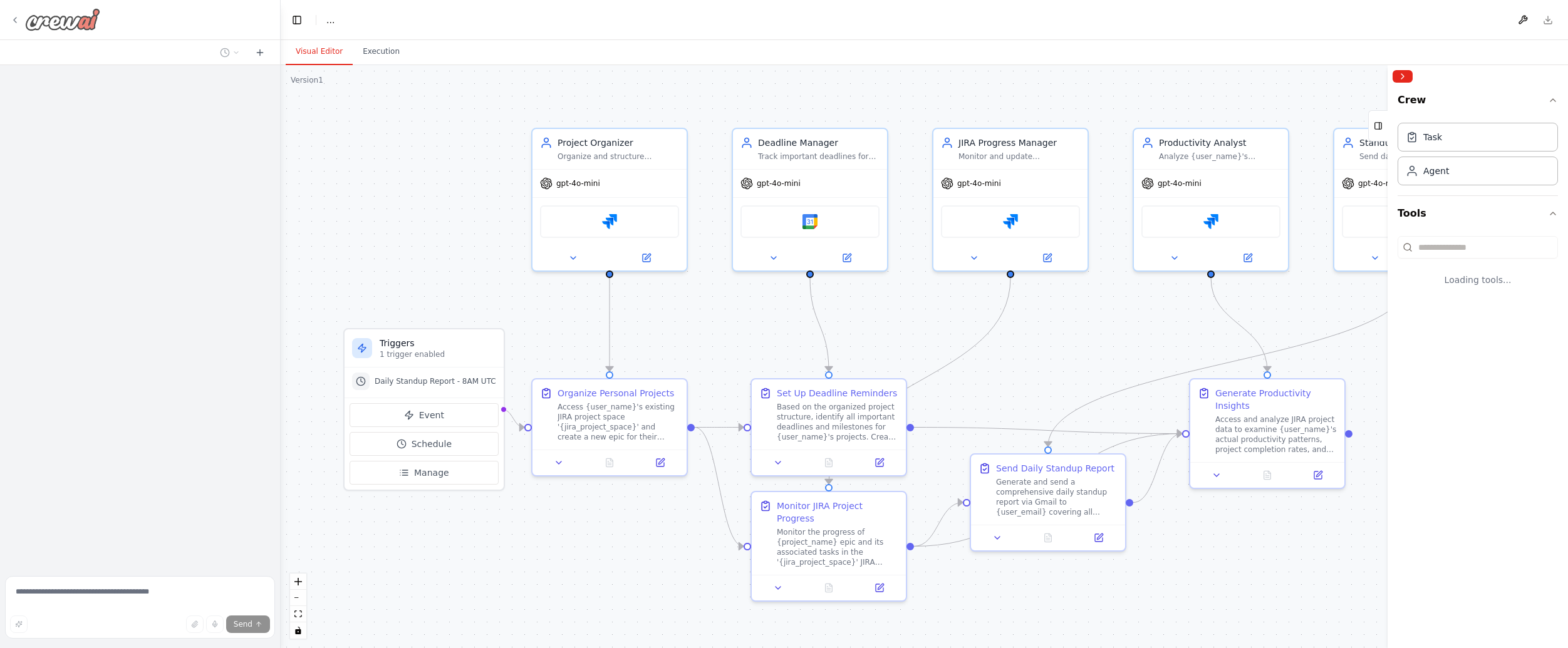
click at [69, 15] on img at bounding box center [62, 19] width 75 height 23
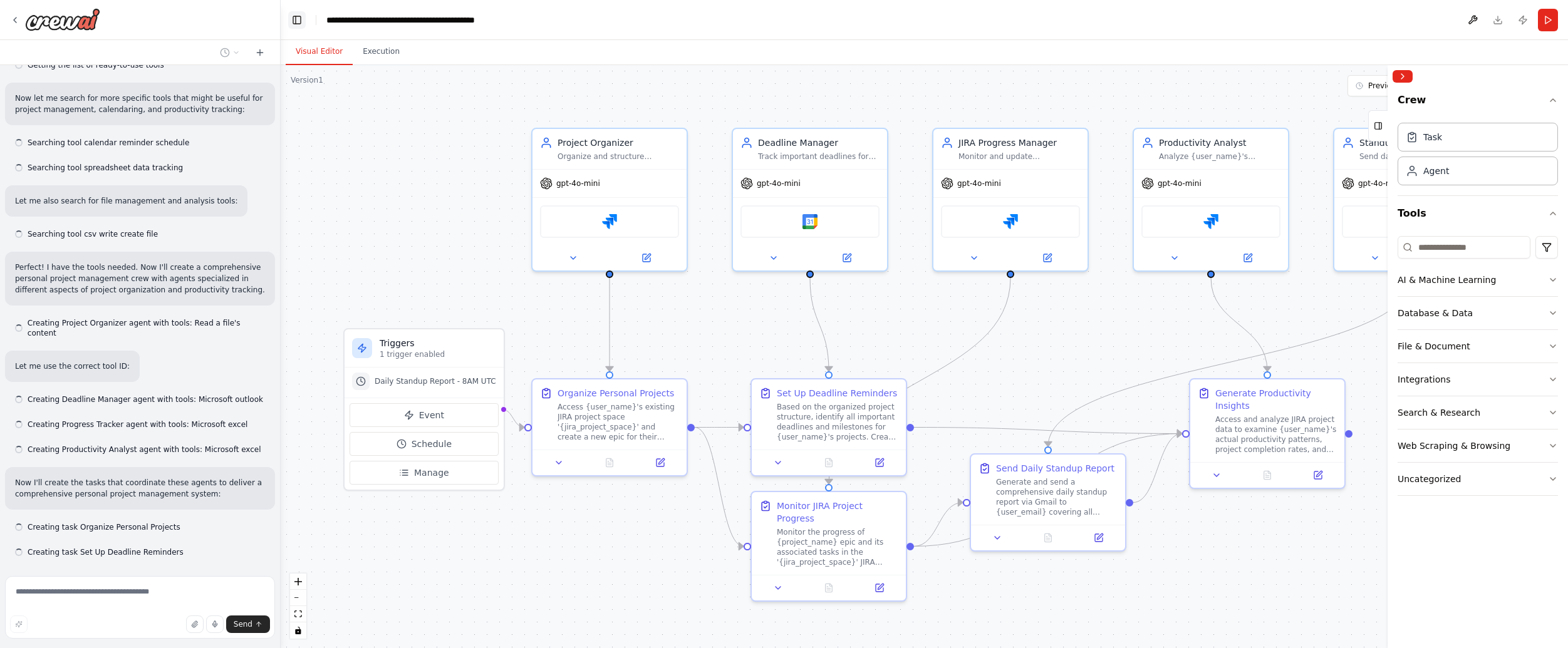
click at [296, 17] on button "Toggle Left Sidebar" at bounding box center [297, 20] width 17 height 17
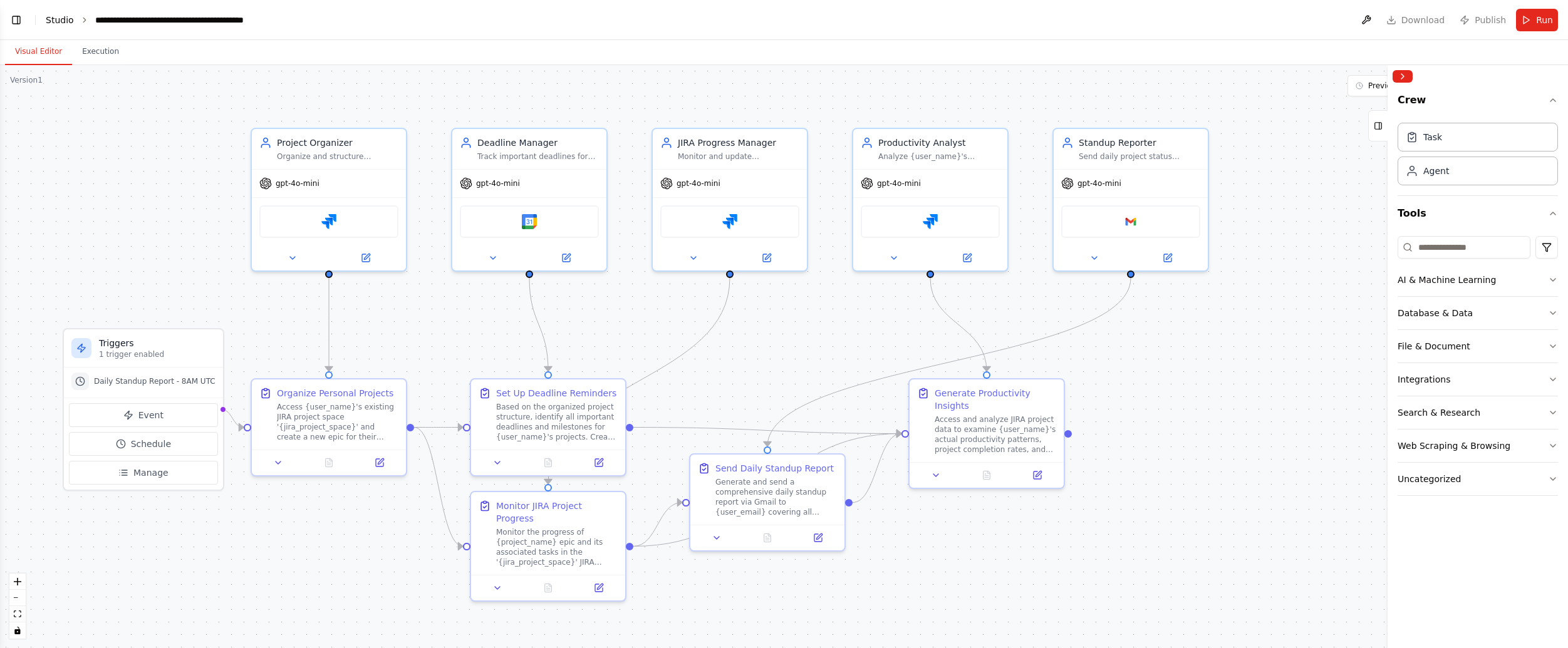
scroll to position [4971, 0]
click at [50, 20] on link "Studio" at bounding box center [60, 20] width 28 height 10
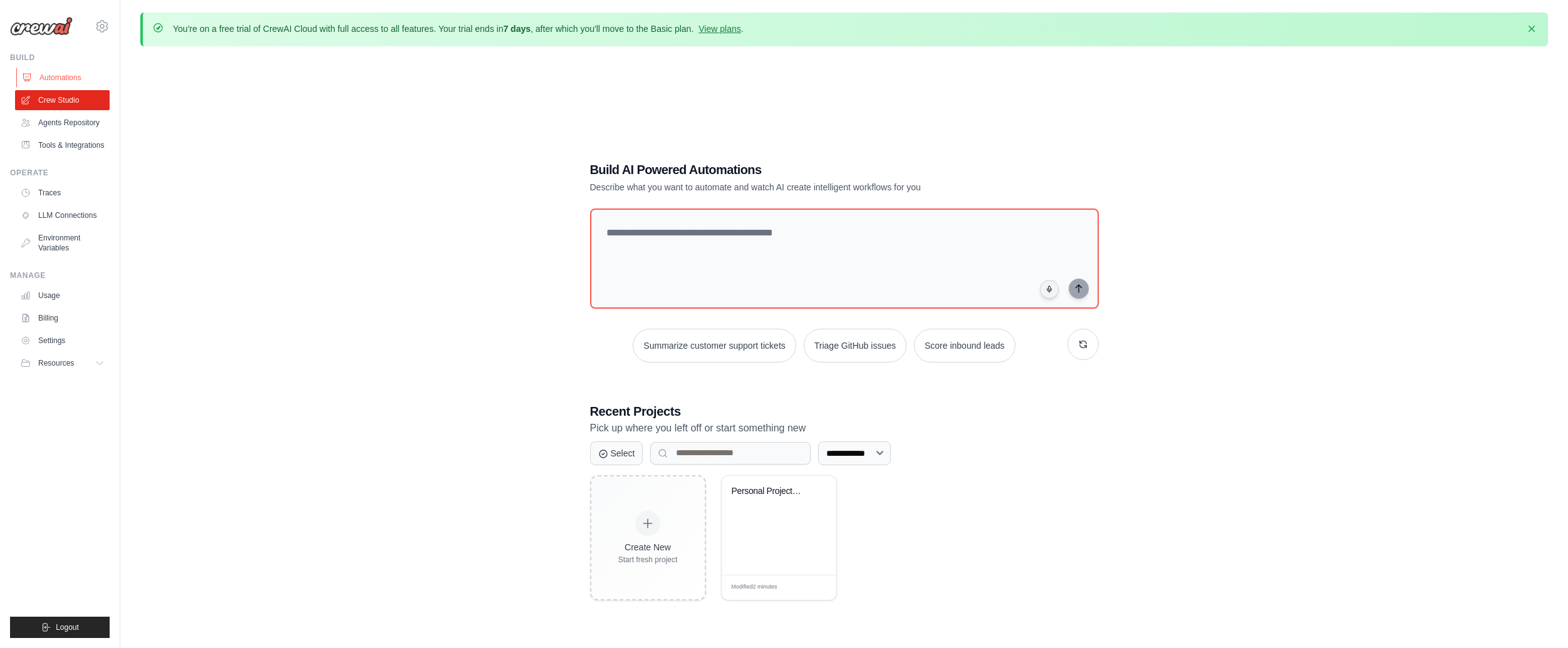
click at [56, 79] on link "Automations" at bounding box center [64, 77] width 95 height 20
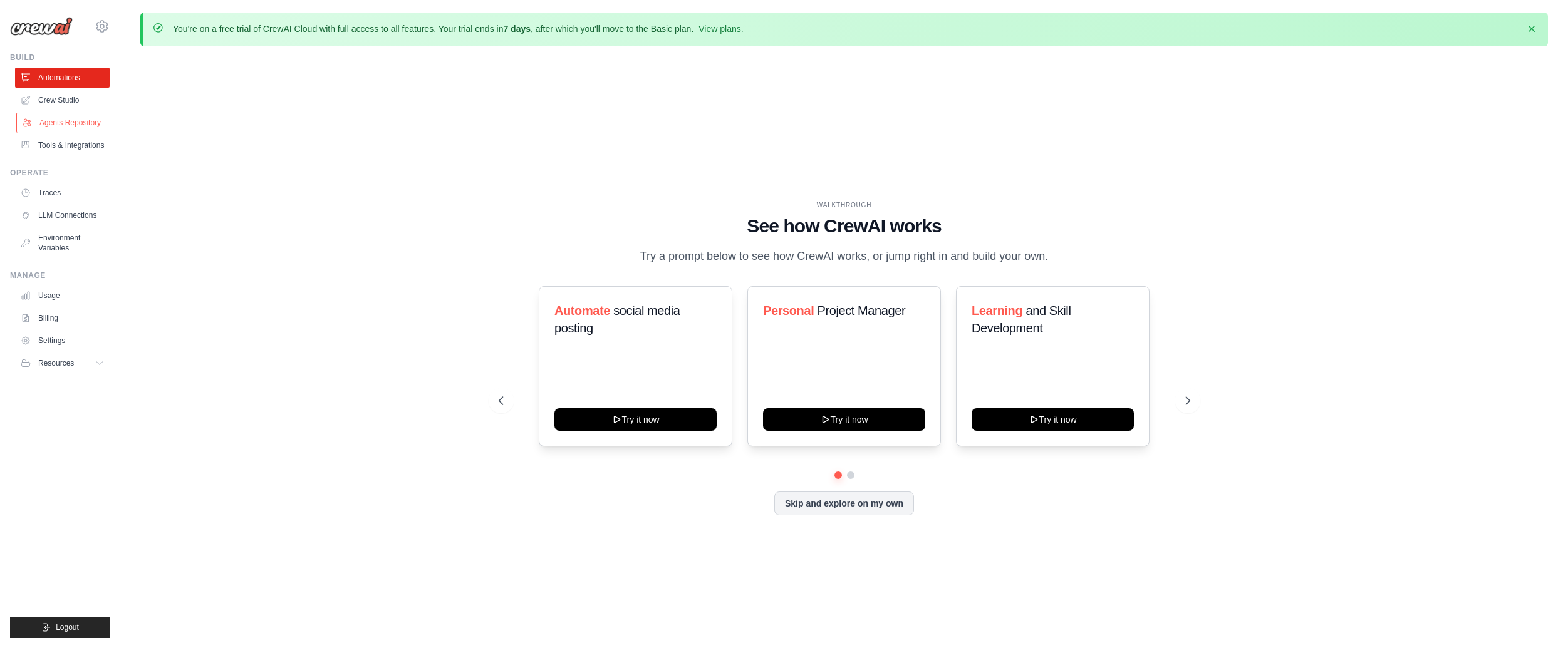
click at [62, 115] on link "Agents Repository" at bounding box center [64, 122] width 95 height 20
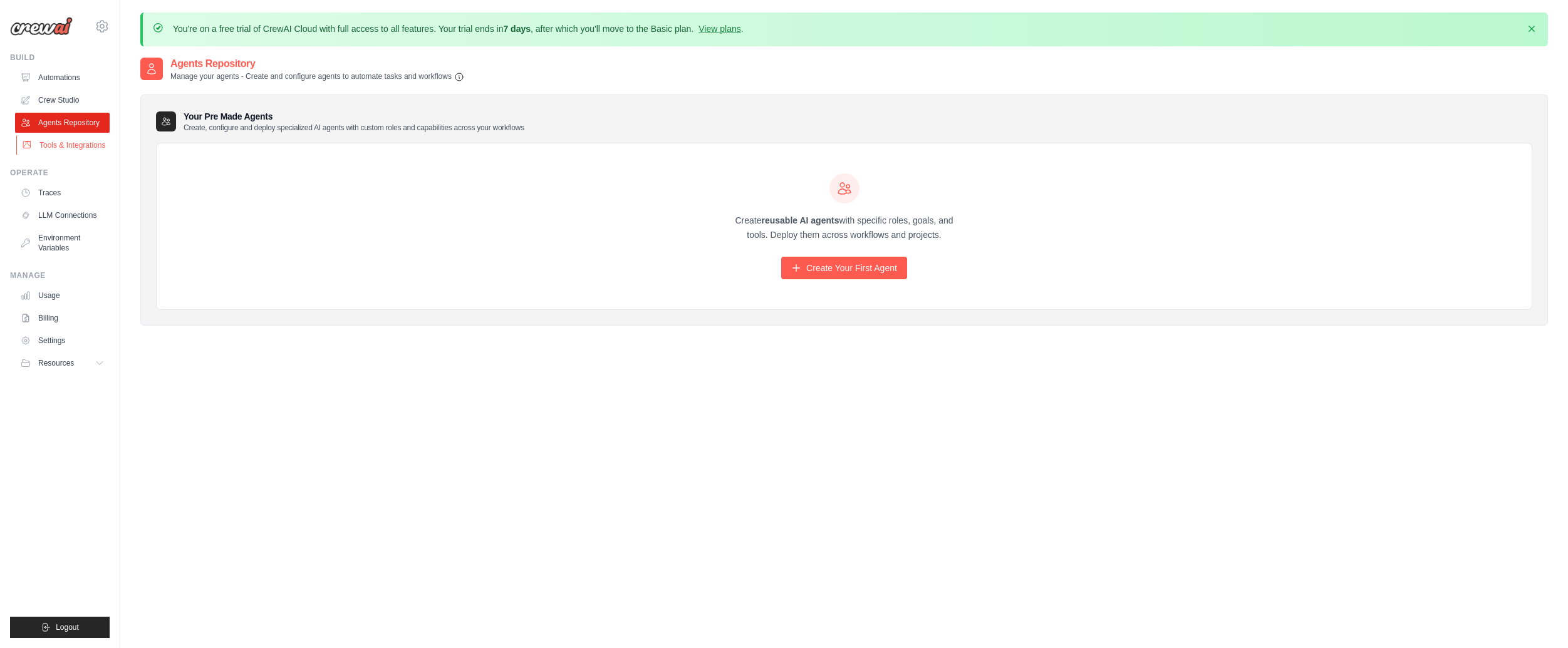
click at [69, 143] on link "Tools & Integrations" at bounding box center [64, 145] width 95 height 20
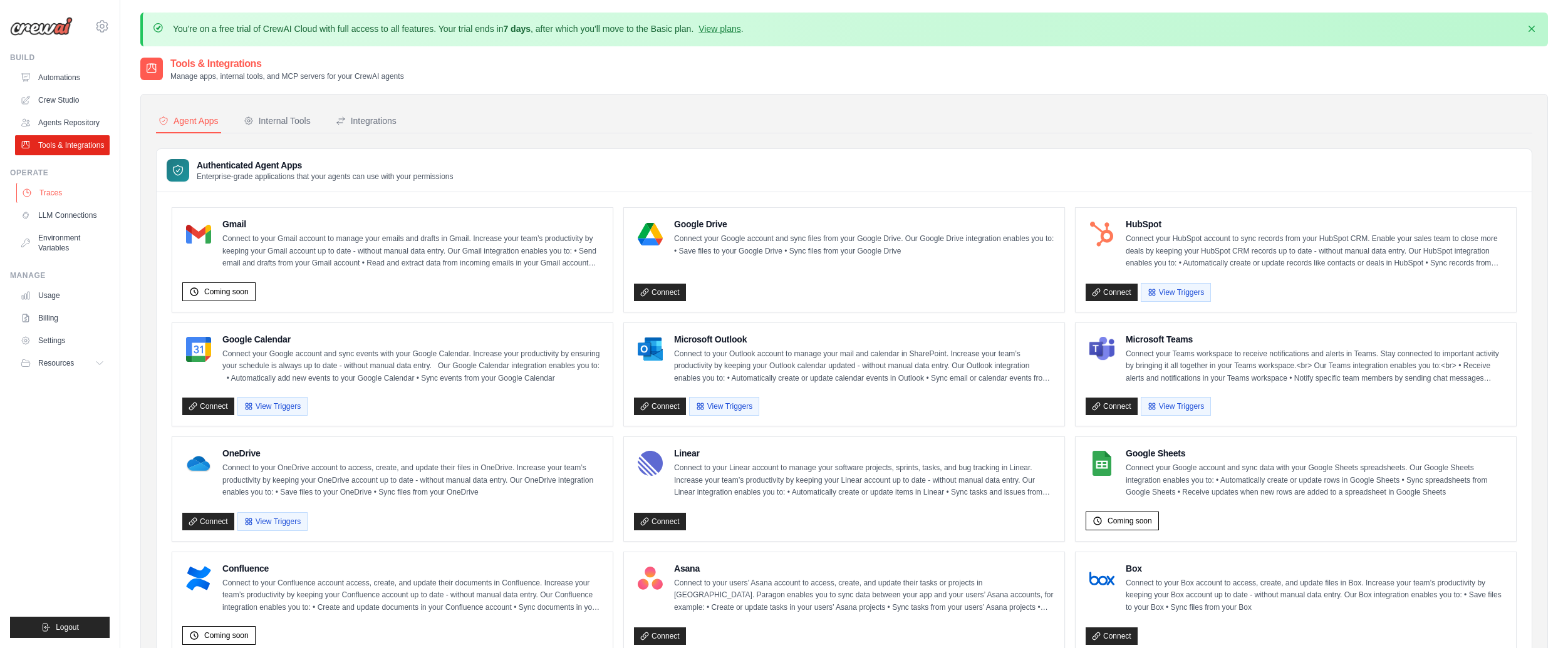
click at [52, 194] on link "Traces" at bounding box center [64, 192] width 95 height 20
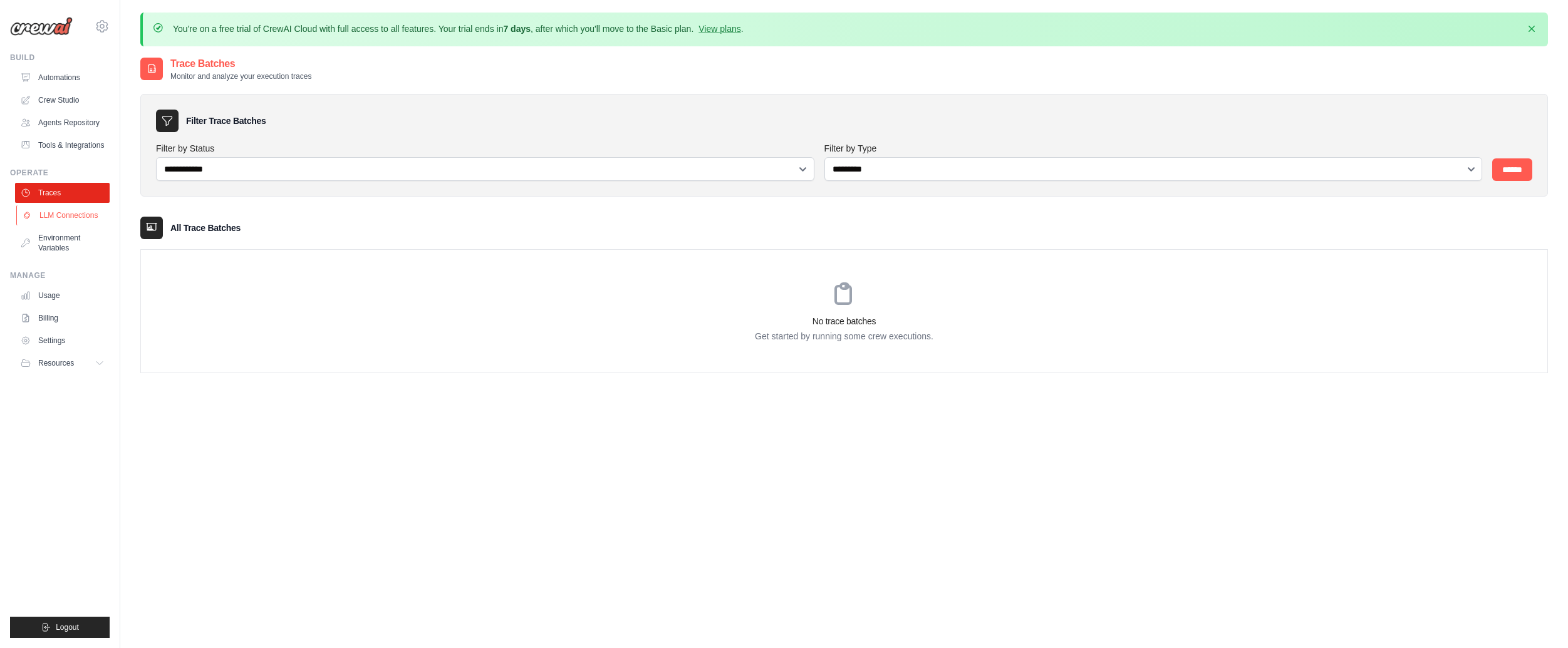
click at [58, 217] on link "LLM Connections" at bounding box center [64, 215] width 95 height 20
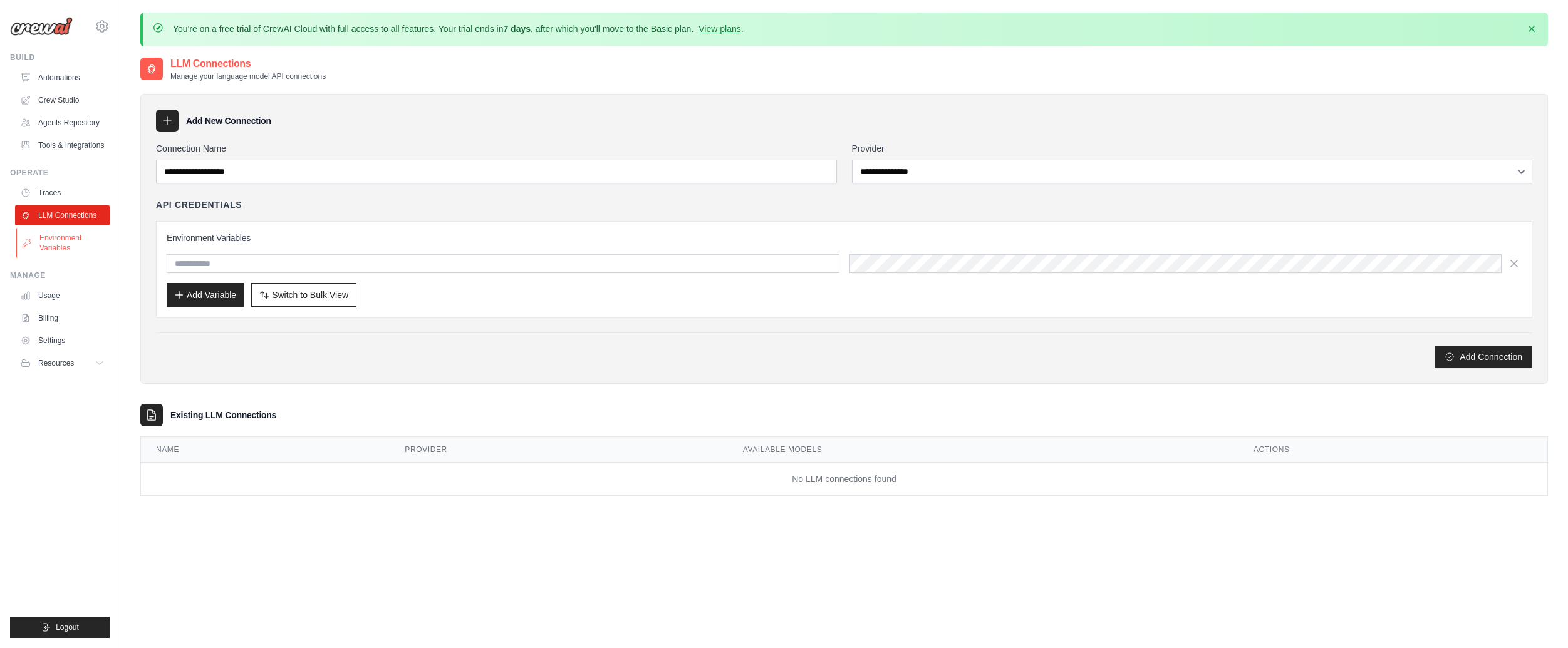
click at [60, 246] on link "Environment Variables" at bounding box center [64, 243] width 95 height 30
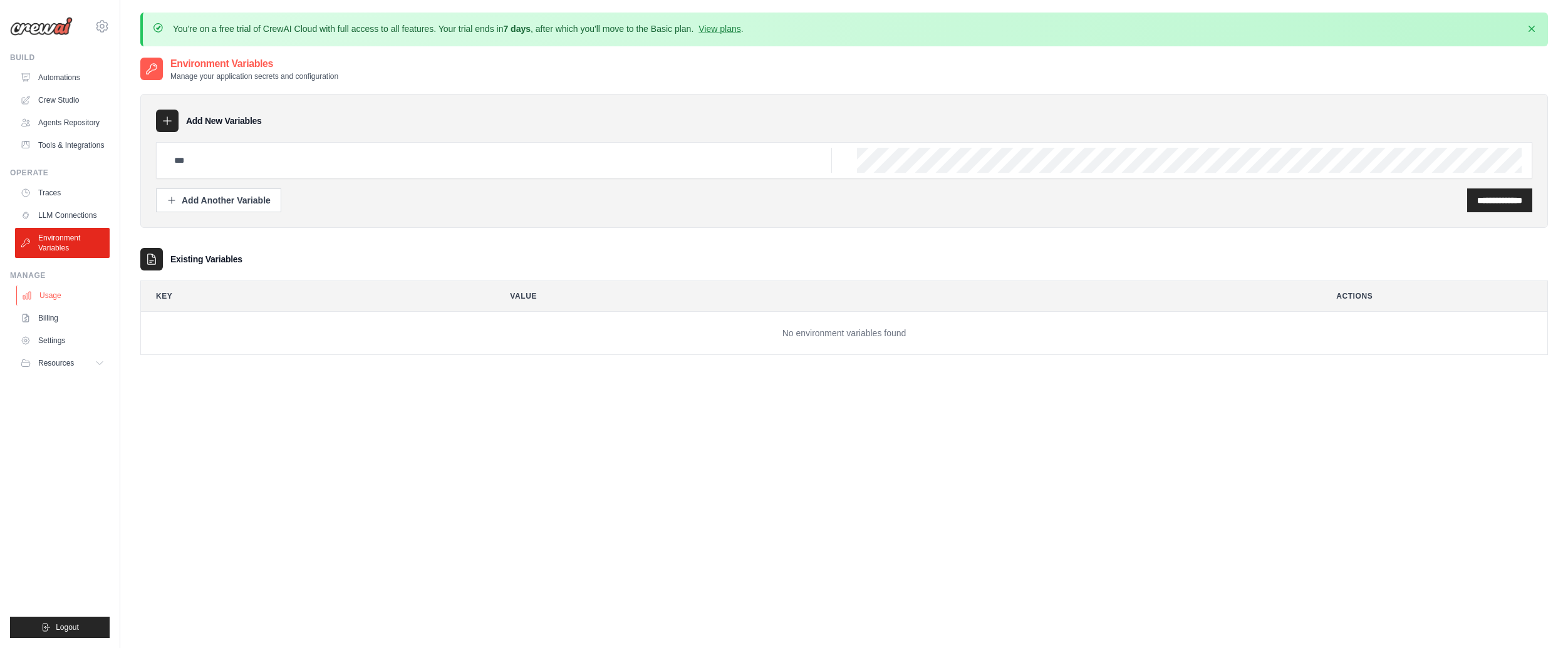
click at [57, 294] on link "Usage" at bounding box center [64, 295] width 95 height 20
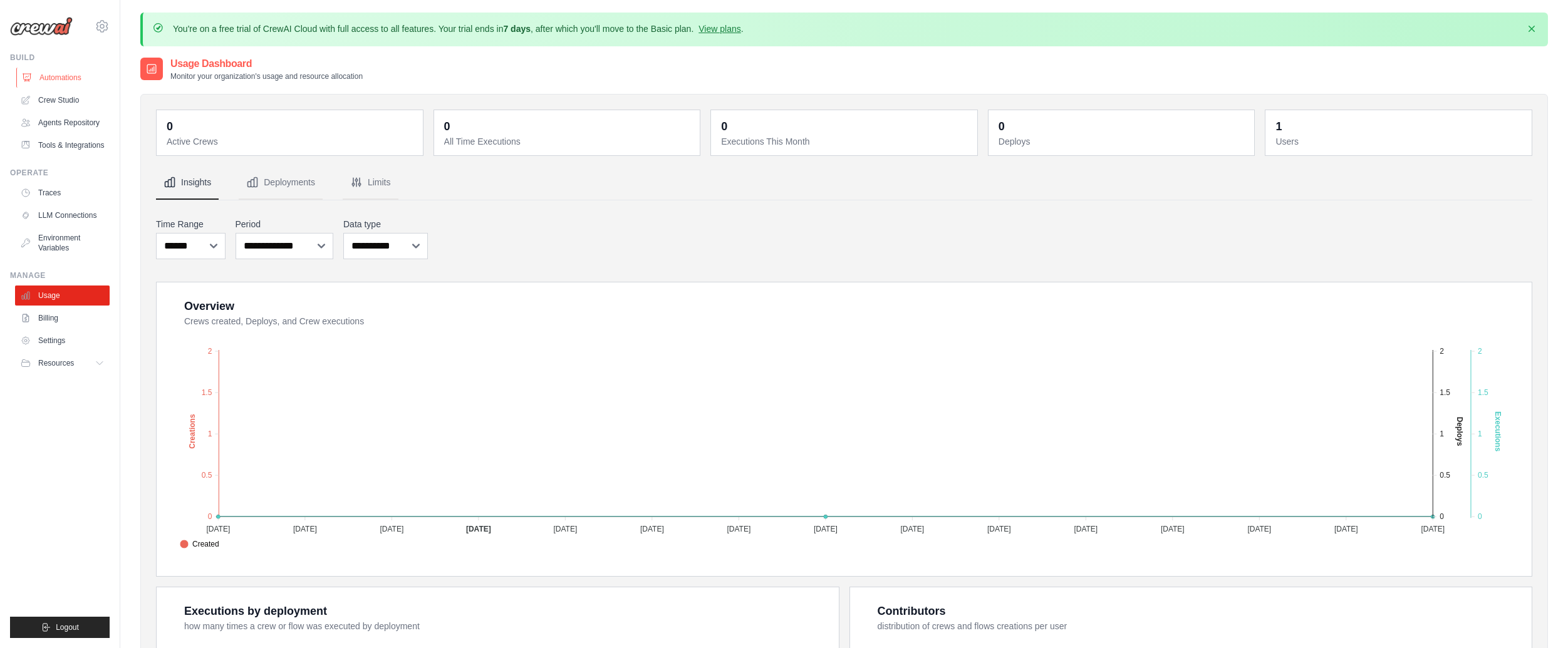
click at [43, 74] on link "Automations" at bounding box center [64, 77] width 95 height 20
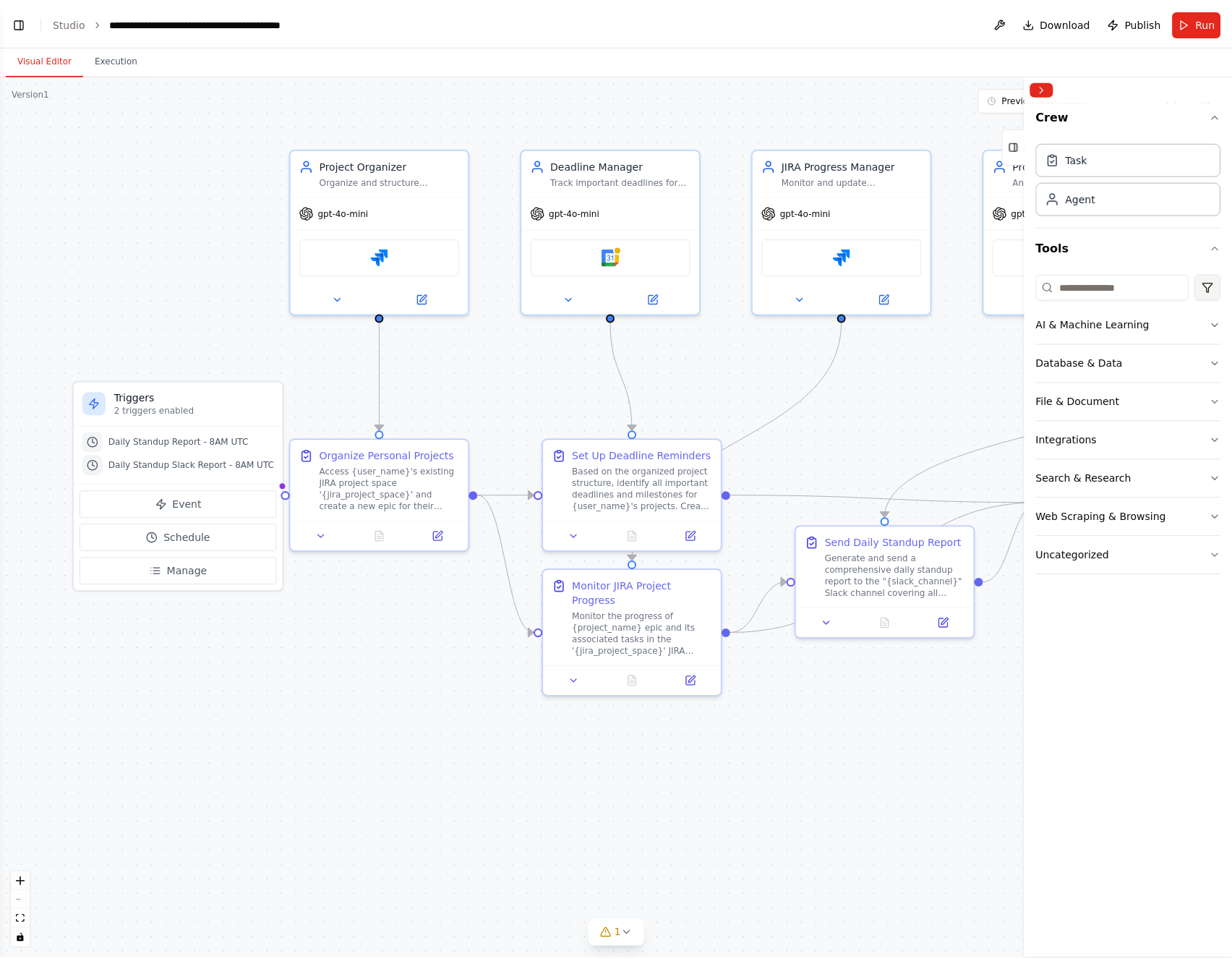
scroll to position [6786, 0]
